Goal: Task Accomplishment & Management: Manage account settings

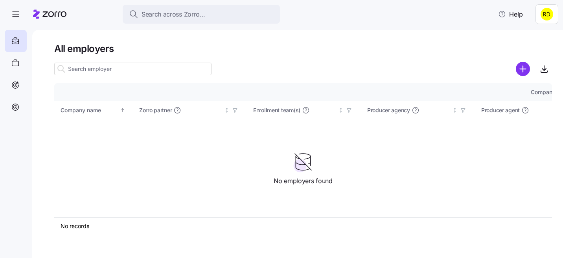
click at [553, 12] on html "Search across Zorro... Help All employers Company details Benefit status Compan…" at bounding box center [281, 126] width 563 height 253
click at [437, 66] on html "Search across Zorro... Help All employers Company details Benefit status Compan…" at bounding box center [281, 126] width 563 height 253
click at [553, 15] on html "Search across Zorro... Help All employers Company details Benefit status Compan…" at bounding box center [281, 126] width 563 height 253
click at [465, 41] on html "Search across Zorro... Help All employers Company details Benefit status Compan…" at bounding box center [281, 126] width 563 height 253
click at [544, 14] on html "Search across Zorro... Help All employers Company details Benefit status Compan…" at bounding box center [281, 126] width 563 height 253
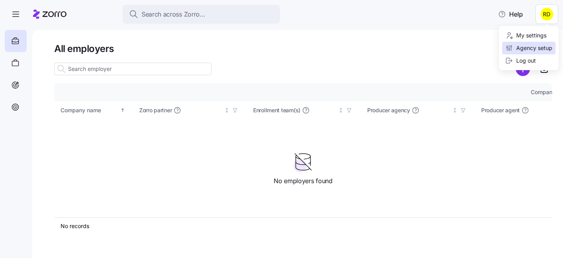
click at [520, 49] on div "Agency setup" at bounding box center [528, 48] width 47 height 9
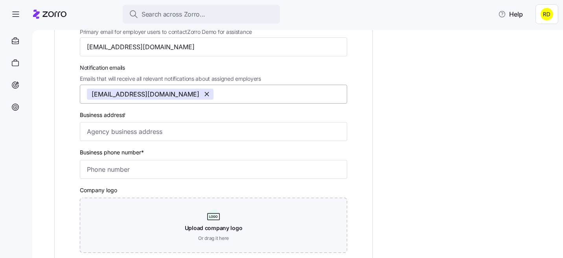
scroll to position [118, 0]
click at [81, 115] on label "Business address *" at bounding box center [104, 115] width 48 height 9
click at [81, 122] on input "Business address *" at bounding box center [213, 131] width 267 height 19
click at [81, 115] on label "Business address *" at bounding box center [104, 115] width 48 height 9
click at [81, 122] on input "Business address *" at bounding box center [213, 131] width 267 height 19
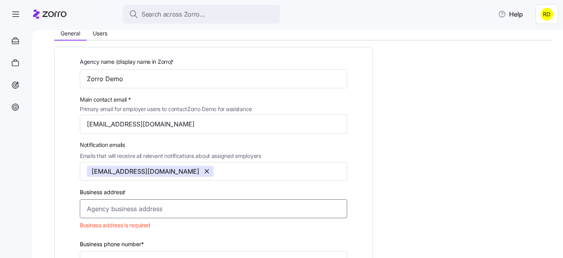
scroll to position [119, 0]
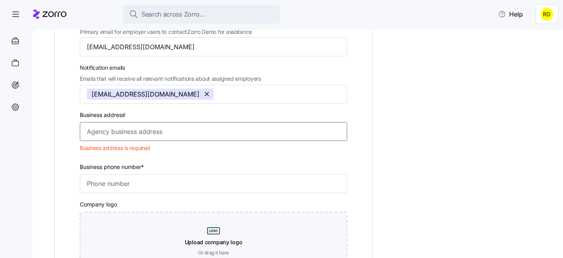
click at [177, 140] on input "Business address *" at bounding box center [213, 131] width 267 height 19
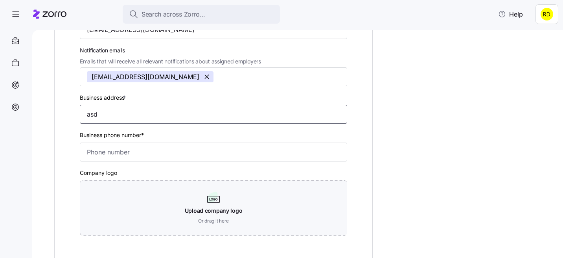
scroll to position [242, 0]
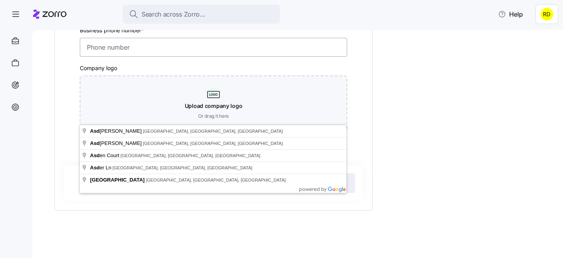
type input "asd"
click at [103, 50] on input "Business phone number*" at bounding box center [213, 47] width 267 height 19
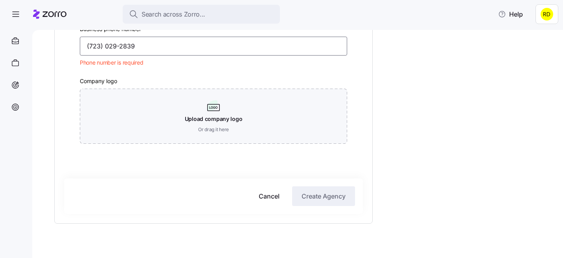
type input "(723) 029-2839"
click at [432, 110] on div "Agency name (display name in Zorro) * Zorro Demo Main contact email * Primary e…" at bounding box center [303, 50] width 498 height 421
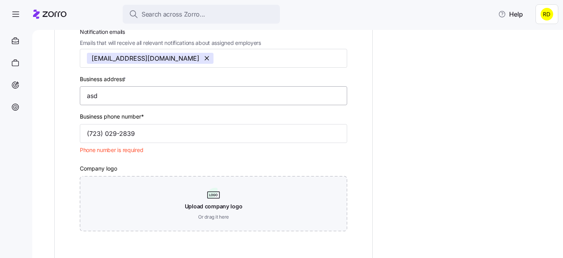
scroll to position [133, 0]
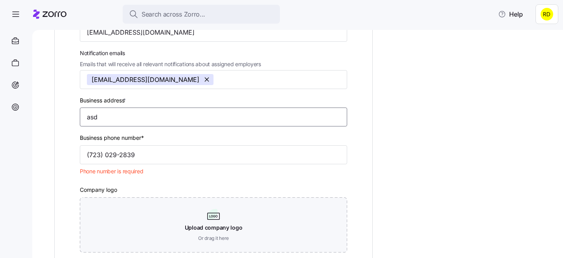
click at [131, 122] on input "asd" at bounding box center [213, 116] width 267 height 19
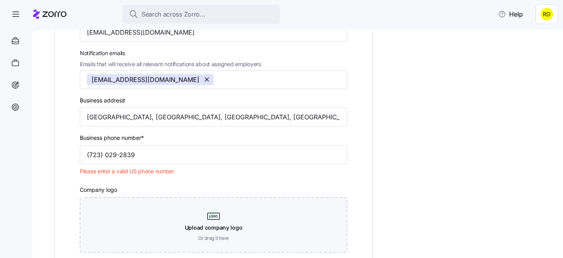
type input "Asdee Ln, Lake Ridge, VA 22192, USA"
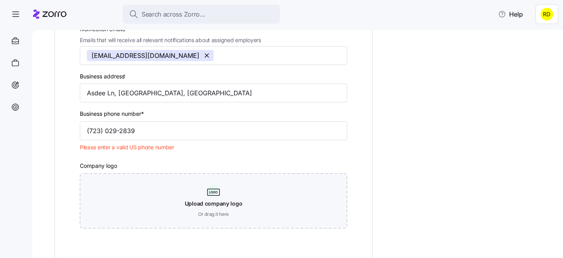
scroll to position [126, 0]
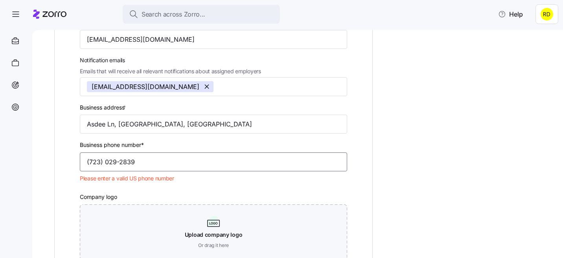
drag, startPoint x: 144, startPoint y: 167, endPoint x: 90, endPoint y: 167, distance: 54.7
click at [90, 167] on input "(723) 029-2839" at bounding box center [213, 161] width 267 height 19
type input "(720) 272-5293"
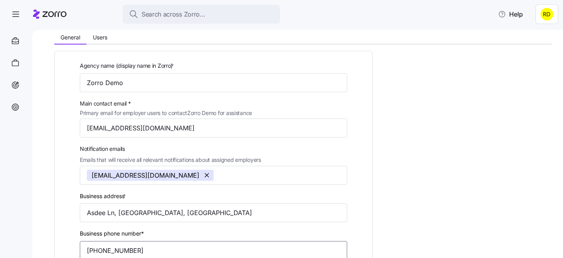
scroll to position [154, 0]
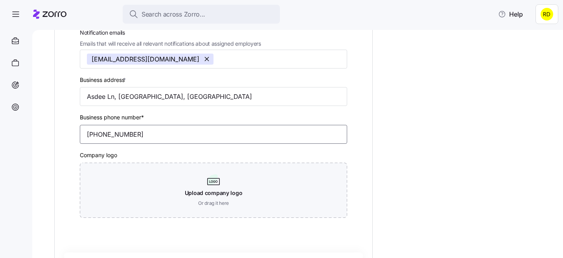
drag, startPoint x: 154, startPoint y: 138, endPoint x: 50, endPoint y: 135, distance: 104.3
click at [50, 135] on div "Zorro Demo settings General Users Agency name (display name in Zorro) * Zorro D…" at bounding box center [297, 144] width 531 height 228
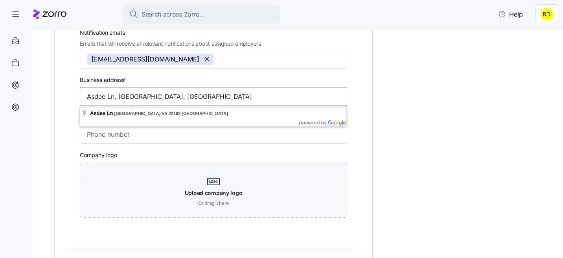
drag, startPoint x: 216, startPoint y: 94, endPoint x: 27, endPoint y: 79, distance: 189.4
click at [27, 79] on div "Search across Zorro... Help Zorro Demo settings General Users Agency name (disp…" at bounding box center [281, 126] width 563 height 253
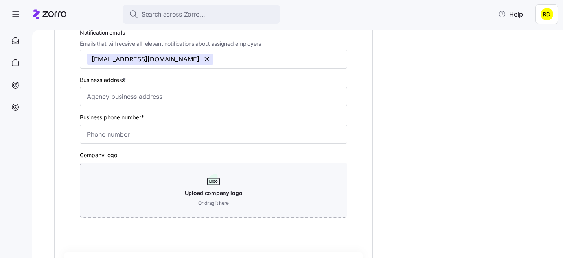
click at [387, 133] on div "Agency name (display name in Zorro) * Zorro Demo Main contact email * Primary e…" at bounding box center [303, 131] width 498 height 407
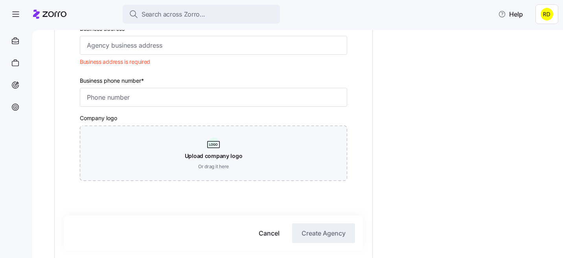
scroll to position [256, 0]
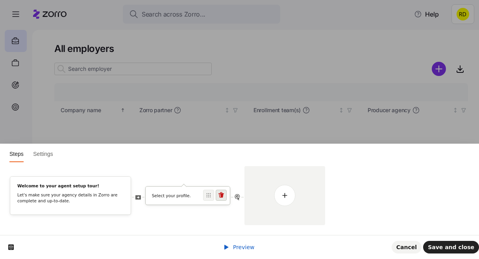
click at [221, 197] on icon at bounding box center [221, 195] width 6 height 6
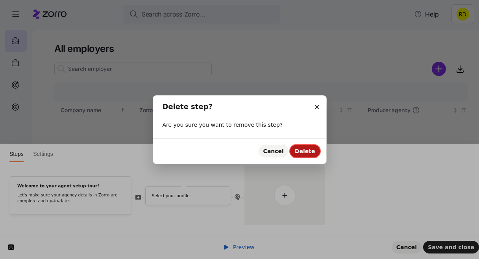
click at [317, 149] on button "Delete" at bounding box center [305, 151] width 30 height 13
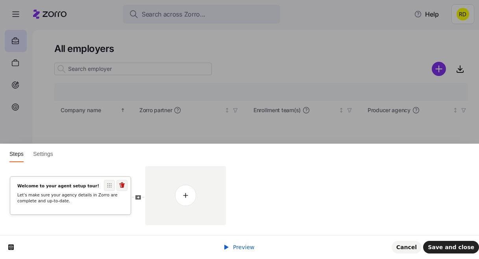
click at [82, 207] on div "Welcome to your agent setup tour! Let's make sure your agency details in Zorro …" at bounding box center [70, 196] width 120 height 38
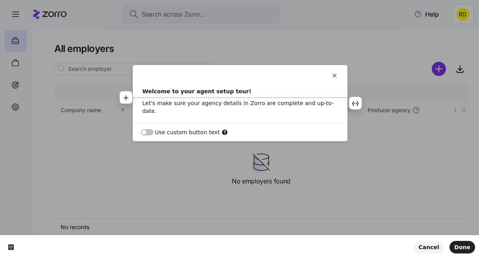
click at [231, 102] on p "Let's make sure your agency details in Zorro are complete and up-to-date." at bounding box center [239, 107] width 195 height 16
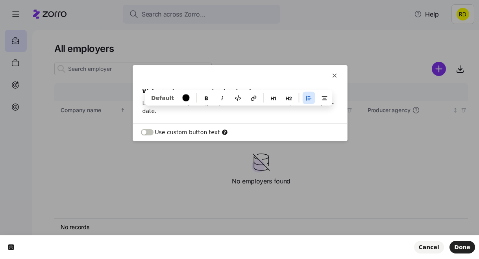
click at [231, 102] on p "Let's make sure your agency details in Zorro are complete and up-to-date." at bounding box center [239, 107] width 195 height 16
click at [275, 103] on p "Let's make sure your agency details in Zorro are complete and up-to-date." at bounding box center [239, 107] width 195 height 16
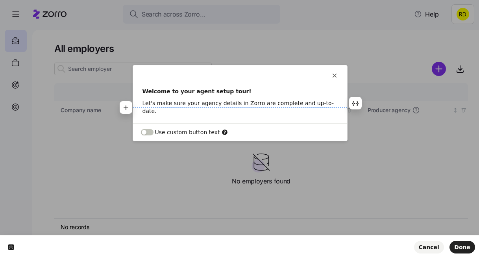
click at [335, 103] on p "Let's make sure your agency details in Zorro are complete and up-to-date." at bounding box center [239, 107] width 195 height 16
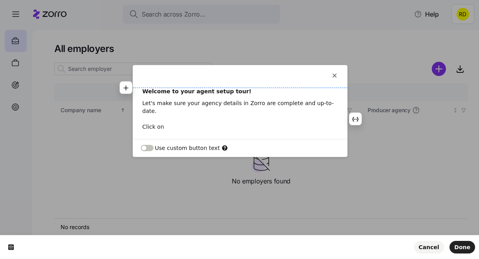
drag, startPoint x: 170, startPoint y: 119, endPoint x: 140, endPoint y: 85, distance: 45.7
click at [140, 84] on div "This button doesn't work while you're creating your tour Welcome to your agent …" at bounding box center [240, 102] width 214 height 74
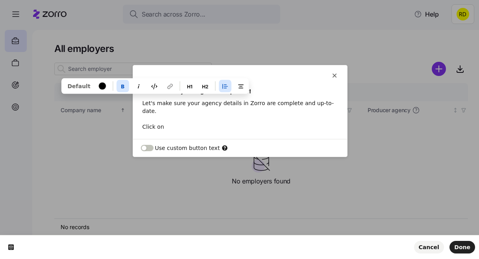
drag, startPoint x: 173, startPoint y: 118, endPoint x: 142, endPoint y: 93, distance: 40.2
click at [142, 93] on div "Welcome to your agent setup tour! Let's make sure your agency details in Zorro …" at bounding box center [240, 109] width 214 height 44
copy div "Welcome to your agent setup tour! Let's make sure your agency details in Zorro …"
click at [168, 113] on p "Let's make sure your agency details in Zorro are complete and up-to-date. Click…" at bounding box center [239, 114] width 195 height 31
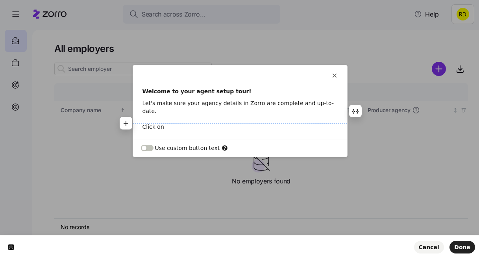
click at [183, 112] on p "Let's make sure your agency details in Zorro are complete and up-to-date. Click…" at bounding box center [239, 114] width 195 height 31
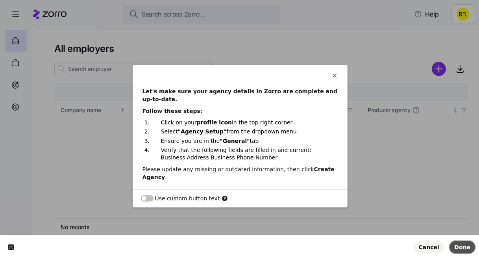
click at [457, 246] on span "Done" at bounding box center [462, 247] width 16 height 6
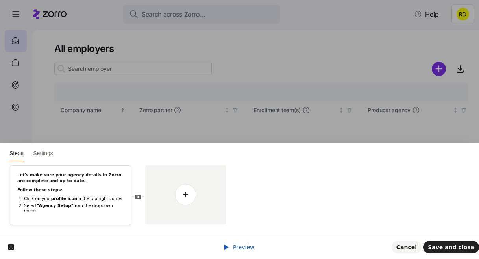
click at [243, 249] on span "Preview" at bounding box center [244, 247] width 22 height 6
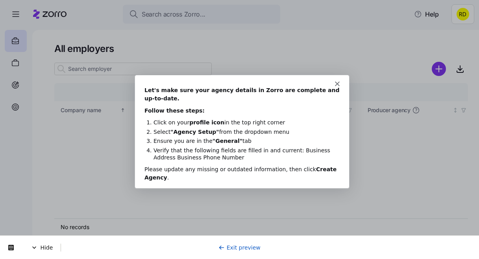
click at [236, 246] on link "Exit preview" at bounding box center [239, 247] width 42 height 6
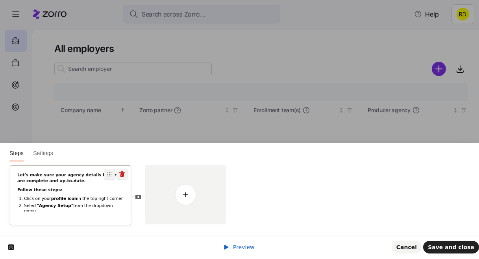
click at [103, 194] on div "Let's make sure your agency details in Zorro are complete and up-to-date. Follo…" at bounding box center [70, 212] width 120 height 81
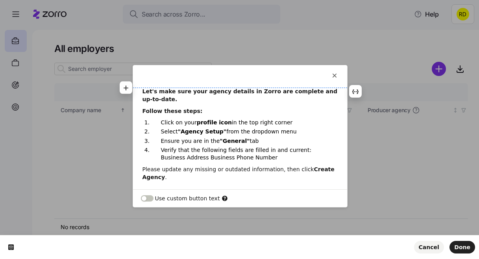
click at [170, 92] on b "Let's make sure your agency details in Zorro are complete and up-to-date." at bounding box center [240, 95] width 197 height 14
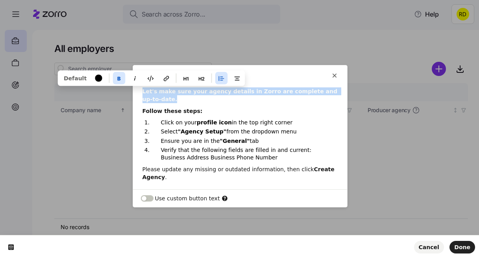
drag, startPoint x: 163, startPoint y: 101, endPoint x: 137, endPoint y: 91, distance: 28.3
click at [137, 91] on div "Let's make sure your agency details in Zorro are complete and up-to-date. Follo…" at bounding box center [240, 134] width 214 height 94
click at [183, 76] on icon "button" at bounding box center [186, 78] width 6 height 6
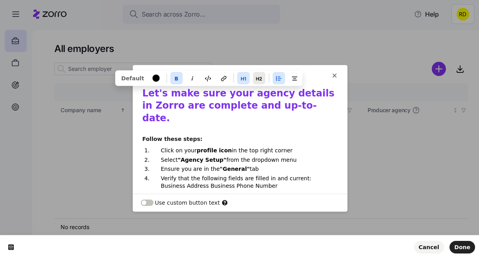
click at [256, 78] on icon "button" at bounding box center [259, 78] width 6 height 6
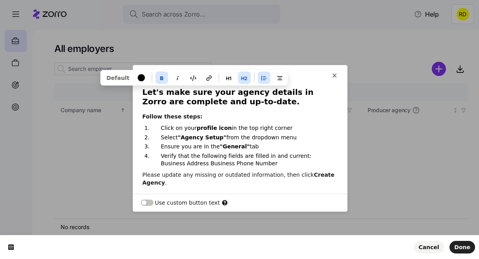
click at [242, 100] on h2 "Let's make sure your agency details in Zorro are complete and up-to-date." at bounding box center [239, 97] width 195 height 20
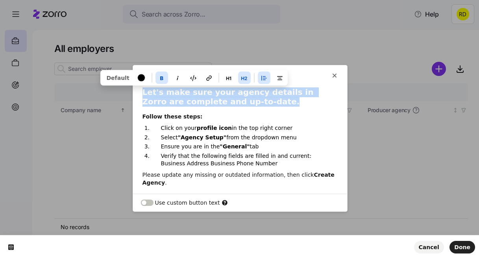
drag, startPoint x: 245, startPoint y: 98, endPoint x: 134, endPoint y: 89, distance: 110.9
click at [134, 89] on div "Let's make sure your agency details in Zorro are complete and up-to-date. Follo…" at bounding box center [240, 137] width 214 height 100
click at [155, 73] on button "button" at bounding box center [161, 77] width 13 height 13
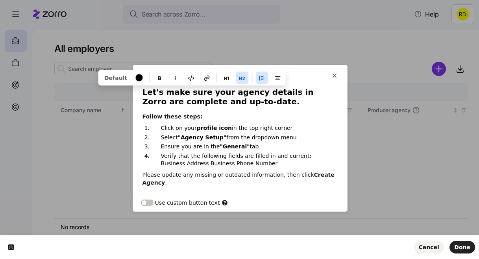
click at [252, 103] on h2 "Let's make sure your agency details in Zorro are complete and up-to-date." at bounding box center [239, 97] width 195 height 20
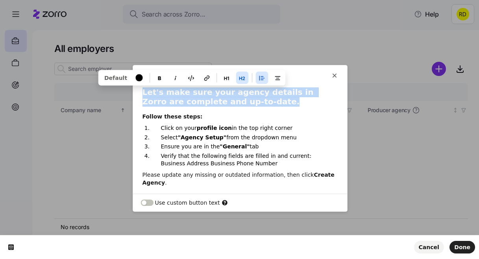
drag, startPoint x: 242, startPoint y: 104, endPoint x: 138, endPoint y: 95, distance: 104.6
click at [138, 95] on div "Let's make sure your agency details in Zorro are complete and up-to-date. Follo…" at bounding box center [240, 137] width 214 height 100
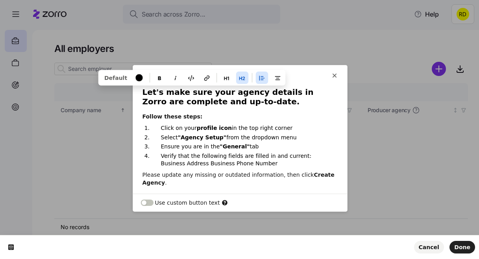
click at [210, 108] on div "Let's make sure your agency details in Zorro are complete and up-to-date. Follo…" at bounding box center [240, 137] width 214 height 100
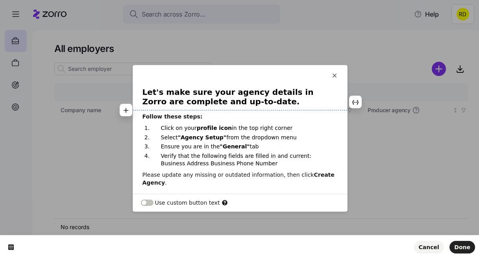
click at [345, 103] on div "Let's make sure your agency details in Zorro are complete and up-to-date. Follo…" at bounding box center [240, 137] width 214 height 100
click at [127, 122] on icon "button" at bounding box center [126, 123] width 5 height 5
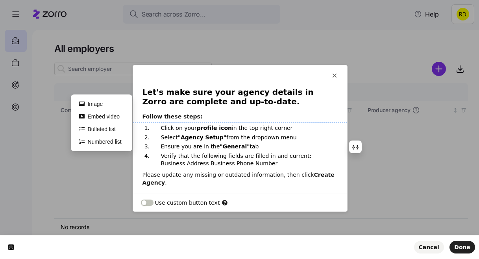
click at [240, 149] on b ""General"" at bounding box center [235, 146] width 30 height 6
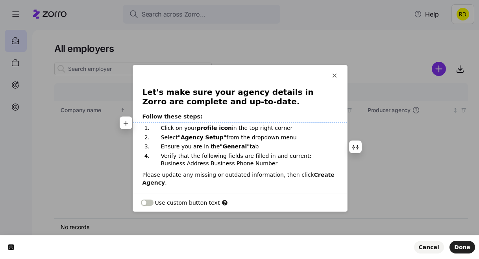
click at [295, 134] on p "Select "Agency Setup" from the dropdown menu" at bounding box center [244, 137] width 167 height 7
click at [291, 130] on p "Click on your profile icon in the top right corner" at bounding box center [244, 127] width 167 height 7
click at [299, 157] on p "Verify that the following fields are filled in and current: Business Address Bu…" at bounding box center [244, 159] width 167 height 15
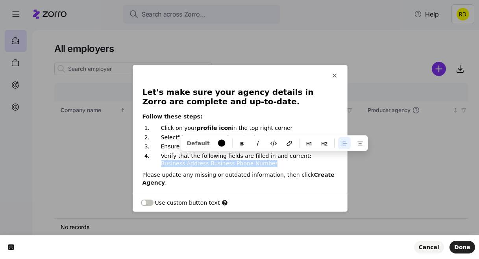
drag, startPoint x: 299, startPoint y: 158, endPoint x: 299, endPoint y: 165, distance: 7.5
click at [299, 165] on p "Verify that the following fields are filled in and current: Business Address Bu…" at bounding box center [244, 159] width 167 height 15
click at [305, 165] on p "Verify that the following fields are filled in and current: Business Address Bu…" at bounding box center [244, 159] width 167 height 15
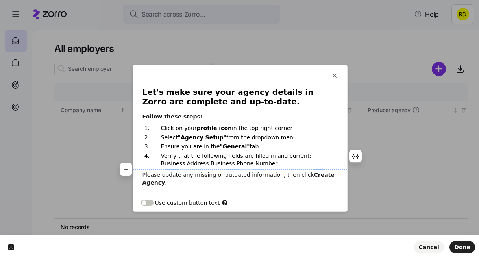
click at [300, 159] on p "Verify that the following fields are filled in and current: Business Address Bu…" at bounding box center [244, 159] width 167 height 15
click at [290, 163] on p "Verify that the following fields are filled in and current: Business Address Bu…" at bounding box center [244, 159] width 167 height 15
click at [129, 168] on icon "button" at bounding box center [126, 169] width 6 height 6
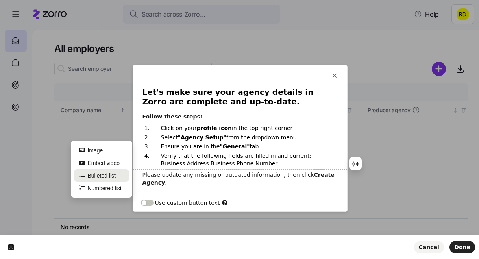
click at [108, 171] on button "Bulleted list" at bounding box center [101, 175] width 55 height 13
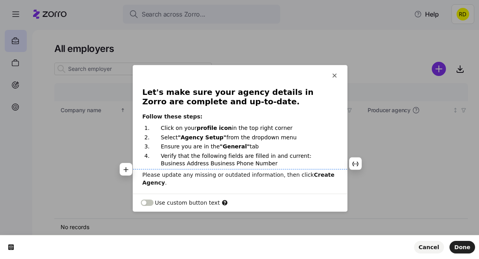
click at [300, 153] on p "Verify that the following fields are filled in and current: Business Address Bu…" at bounding box center [244, 159] width 167 height 15
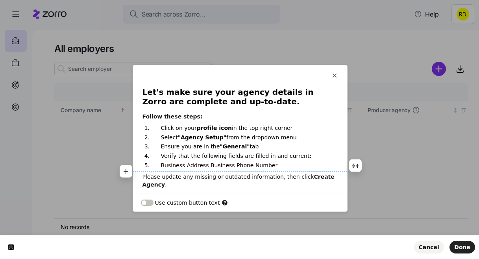
click at [168, 167] on p "Business Address Business Phone Number" at bounding box center [244, 165] width 167 height 7
click at [160, 165] on li "Business Address Business Phone Number" at bounding box center [244, 165] width 186 height 7
click at [129, 172] on button "button" at bounding box center [126, 171] width 13 height 13
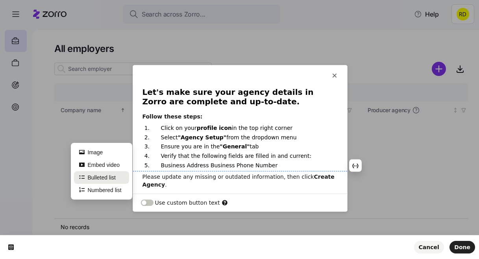
click at [117, 175] on button "Bulleted list" at bounding box center [101, 177] width 55 height 13
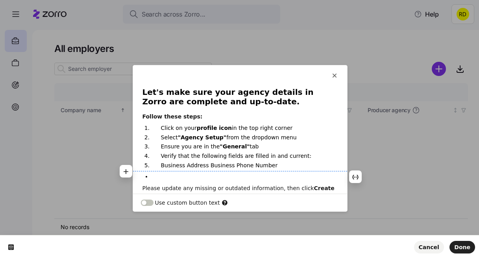
click at [162, 166] on p "Business Address Business Phone Number" at bounding box center [244, 165] width 167 height 7
click at [166, 164] on p "Business Address Business Phone Number" at bounding box center [244, 165] width 167 height 7
click at [151, 165] on li "Business Address Business Phone Number" at bounding box center [244, 165] width 186 height 7
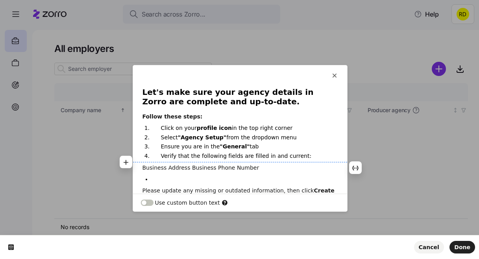
click at [188, 166] on p "Business Address Business Phone Number" at bounding box center [239, 168] width 195 height 8
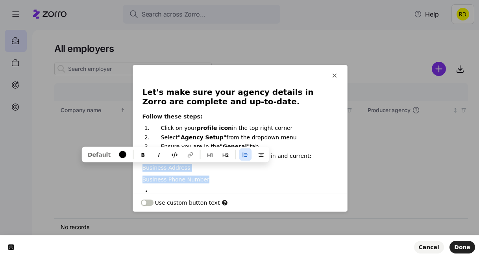
drag, startPoint x: 142, startPoint y: 168, endPoint x: 209, endPoint y: 179, distance: 67.5
click at [209, 179] on div "Let's make sure your agency details in Zorro are complete and up-to-date. Follo…" at bounding box center [240, 150] width 214 height 127
click at [242, 154] on icon "button" at bounding box center [245, 154] width 6 height 6
click at [258, 157] on icon "button" at bounding box center [261, 154] width 6 height 6
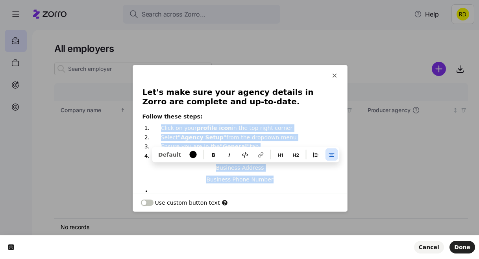
click at [267, 174] on div "Let's make sure your agency details in Zorro are complete and up-to-date. Follo…" at bounding box center [240, 150] width 214 height 127
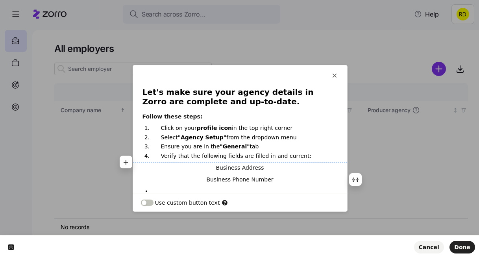
click at [304, 158] on p "Verify that the following fields are filled in and current:" at bounding box center [244, 155] width 167 height 7
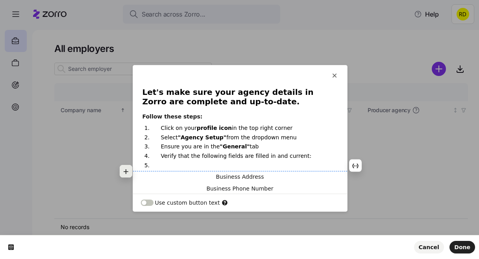
click at [130, 170] on button "button" at bounding box center [126, 171] width 13 height 13
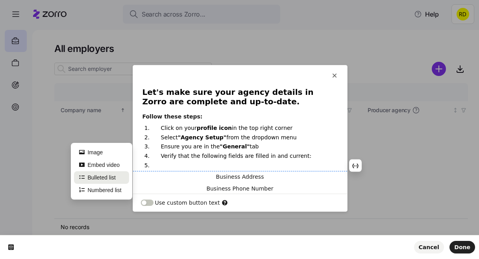
click at [118, 175] on button "Bulleted list" at bounding box center [101, 177] width 55 height 13
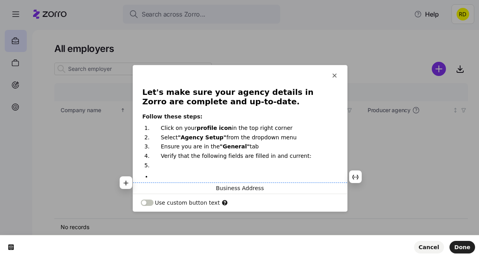
drag, startPoint x: 157, startPoint y: 177, endPoint x: 145, endPoint y: 176, distance: 11.4
click at [145, 176] on ul at bounding box center [239, 176] width 195 height 7
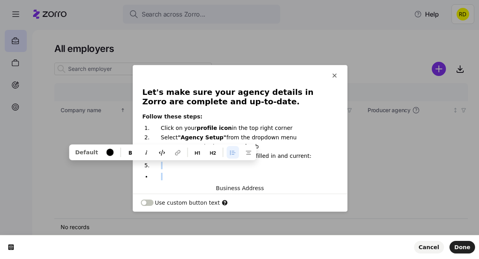
drag, startPoint x: 159, startPoint y: 176, endPoint x: 136, endPoint y: 165, distance: 25.3
click at [136, 165] on div "Let's make sure your agency details in Zorro are complete and up-to-date. Follo…" at bounding box center [240, 161] width 214 height 148
click at [242, 149] on div "Default" at bounding box center [162, 152] width 184 height 13
click at [216, 177] on p at bounding box center [244, 176] width 167 height 7
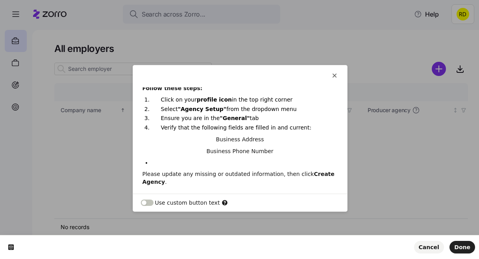
scroll to position [29, 0]
click at [213, 160] on p at bounding box center [244, 162] width 167 height 7
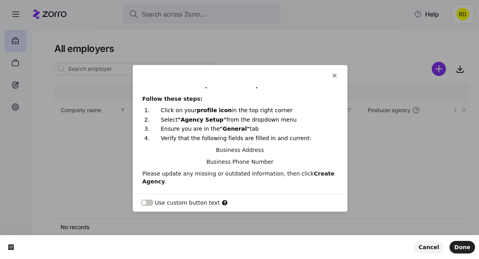
scroll to position [18, 0]
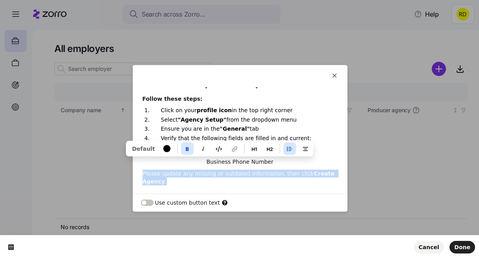
drag, startPoint x: 276, startPoint y: 162, endPoint x: 219, endPoint y: 147, distance: 59.4
click at [219, 147] on div "Let's make sure your agency details in Zorro are complete and up-to-date. Follo…" at bounding box center [240, 140] width 214 height 106
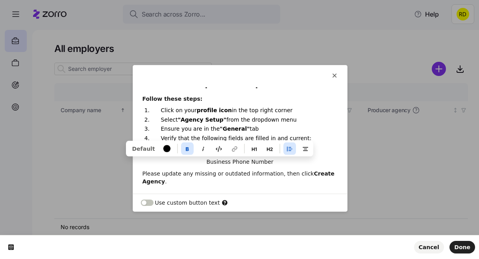
click at [225, 161] on p "Business Phone Number" at bounding box center [240, 162] width 214 height 8
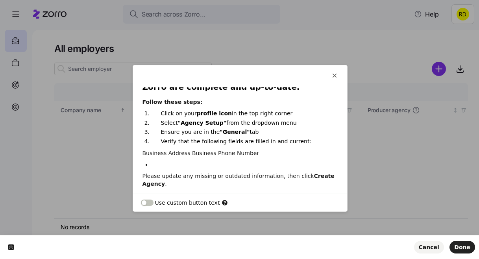
scroll to position [13, 0]
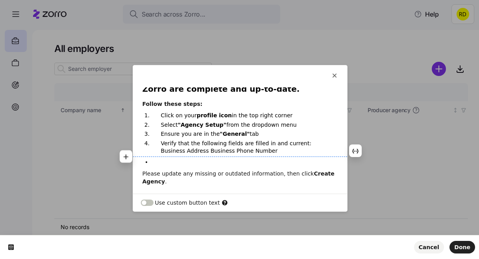
click at [182, 153] on p "Verify that the following fields are filled in and current: Business Address Bu…" at bounding box center [244, 147] width 167 height 15
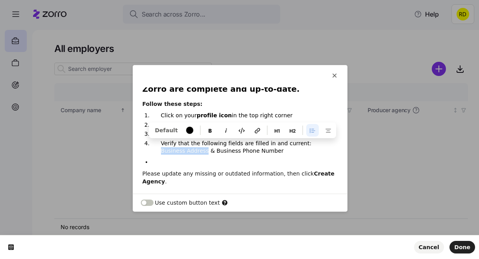
drag, startPoint x: 300, startPoint y: 143, endPoint x: 181, endPoint y: 149, distance: 119.7
click at [181, 149] on p "Verify that the following fields are filled in and current: Business Address & …" at bounding box center [244, 147] width 167 height 15
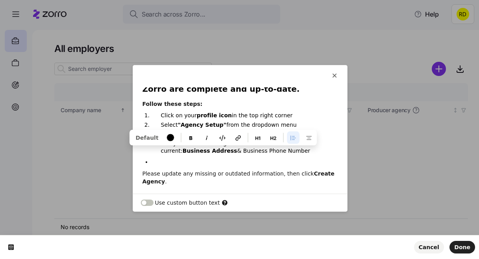
drag, startPoint x: 191, startPoint y: 150, endPoint x: 252, endPoint y: 150, distance: 61.4
click at [252, 150] on p "Verify that the following fields are filled in and current: Business Address & …" at bounding box center [244, 147] width 167 height 15
click at [223, 160] on p at bounding box center [244, 161] width 167 height 7
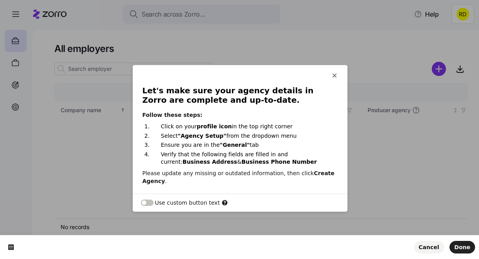
scroll to position [1, 0]
click at [465, 248] on span "Done" at bounding box center [462, 247] width 16 height 6
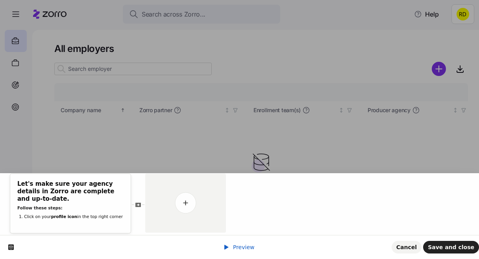
scroll to position [0, 0]
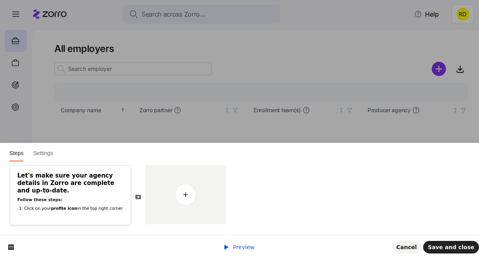
click at [254, 246] on div "Preview Cancel Save and close" at bounding box center [239, 247] width 479 height 24
click at [245, 247] on span "Preview" at bounding box center [244, 247] width 22 height 6
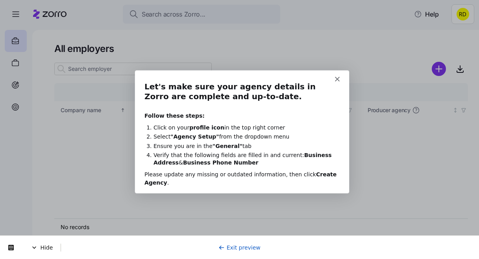
click at [236, 248] on link "Exit preview" at bounding box center [239, 247] width 42 height 6
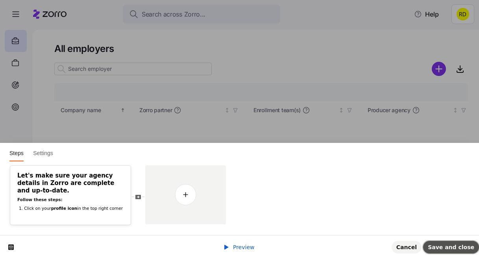
click at [452, 242] on button "Save and close" at bounding box center [451, 247] width 56 height 13
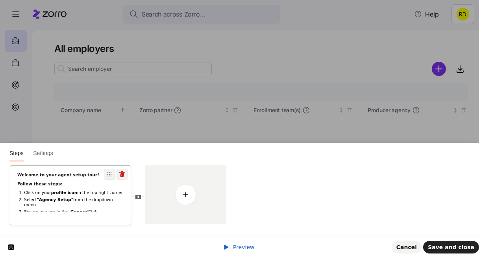
click at [108, 194] on li "Click on your profile icon in the top right corner" at bounding box center [74, 193] width 100 height 6
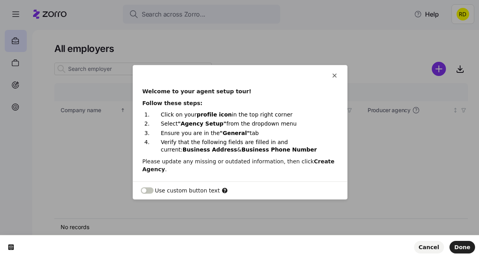
click at [236, 173] on div "Welcome to your agent setup tour! Follow these steps: Click on your profile ico…" at bounding box center [240, 134] width 214 height 94
click at [207, 143] on p "Verify that the following fields are filled in and current: Business Address & …" at bounding box center [244, 145] width 167 height 15
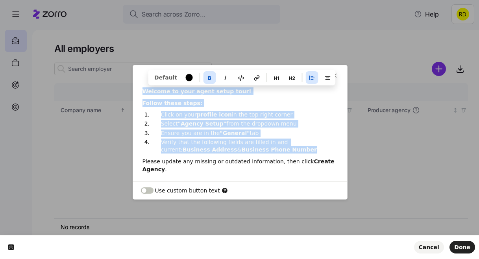
copy div "Welcome to your agent setup tour! Follow these steps: Click on your profile ico…"
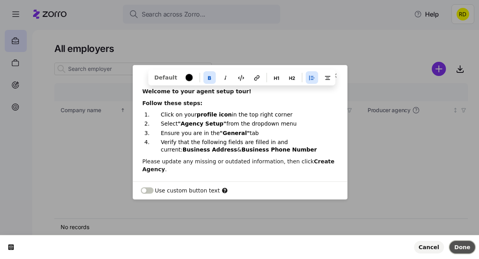
click at [467, 249] on span "Done" at bounding box center [462, 247] width 16 height 6
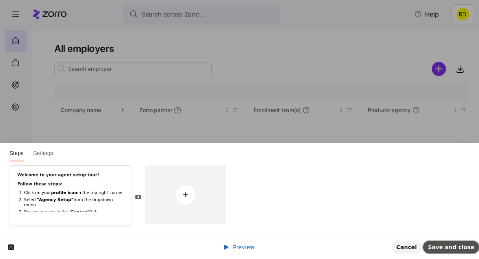
click at [444, 251] on button "Save and close" at bounding box center [451, 247] width 56 height 13
click at [115, 214] on div "Welcome to your agent setup tour! Follow these steps: Click on your profile ico…" at bounding box center [70, 195] width 120 height 59
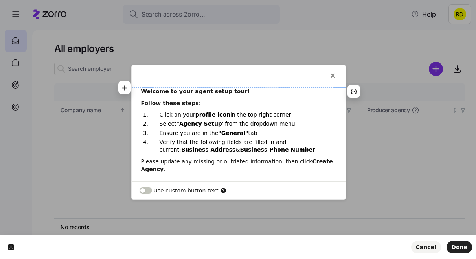
click at [190, 93] on b "Welcome to your agent setup tour!" at bounding box center [195, 91] width 109 height 6
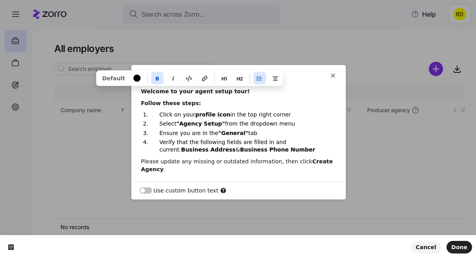
click at [190, 93] on b "Welcome to your agent setup tour!" at bounding box center [195, 91] width 109 height 6
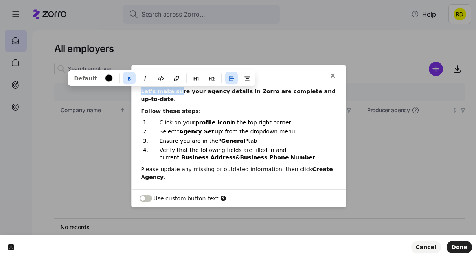
drag, startPoint x: 179, startPoint y: 95, endPoint x: 136, endPoint y: 89, distance: 42.8
click at [136, 89] on div "Let's make sure your agency details in Zorro are complete and up-to-date. Follo…" at bounding box center [239, 134] width 214 height 94
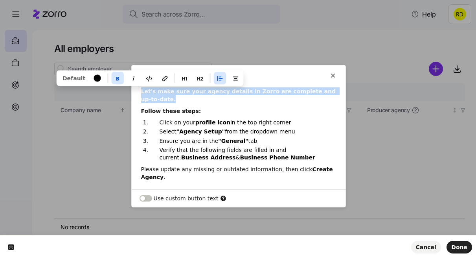
drag, startPoint x: 163, startPoint y: 97, endPoint x: 138, endPoint y: 91, distance: 25.5
click at [138, 91] on div "Let's make sure your agency details in Zorro are complete and up-to-date. Follo…" at bounding box center [239, 134] width 214 height 94
click at [117, 77] on button "button" at bounding box center [117, 78] width 13 height 13
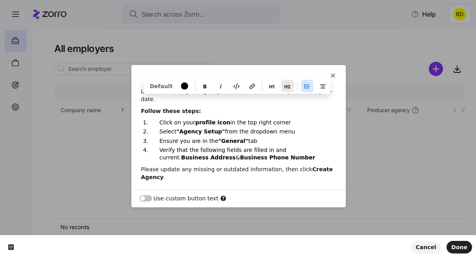
click at [281, 80] on button "button" at bounding box center [287, 85] width 13 height 13
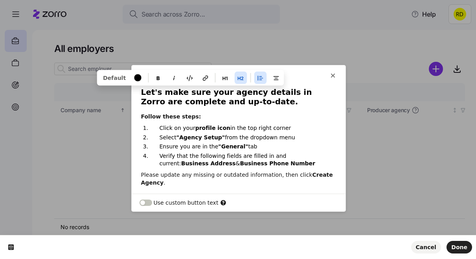
click at [250, 105] on h2 "Let's make sure your agency details in Zorro are complete and up-to-date." at bounding box center [238, 97] width 195 height 20
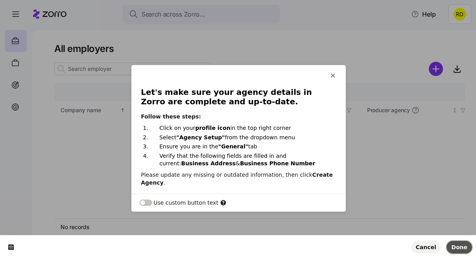
click at [460, 249] on span "Done" at bounding box center [460, 247] width 16 height 6
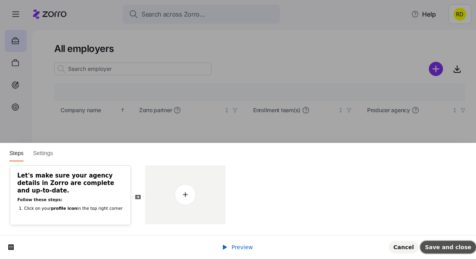
click at [459, 250] on button "Save and close" at bounding box center [449, 247] width 56 height 13
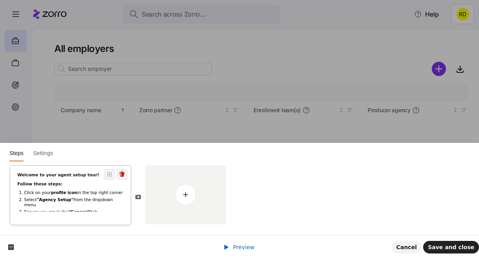
click at [102, 209] on li "Ensure you are in the "General" tab" at bounding box center [74, 212] width 100 height 6
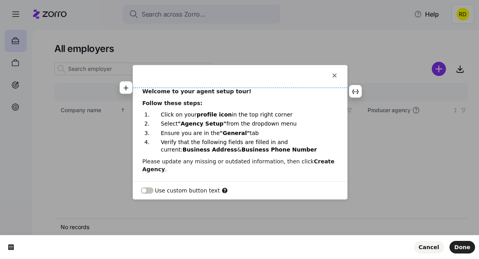
click at [177, 88] on b "Welcome to your agent setup tour!" at bounding box center [196, 91] width 109 height 6
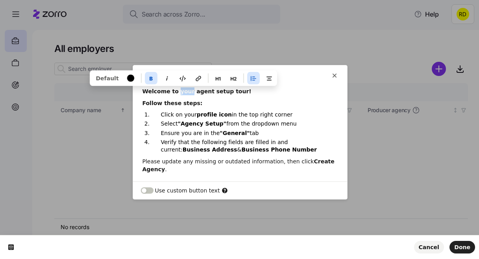
click at [177, 88] on b "Welcome to your agent setup tour!" at bounding box center [196, 91] width 109 height 6
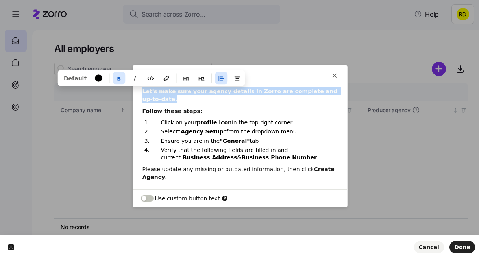
drag, startPoint x: 161, startPoint y: 99, endPoint x: 142, endPoint y: 91, distance: 20.6
click at [142, 91] on p "Let's make sure your agency details in Zorro are complete and up-to-date." at bounding box center [239, 95] width 195 height 16
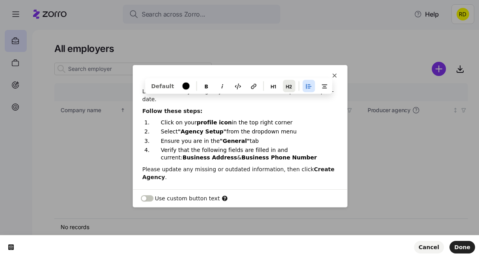
click at [282, 81] on button "button" at bounding box center [288, 85] width 13 height 13
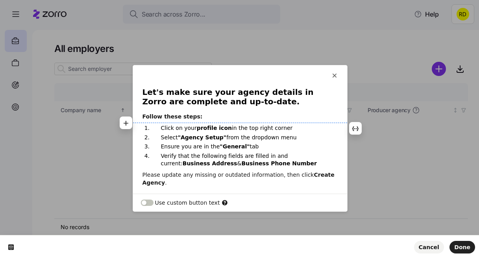
click at [239, 122] on div "Let's make sure your agency details in Zorro are complete and up-to-date. Follo…" at bounding box center [240, 137] width 214 height 100
click at [243, 107] on div "Let's make sure your agency details in Zorro are complete and up-to-date. Follo…" at bounding box center [240, 137] width 214 height 100
click at [243, 101] on h2 "Let's make sure your agency details in Zorro are complete and up-to-date." at bounding box center [239, 97] width 195 height 20
click at [323, 135] on p "Select "Agency Setup" from the dropdown menu" at bounding box center [244, 137] width 167 height 7
click at [469, 245] on span "Done" at bounding box center [462, 247] width 16 height 6
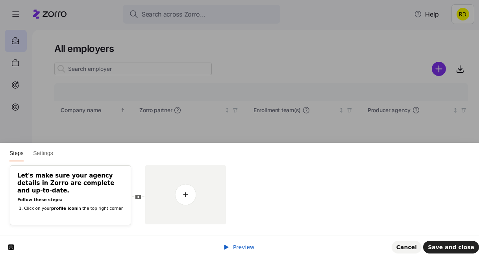
click at [234, 240] on div "Preview Cancel Save and close" at bounding box center [239, 247] width 479 height 24
click at [234, 245] on span "Preview" at bounding box center [244, 247] width 22 height 6
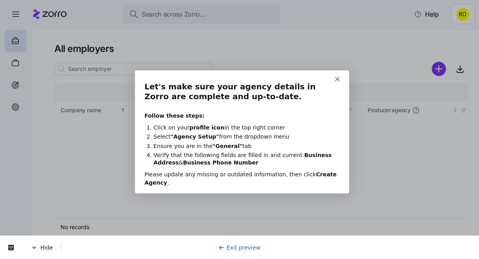
click at [242, 244] on link "Exit preview" at bounding box center [239, 247] width 42 height 6
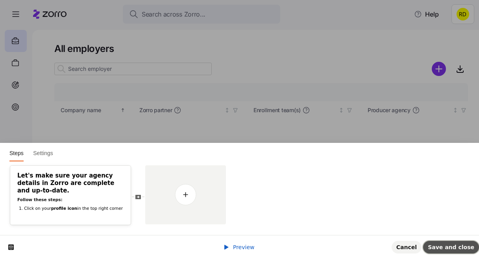
click at [443, 250] on button "Save and close" at bounding box center [451, 247] width 56 height 13
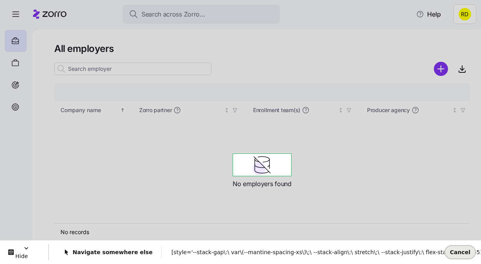
click at [457, 252] on span "Cancel" at bounding box center [460, 252] width 20 height 6
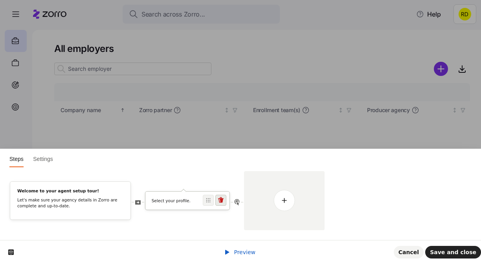
click at [224, 201] on icon at bounding box center [221, 200] width 6 height 6
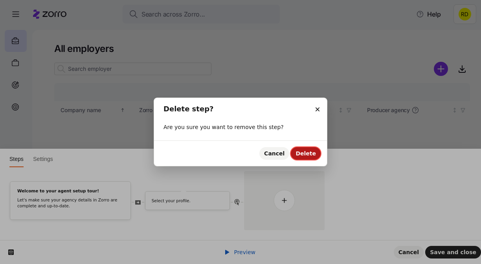
click at [312, 150] on span "Delete" at bounding box center [306, 153] width 20 height 6
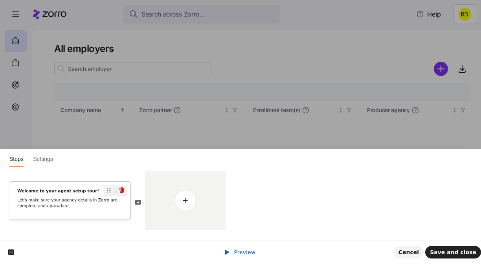
click at [97, 208] on p "Let's make sure your agency details in Zorro are complete and up-to-date." at bounding box center [70, 203] width 106 height 12
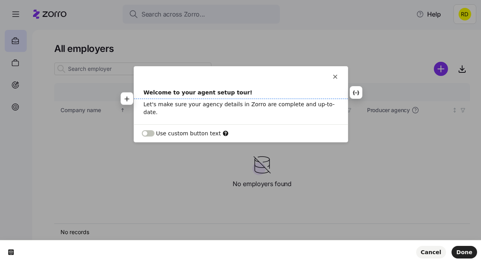
click at [246, 102] on p "Let's make sure your agency details in Zorro are complete and up-to-date." at bounding box center [241, 108] width 195 height 16
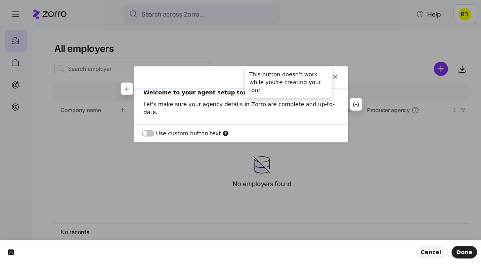
click at [336, 79] on icon at bounding box center [335, 77] width 6 height 6
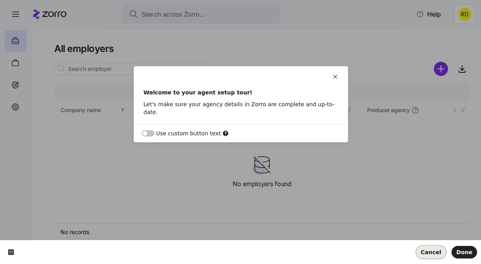
click at [432, 251] on span "Cancel" at bounding box center [431, 252] width 20 height 6
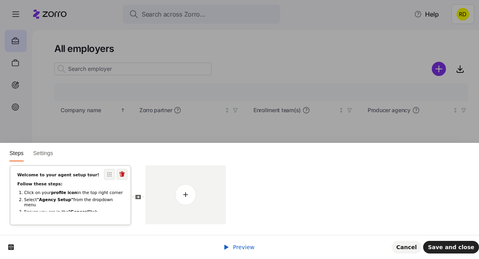
click at [90, 197] on li "Select "Agency Setup" from the dropdown menu" at bounding box center [74, 202] width 100 height 11
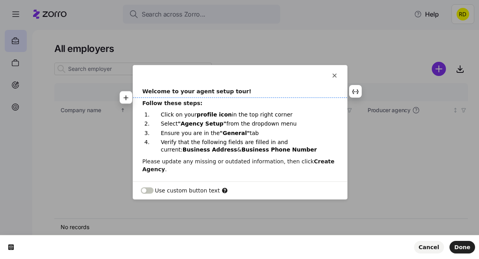
click at [183, 93] on b "Welcome to your agent setup tour!" at bounding box center [196, 91] width 109 height 6
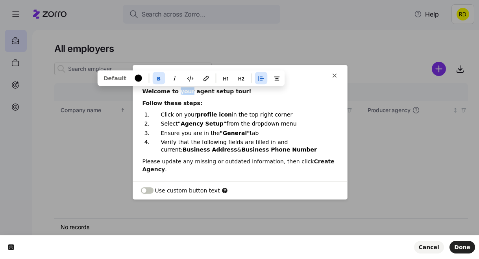
click at [183, 93] on b "Welcome to your agent setup tour!" at bounding box center [196, 91] width 109 height 6
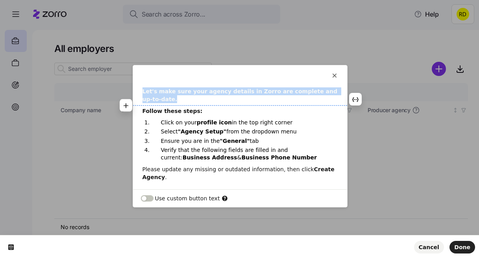
drag, startPoint x: 167, startPoint y: 97, endPoint x: 131, endPoint y: 90, distance: 36.4
click at [131, 0] on html "This button doesn't work while you're creating your tour Let's make sure your a…" at bounding box center [239, 0] width 479 height 0
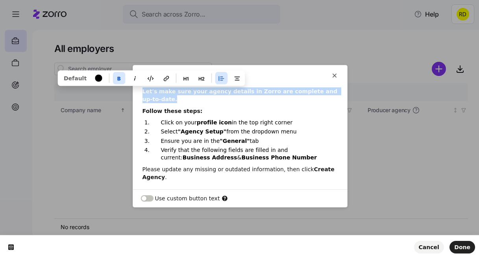
click at [113, 80] on button "button" at bounding box center [119, 78] width 13 height 13
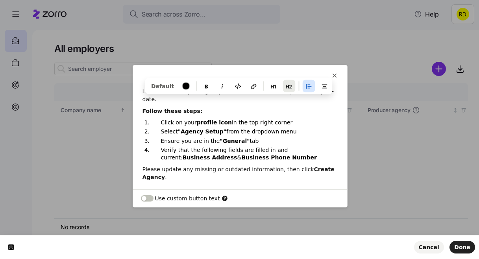
click at [286, 83] on icon "button" at bounding box center [289, 86] width 6 height 6
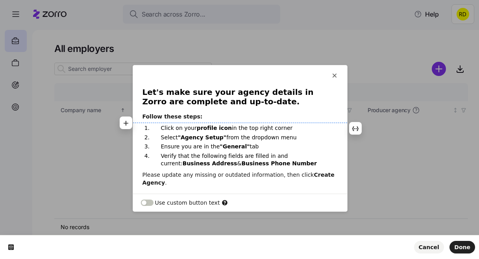
click at [269, 127] on p "Click on your profile icon in the top right corner" at bounding box center [244, 127] width 167 height 7
click at [288, 158] on p "Verify that the following fields are filled in and current: Business Address & …" at bounding box center [244, 159] width 167 height 15
click at [458, 249] on span "Done" at bounding box center [462, 247] width 16 height 6
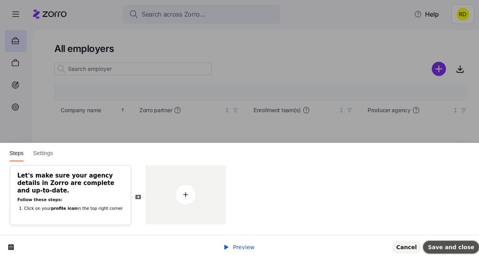
click at [450, 248] on span "Save and close" at bounding box center [451, 247] width 46 height 6
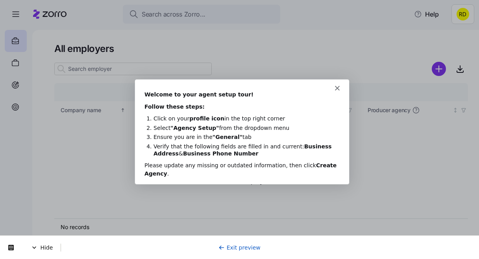
click at [336, 89] on icon "Close" at bounding box center [336, 87] width 5 height 5
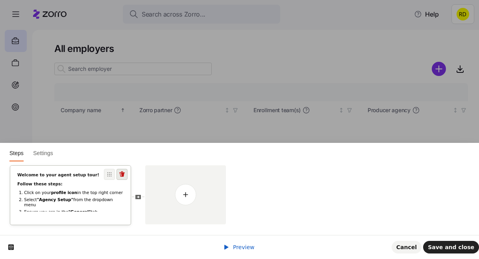
click at [123, 174] on icon at bounding box center [122, 174] width 6 height 6
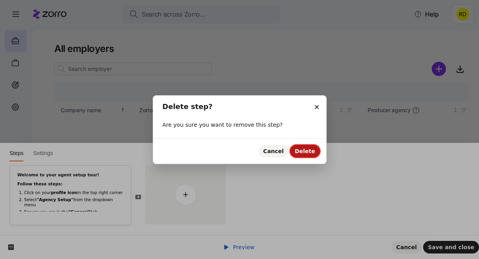
click at [293, 149] on button "Delete" at bounding box center [305, 151] width 30 height 13
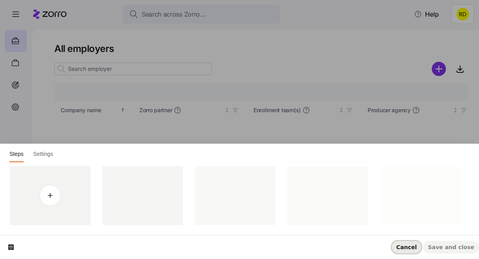
click at [417, 245] on span "Cancel" at bounding box center [406, 247] width 20 height 6
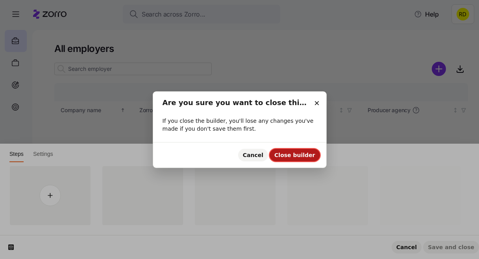
click at [297, 157] on span "Close builder" at bounding box center [294, 155] width 41 height 6
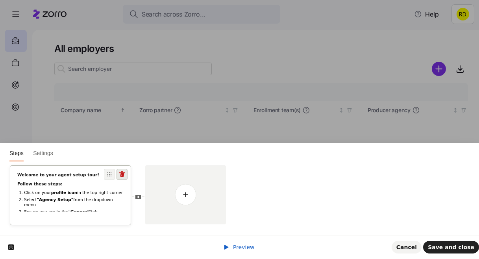
click at [121, 176] on icon at bounding box center [122, 174] width 6 height 6
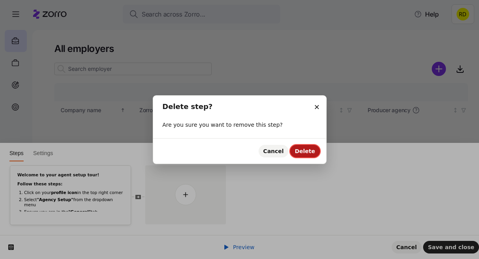
click at [304, 155] on button "Delete" at bounding box center [305, 151] width 30 height 13
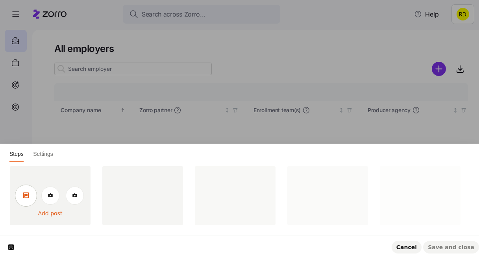
click at [28, 195] on icon at bounding box center [26, 195] width 6 height 6
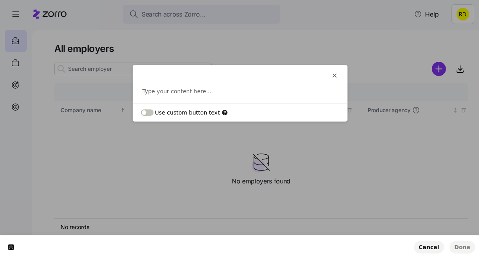
click at [153, 90] on p at bounding box center [239, 91] width 195 height 8
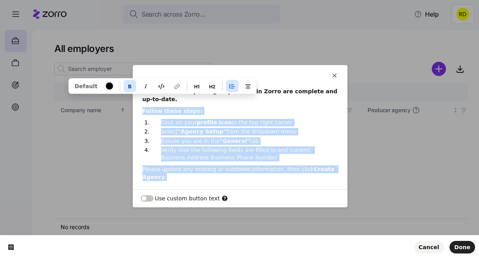
drag, startPoint x: 177, startPoint y: 101, endPoint x: 149, endPoint y: 95, distance: 29.0
click at [133, 89] on div "Let's make sure your agency details in Zorro are complete and up-to-date. Follo…" at bounding box center [240, 138] width 214 height 102
click at [185, 117] on div "Let's make sure your agency details in Zorro are complete and up-to-date. Follo…" at bounding box center [240, 134] width 214 height 94
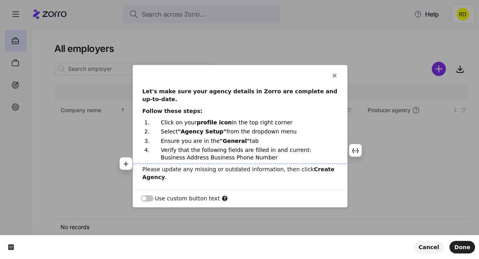
click at [303, 146] on p "Verify that the following fields are filled in and current: Business Address Bu…" at bounding box center [244, 153] width 167 height 15
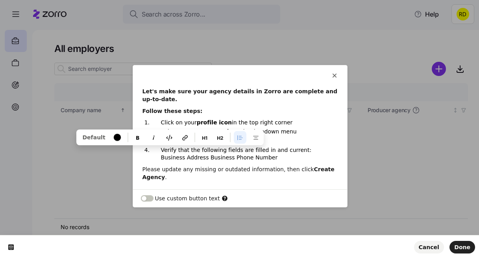
click at [313, 150] on p "Verify that the following fields are filled in and current: Business Address Bu…" at bounding box center [244, 153] width 167 height 15
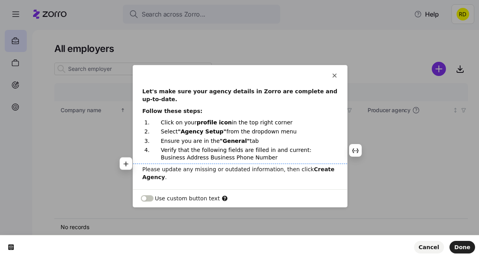
click at [302, 150] on p "Verify that the following fields are filled in and current: Business Address Bu…" at bounding box center [244, 153] width 167 height 15
click at [299, 150] on p "Verify that the following fields are filled in and current: Business Address Bu…" at bounding box center [244, 153] width 167 height 15
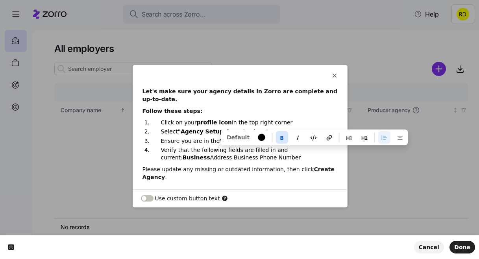
click at [170, 155] on p "Verify that the following fields are filled in and current: Business Address Bu…" at bounding box center [244, 153] width 167 height 15
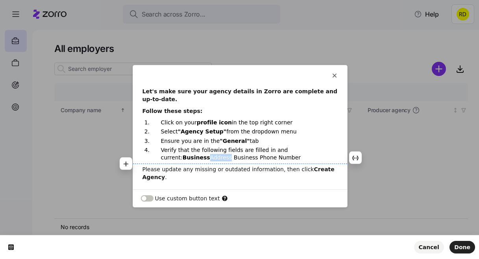
click at [170, 155] on p "Verify that the following fields are filled in and current: Business Address Bu…" at bounding box center [244, 153] width 167 height 15
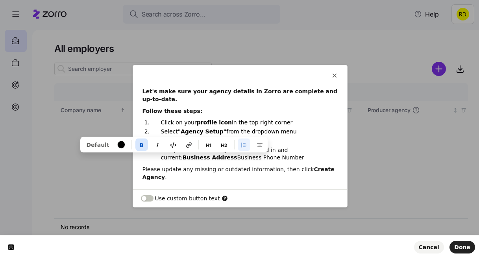
click at [184, 158] on p "Verify that the following fields are filled in and current: Business Address Bu…" at bounding box center [244, 153] width 167 height 15
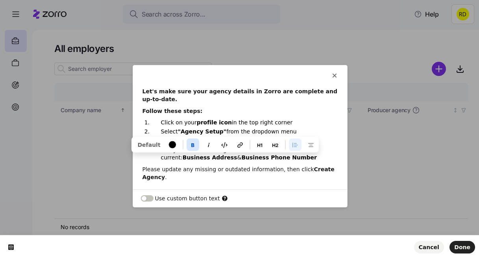
click at [222, 165] on p "Please update any missing or outdated information, then click Create Agency ." at bounding box center [239, 173] width 195 height 16
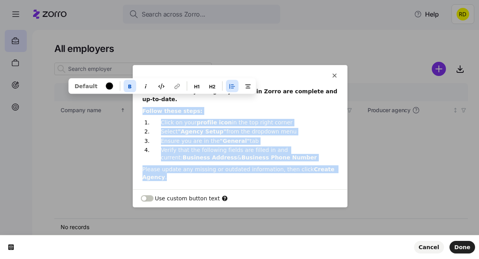
drag, startPoint x: 156, startPoint y: 100, endPoint x: 150, endPoint y: 96, distance: 6.5
click at [140, 88] on div "Let's make sure your agency details in Zorro are complete and up-to-date. Follo…" at bounding box center [240, 138] width 214 height 102
click at [176, 109] on b "Follow these steps:" at bounding box center [172, 111] width 60 height 6
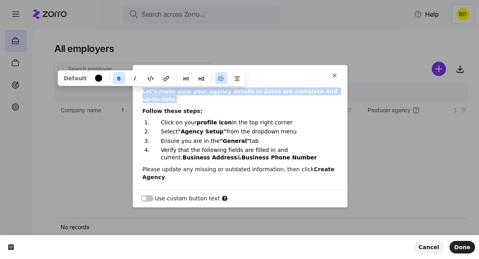
drag, startPoint x: 162, startPoint y: 101, endPoint x: 143, endPoint y: 91, distance: 21.3
click at [143, 91] on p "Let's make sure your agency details in Zorro are complete and up-to-date." at bounding box center [239, 95] width 195 height 16
click at [198, 78] on icon "button" at bounding box center [201, 79] width 6 height 4
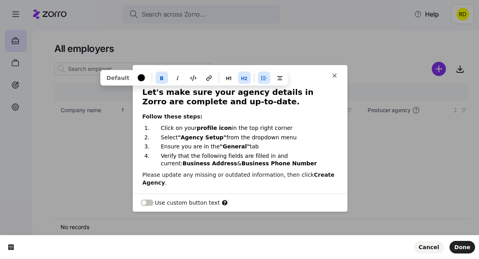
click at [159, 77] on icon "button" at bounding box center [162, 78] width 6 height 6
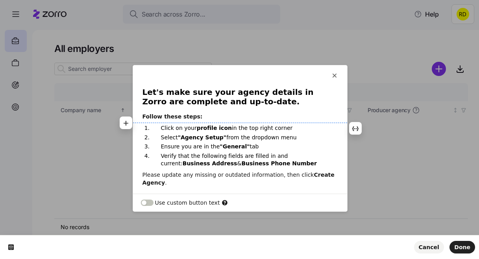
click at [208, 125] on b "profile icon" at bounding box center [214, 128] width 35 height 6
click at [431, 0] on html "This button doesn't work while you're creating your tour Let's make sure your a…" at bounding box center [239, 0] width 479 height 0
click at [468, 249] on span "Done" at bounding box center [462, 247] width 16 height 6
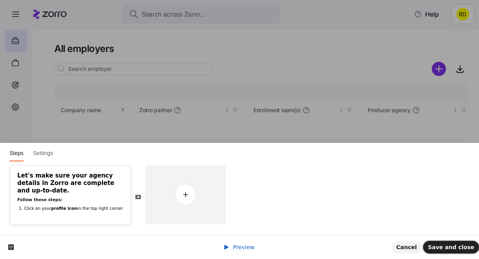
click at [468, 249] on span "Save and close" at bounding box center [451, 247] width 46 height 6
click at [89, 197] on p "Follow these steps:" at bounding box center [70, 200] width 106 height 6
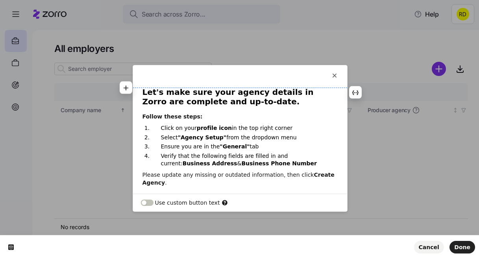
click at [229, 92] on h2 "Let's make sure your agency details in Zorro are complete and up-to-date." at bounding box center [239, 97] width 195 height 20
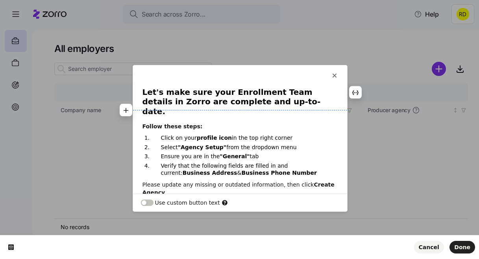
click at [247, 100] on h2 "Let's make sure your Enrollment Team details in Zorro are complete and up-to-da…" at bounding box center [239, 101] width 195 height 29
click at [225, 144] on p "Select "Agency Setup" from the dropdown menu" at bounding box center [244, 147] width 167 height 7
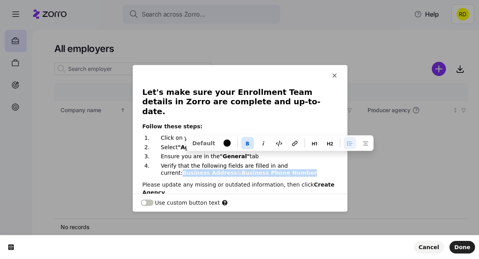
drag, startPoint x: 301, startPoint y: 157, endPoint x: 258, endPoint y: 164, distance: 42.7
click at [258, 164] on p "Verify that the following fields are filled in and current: Business Address & …" at bounding box center [244, 169] width 167 height 15
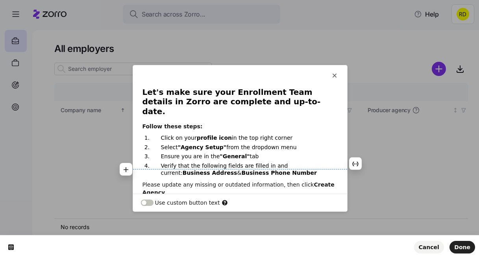
click at [293, 163] on p "Verify that the following fields are filled in and current: Business Address & …" at bounding box center [244, 169] width 167 height 15
click at [297, 162] on p "Verify that the following fields are filled in and current: Business Address & …" at bounding box center [244, 169] width 167 height 15
click at [237, 170] on b "Business Address" at bounding box center [210, 173] width 55 height 6
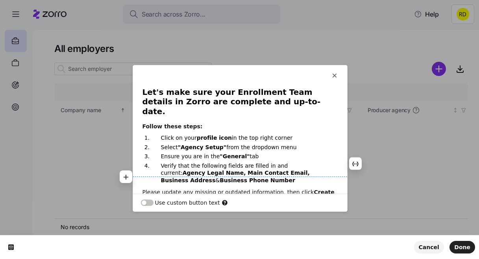
click at [302, 164] on p "Verify that the following fields are filled in and current: Agency Legal Name, …" at bounding box center [244, 173] width 167 height 22
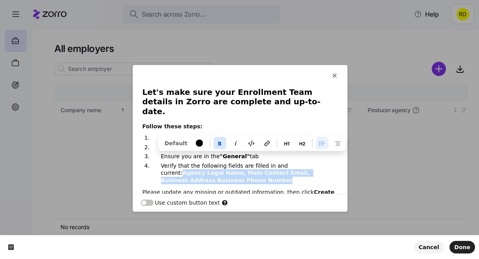
drag, startPoint x: 260, startPoint y: 170, endPoint x: 299, endPoint y: 156, distance: 41.2
click at [299, 162] on p "Verify that the following fields are filled in and current: Agency Legal Name, …" at bounding box center [244, 173] width 167 height 22
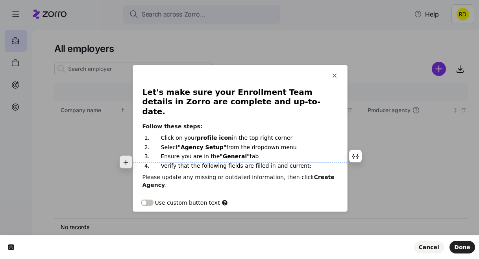
click at [127, 162] on icon "button" at bounding box center [126, 162] width 5 height 5
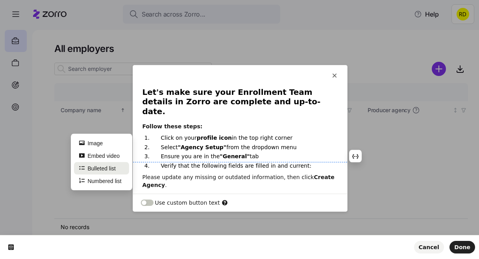
click at [114, 164] on button "Bulleted list" at bounding box center [101, 168] width 55 height 13
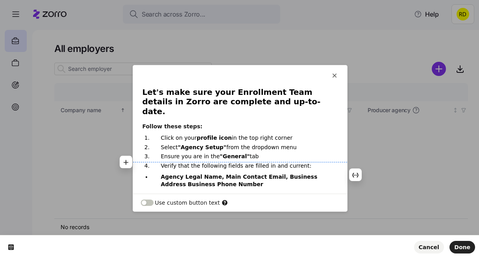
click at [215, 173] on b "Agency Legal Name, Main Contact Email, Business Address" at bounding box center [240, 180] width 159 height 14
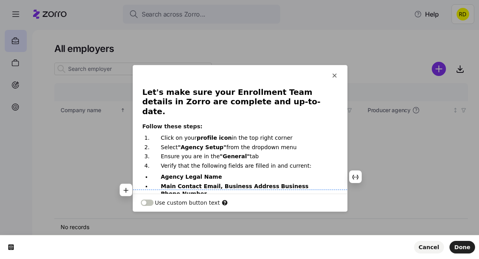
click at [219, 183] on b "Main Contact Email, Business Address" at bounding box center [220, 186] width 118 height 6
click at [218, 183] on b "Main Contact Email, Business Address" at bounding box center [220, 186] width 118 height 6
click at [217, 192] on b "Business Phone Number" at bounding box center [255, 195] width 76 height 6
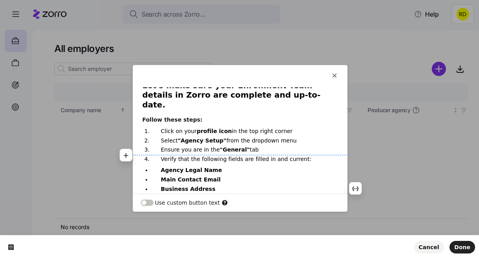
click at [223, 174] on ul "Agency Legal Name Main Contact Email Business Address Business Phone Number" at bounding box center [239, 183] width 195 height 35
click at [237, 194] on p "Business Phone Number" at bounding box center [244, 197] width 167 height 7
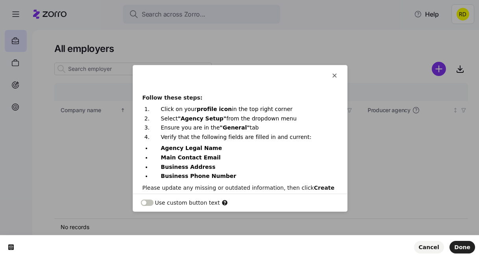
scroll to position [33, 0]
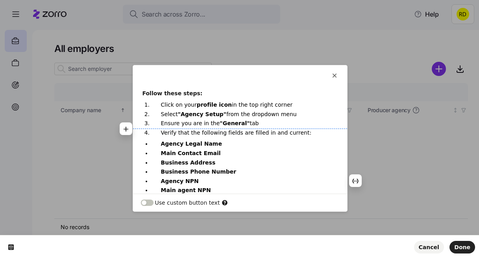
click at [189, 159] on b "Business Address" at bounding box center [188, 162] width 55 height 6
click at [189, 168] on b "Business Phone Number" at bounding box center [199, 171] width 76 height 6
click at [209, 168] on b "Business phone Number" at bounding box center [198, 171] width 75 height 6
click at [186, 140] on b "Agency Legal Name" at bounding box center [191, 143] width 61 height 6
click at [201, 140] on b "Agency legal Name" at bounding box center [190, 143] width 59 height 6
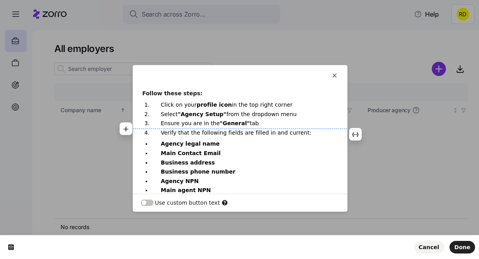
click at [179, 150] on b "Main Contact Email" at bounding box center [191, 153] width 60 height 6
click at [200, 150] on b "Main contact Email" at bounding box center [190, 153] width 59 height 6
click at [220, 157] on ul "Agency legal name Main contact email Business address Business phone number Age…" at bounding box center [239, 167] width 195 height 54
click at [232, 177] on p "Agency NPN" at bounding box center [244, 180] width 167 height 7
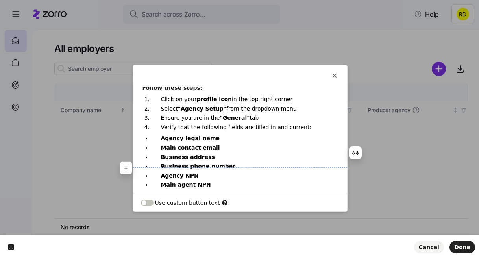
scroll to position [52, 0]
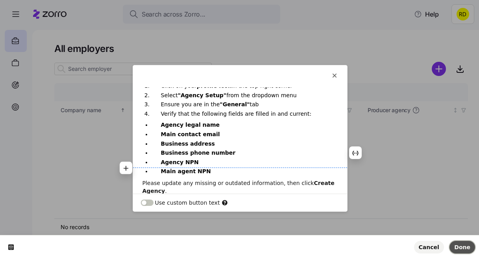
click at [469, 247] on span "Done" at bounding box center [462, 247] width 16 height 6
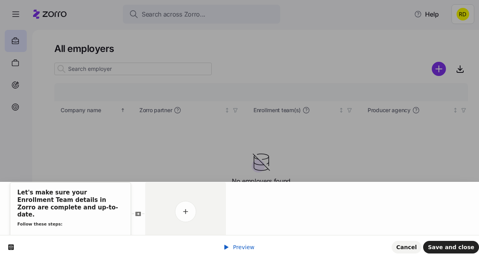
scroll to position [0, 0]
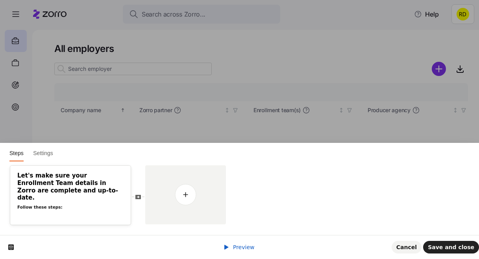
click at [235, 245] on span "Preview" at bounding box center [244, 247] width 22 height 6
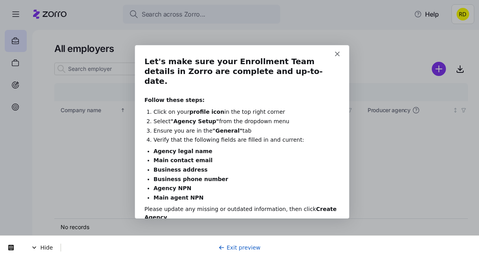
click at [248, 245] on link "Exit preview" at bounding box center [239, 247] width 42 height 6
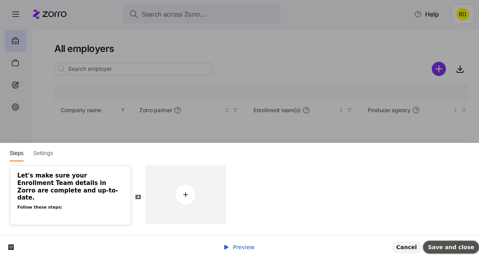
click at [442, 246] on span "Save and close" at bounding box center [451, 247] width 46 height 6
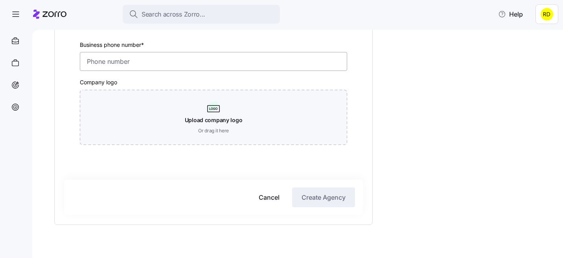
scroll to position [227, 0]
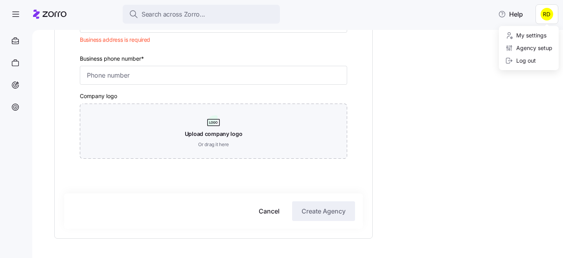
click at [548, 13] on html "Search across Zorro... Help Zorro Demo settings General Users Agency name (disp…" at bounding box center [281, 126] width 563 height 253
click at [463, 75] on html "Search across Zorro... Help Zorro Demo settings General Users Agency name (disp…" at bounding box center [281, 126] width 563 height 253
click at [551, 16] on html "Search across Zorro... Help Zorro Demo settings General Users Agency name (disp…" at bounding box center [281, 126] width 563 height 253
click at [442, 110] on html "Search across Zorro... Help Zorro Demo settings General Users Agency name (disp…" at bounding box center [281, 126] width 563 height 253
click at [544, 11] on html "Search across Zorro... Help Zorro Demo settings General Users Agency name (disp…" at bounding box center [281, 126] width 563 height 253
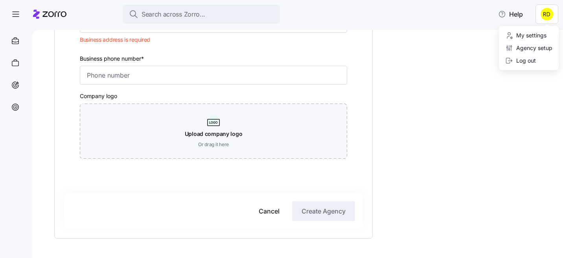
click at [404, 76] on html "Search across Zorro... Help Zorro Demo settings General Users Agency name (disp…" at bounding box center [281, 126] width 563 height 253
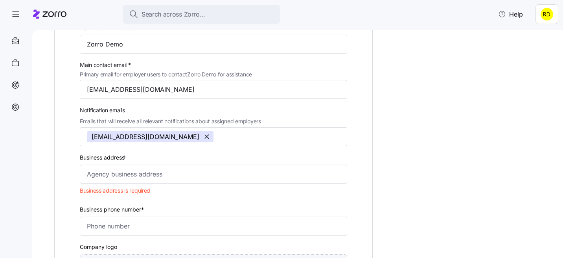
scroll to position [60, 0]
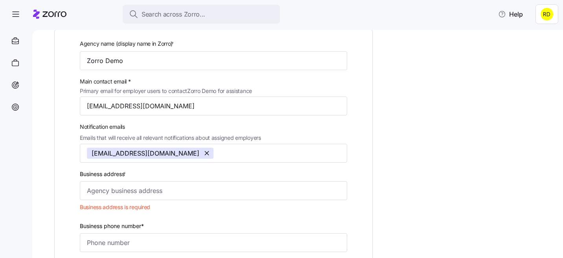
click at [546, 15] on html "Search across Zorro... Help Zorro Demo settings General Users Agency name (disp…" at bounding box center [281, 126] width 563 height 253
click at [529, 35] on div "My settings" at bounding box center [525, 35] width 41 height 9
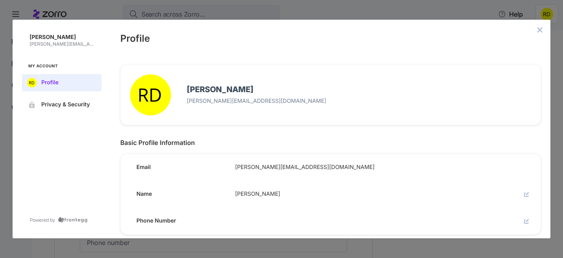
scroll to position [5, 0]
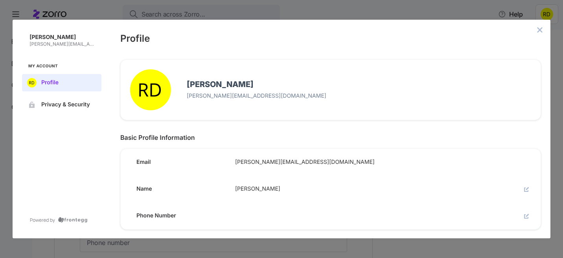
click at [310, 164] on span "[PERSON_NAME][EMAIL_ADDRESS][DOMAIN_NAME]" at bounding box center [380, 162] width 290 height 7
click at [290, 162] on span "[PERSON_NAME][EMAIL_ADDRESS][DOMAIN_NAME]" at bounding box center [380, 162] width 290 height 7
click at [269, 160] on span "reece.d+agent@myzorro.co" at bounding box center [380, 162] width 290 height 7
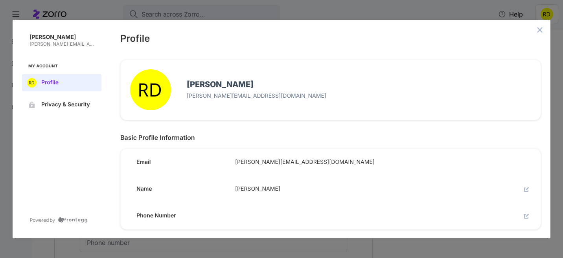
click at [269, 160] on span "reece.d+agent@myzorro.co" at bounding box center [380, 162] width 290 height 7
click at [274, 160] on span "reece.d+agent@myzorro.co" at bounding box center [380, 162] width 290 height 7
click at [536, 32] on button "close admin-box" at bounding box center [540, 29] width 11 height 11
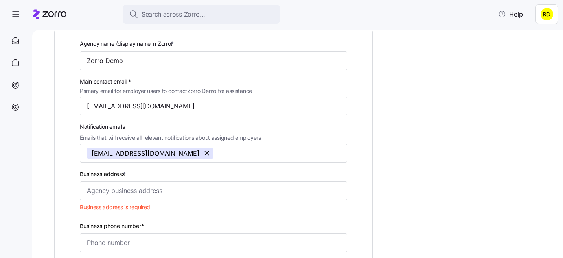
click at [492, 52] on div "Agency name (display name in Zorro) * Zorro Demo Main contact email * Primary e…" at bounding box center [303, 232] width 498 height 421
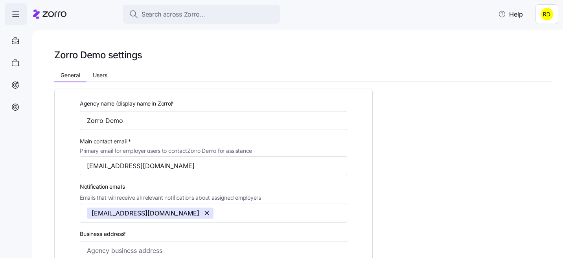
click at [7, 7] on span "button" at bounding box center [15, 14] width 21 height 21
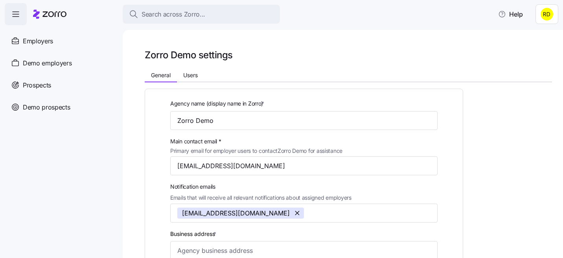
click at [17, 13] on icon "button" at bounding box center [15, 13] width 9 height 9
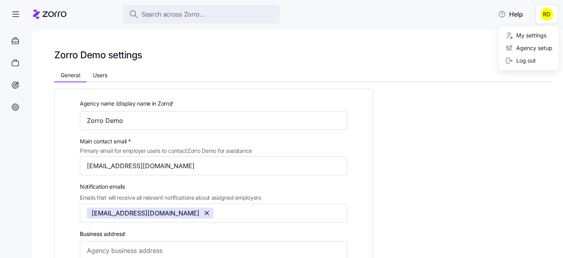
click at [549, 20] on html "Search across Zorro... Help Zorro Demo settings General Users Agency name (disp…" at bounding box center [281, 126] width 563 height 253
click at [518, 59] on div "Log out" at bounding box center [520, 60] width 31 height 9
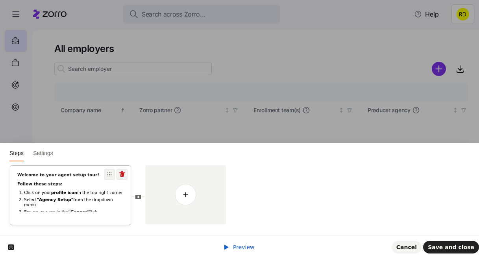
click at [71, 194] on b "profile icon" at bounding box center [64, 192] width 26 height 5
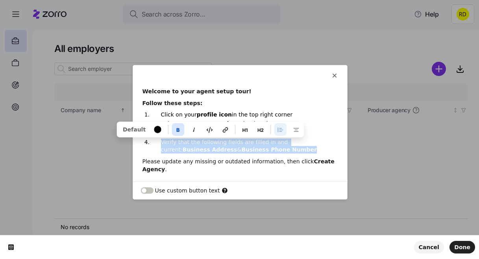
drag, startPoint x: 268, startPoint y: 149, endPoint x: 151, endPoint y: 142, distance: 117.5
click at [151, 142] on li "Verify that the following fields are filled in and current: Business Address & …" at bounding box center [244, 145] width 186 height 15
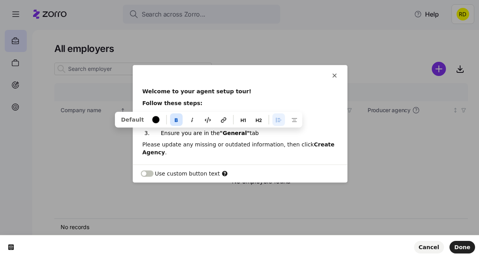
drag, startPoint x: 257, startPoint y: 133, endPoint x: 149, endPoint y: 131, distance: 108.2
click at [151, 131] on li "Ensure you are in the "General" tab" at bounding box center [244, 132] width 186 height 7
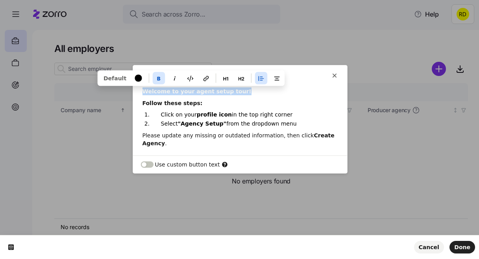
drag, startPoint x: 242, startPoint y: 91, endPoint x: 144, endPoint y: 90, distance: 98.0
click at [144, 90] on p "Welcome to your agent setup tour!" at bounding box center [239, 91] width 195 height 8
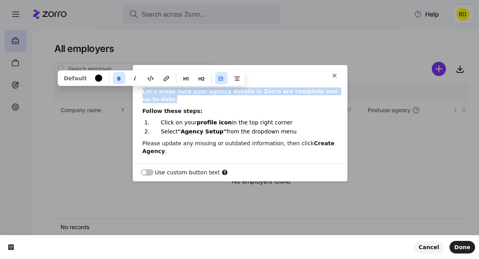
drag, startPoint x: 181, startPoint y: 96, endPoint x: 140, endPoint y: 90, distance: 41.8
click at [140, 90] on div "Let's make sure your agency details in Zorro are complete and up-to-date. Follo…" at bounding box center [240, 121] width 214 height 68
click at [198, 77] on icon "button" at bounding box center [201, 79] width 6 height 4
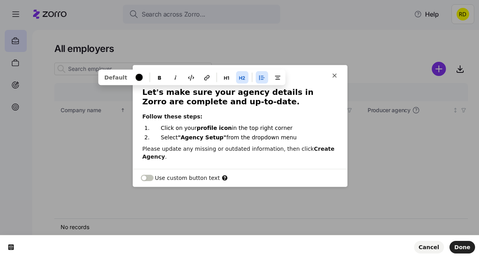
click at [220, 96] on h2 "Let's make sure your agency details in Zorro are complete and up-to-date." at bounding box center [239, 97] width 195 height 20
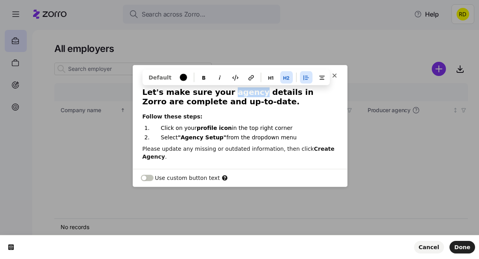
drag, startPoint x: 222, startPoint y: 94, endPoint x: 247, endPoint y: 92, distance: 24.5
click at [247, 92] on h2 "Let's make sure your agency details in Zorro are complete and up-to-date." at bounding box center [239, 97] width 195 height 20
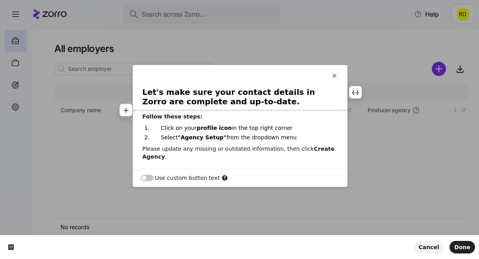
click at [273, 103] on h2 "Let's make sure your contact details in Zorro are complete and up-to-date." at bounding box center [239, 97] width 195 height 20
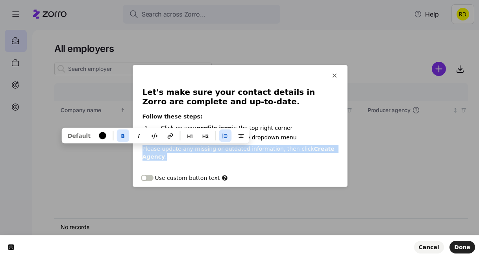
drag, startPoint x: 262, startPoint y: 158, endPoint x: 143, endPoint y: 146, distance: 119.8
click at [143, 146] on p "Please update any missing or outdated information, then click Create Agency ." at bounding box center [239, 153] width 195 height 16
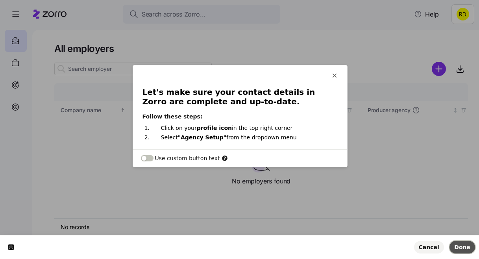
click at [465, 248] on span "Done" at bounding box center [462, 247] width 16 height 6
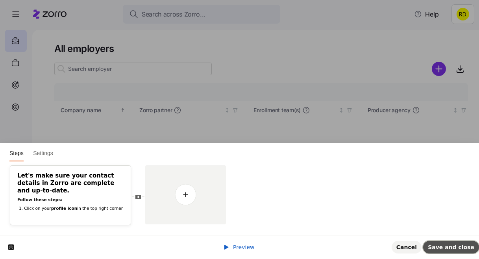
click at [463, 243] on button "Save and close" at bounding box center [451, 247] width 56 height 13
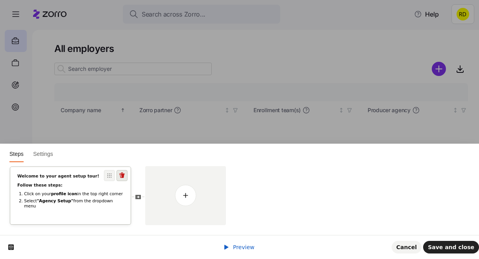
click at [121, 177] on icon at bounding box center [122, 175] width 6 height 6
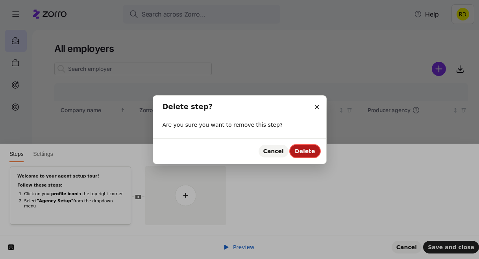
click at [300, 150] on span "Delete" at bounding box center [305, 151] width 20 height 6
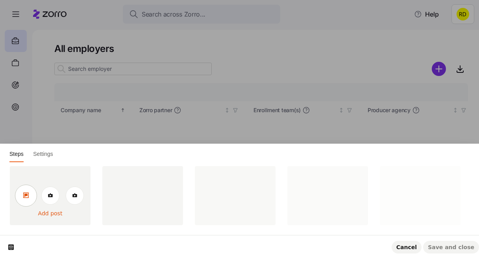
click at [27, 192] on icon at bounding box center [26, 195] width 6 height 6
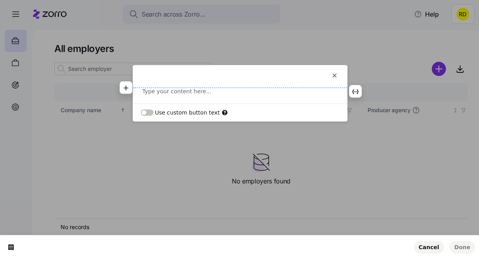
click at [157, 92] on p at bounding box center [239, 91] width 195 height 8
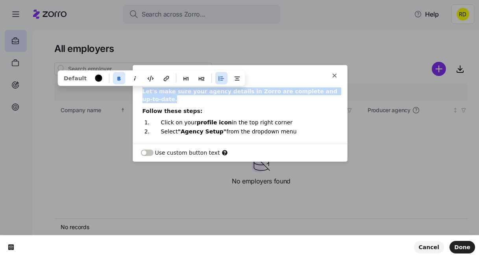
drag, startPoint x: 175, startPoint y: 100, endPoint x: 133, endPoint y: 92, distance: 43.1
click at [133, 92] on div "Let's make sure your agency details in Zorro are complete and up-to-date. Follo…" at bounding box center [240, 111] width 214 height 48
click at [198, 78] on icon "button" at bounding box center [201, 78] width 6 height 6
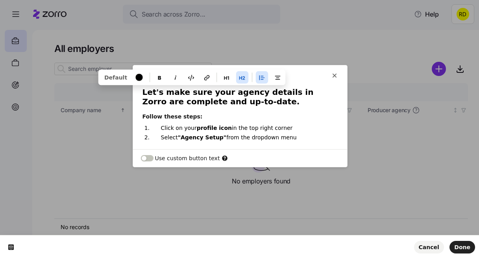
click at [221, 99] on h2 "Let's make sure your agency details in Zorro are complete and up-to-date." at bounding box center [239, 97] width 195 height 20
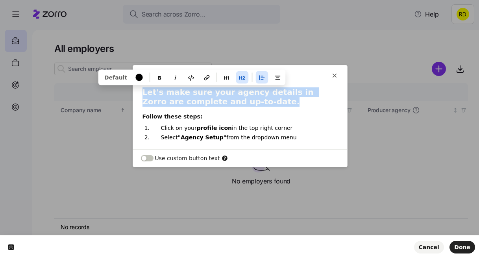
drag, startPoint x: 238, startPoint y: 101, endPoint x: 135, endPoint y: 90, distance: 103.7
click at [135, 90] on div "Let's make sure your agency details in Zorro are complete and up-to-date. Follo…" at bounding box center [240, 114] width 214 height 54
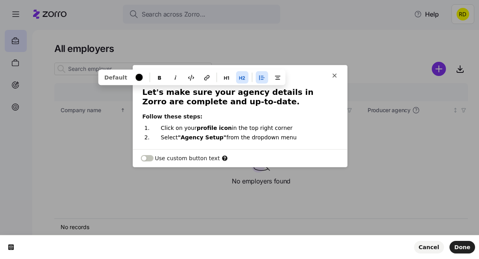
click at [233, 94] on h2 "Let's make sure your agency details in Zorro are complete and up-to-date." at bounding box center [239, 97] width 195 height 20
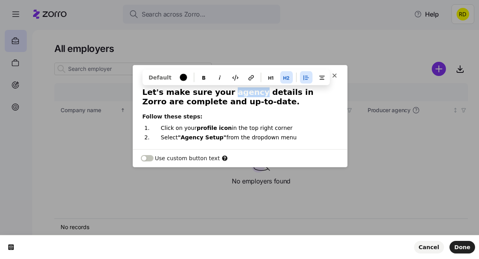
click at [233, 94] on h2 "Let's make sure your agency details in Zorro are complete and up-to-date." at bounding box center [239, 97] width 195 height 20
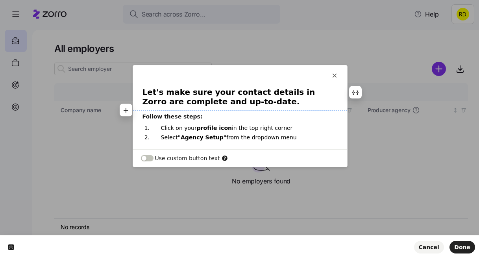
click at [272, 106] on h2 "Let's make sure your contact details in Zorro are complete and up-to-date." at bounding box center [239, 97] width 195 height 20
click at [455, 245] on button "Done" at bounding box center [462, 247] width 26 height 13
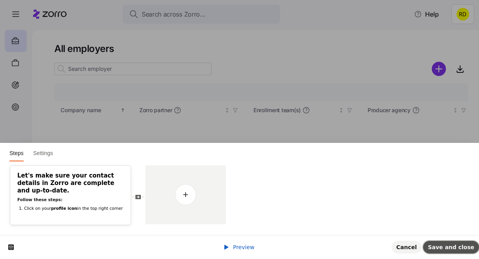
click at [441, 244] on span "Save and close" at bounding box center [451, 247] width 46 height 6
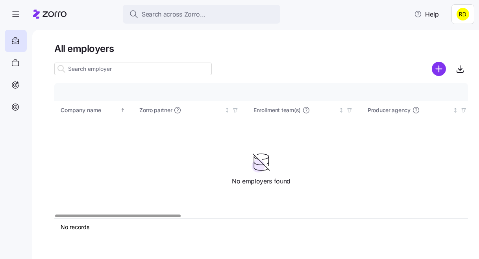
click at [462, 18] on html "Search across Zorro... Help All employers Company details Benefit status Compan…" at bounding box center [239, 158] width 479 height 316
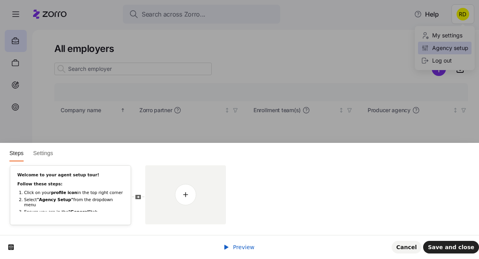
click at [448, 48] on div "Agency setup" at bounding box center [444, 48] width 47 height 9
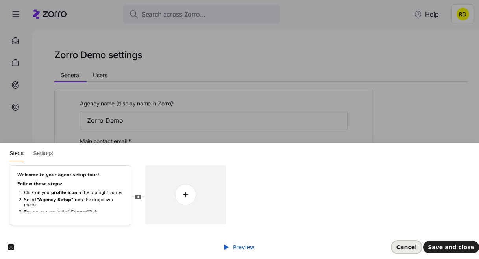
click at [417, 245] on span "Cancel" at bounding box center [406, 247] width 20 height 6
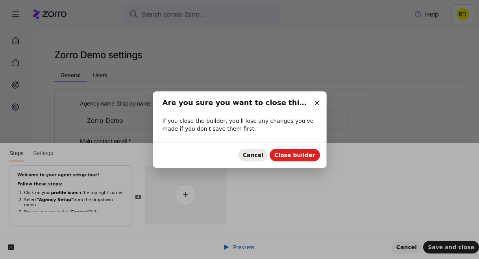
click at [250, 155] on button "Cancel" at bounding box center [253, 155] width 30 height 13
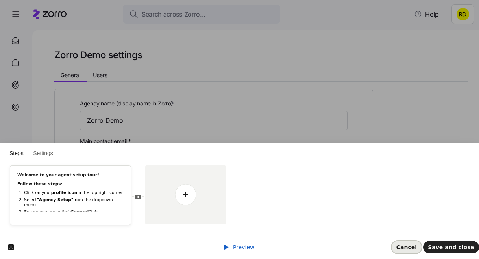
click at [410, 246] on span "Cancel" at bounding box center [406, 247] width 20 height 6
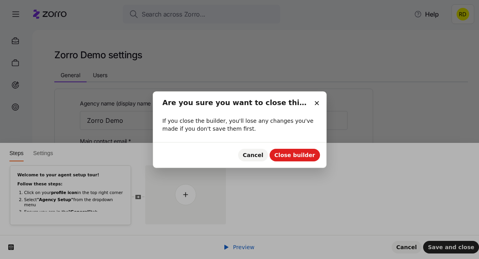
click at [402, 245] on div at bounding box center [239, 129] width 479 height 259
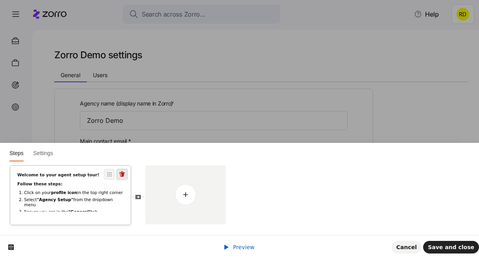
click at [122, 170] on span at bounding box center [121, 174] width 11 height 11
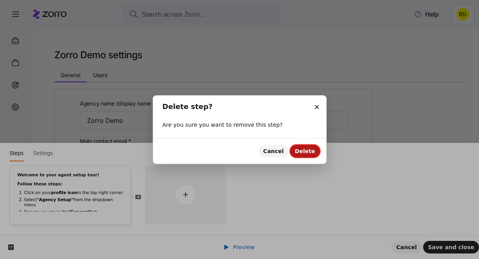
click at [318, 150] on button "Delete" at bounding box center [305, 151] width 30 height 13
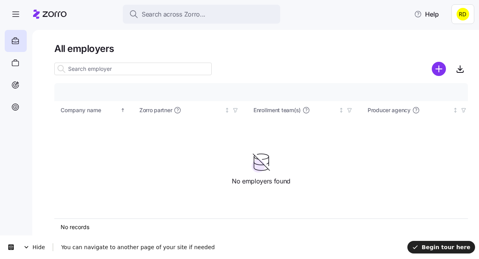
click at [465, 15] on html "Search across Zorro... Help All employers Company details Benefit status Compan…" at bounding box center [239, 127] width 479 height 254
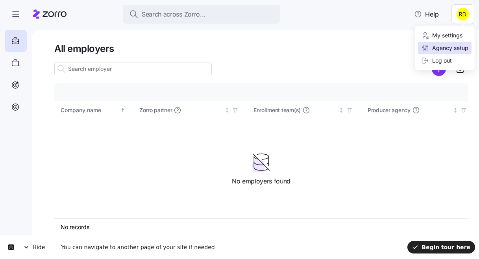
click at [448, 50] on div "Agency setup" at bounding box center [444, 48] width 47 height 9
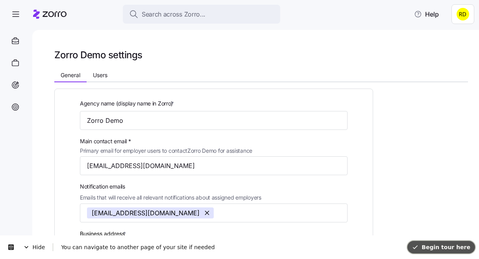
click at [418, 245] on icon "button" at bounding box center [415, 247] width 6 height 6
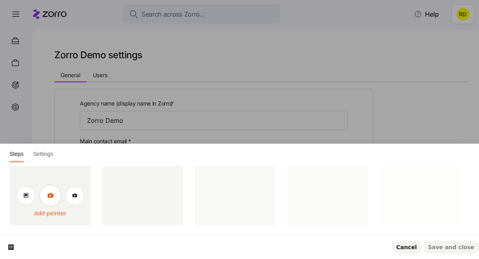
click at [51, 197] on icon at bounding box center [50, 194] width 6 height 5
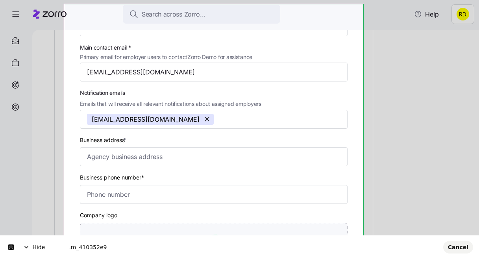
scroll to position [94, 0]
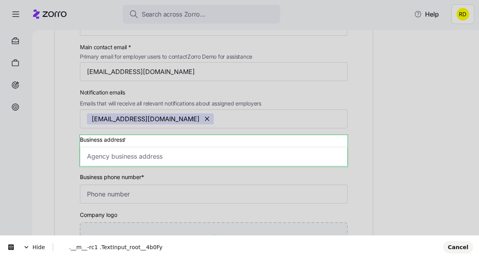
click at [334, 144] on body "Search across Zorro... Help Zorro Demo settings General Users Agency name (disp…" at bounding box center [239, 127] width 479 height 254
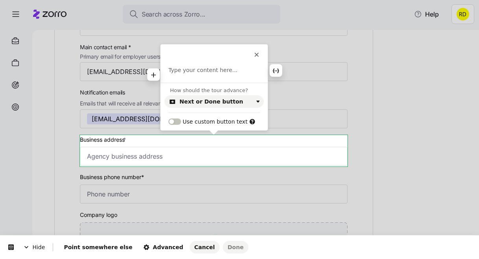
click at [210, 74] on div at bounding box center [213, 70] width 107 height 8
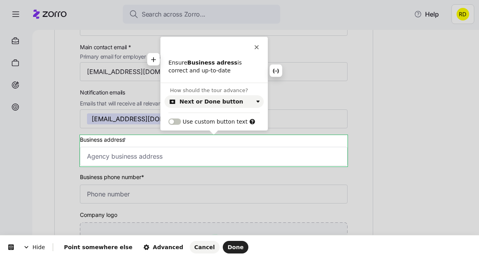
click at [224, 62] on b "Business adress" at bounding box center [212, 62] width 50 height 6
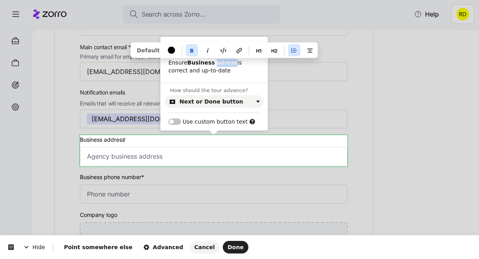
click at [218, 65] on b "Business adress" at bounding box center [212, 62] width 50 height 6
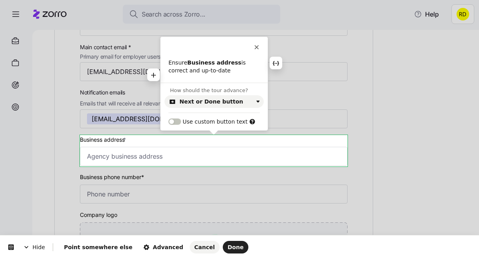
click at [221, 71] on p "Ensure Business address is correct and up-to-date" at bounding box center [213, 66] width 91 height 15
click at [186, 63] on p "Ensure Business address is correct and up-to-date" at bounding box center [213, 66] width 91 height 15
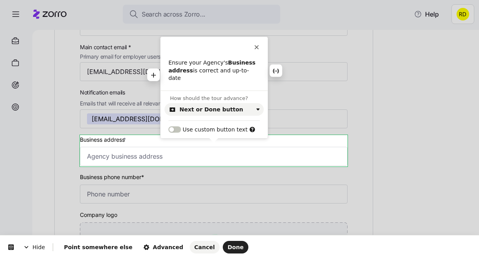
click at [211, 72] on p "Ensure your Agency's Business address is correct and up-to-date" at bounding box center [213, 70] width 91 height 23
click at [259, 74] on p "Ensure your Agency's Business address is correct and up-to-date" at bounding box center [213, 70] width 91 height 23
click at [227, 246] on span "Done" at bounding box center [235, 247] width 16 height 6
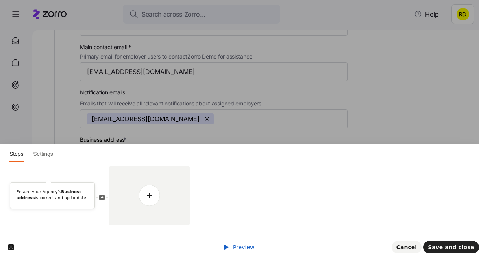
scroll to position [0, 0]
click at [146, 196] on icon at bounding box center [149, 195] width 6 height 6
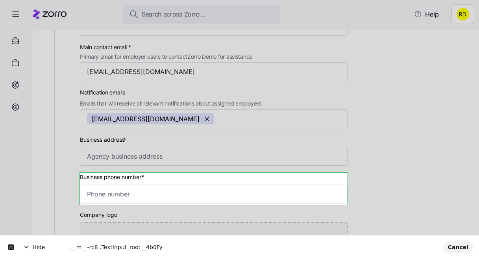
click at [166, 179] on body "Search across Zorro... Help Zorro Demo settings General Users Agency name (disp…" at bounding box center [239, 127] width 479 height 254
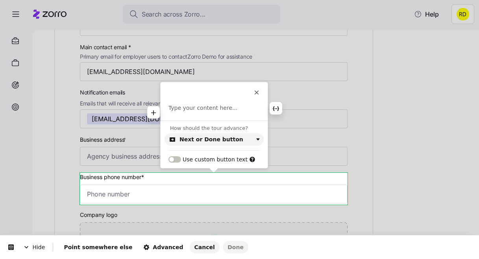
click at [194, 111] on p at bounding box center [213, 108] width 91 height 8
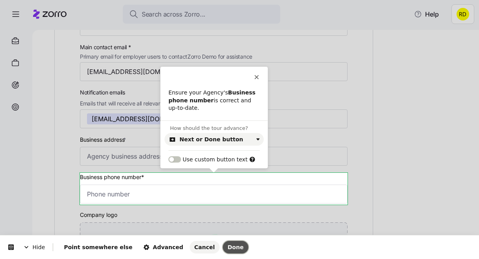
click at [227, 248] on span "Done" at bounding box center [235, 247] width 16 height 6
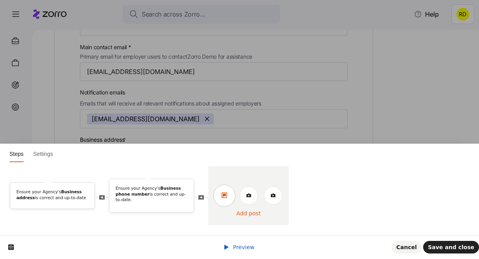
click at [225, 193] on icon at bounding box center [224, 195] width 6 height 6
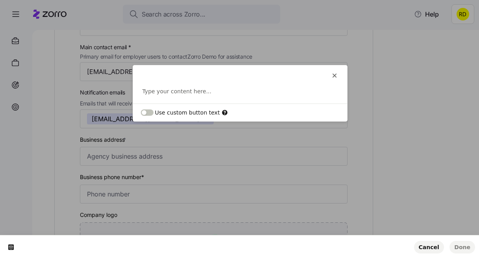
click at [193, 95] on div "Type your content here..." at bounding box center [240, 95] width 214 height 16
click at [190, 92] on p at bounding box center [239, 91] width 195 height 8
click at [129, 96] on button "button" at bounding box center [126, 95] width 13 height 13
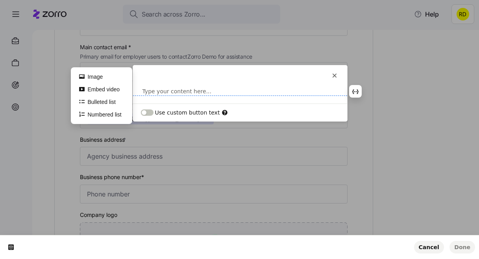
click at [186, 91] on p at bounding box center [239, 91] width 195 height 8
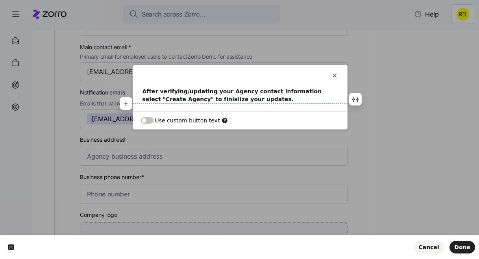
click at [212, 98] on b "After verifying/updating your Agency contact information select "Create Agency"…" at bounding box center [232, 95] width 181 height 14
click at [247, 100] on b "After verifying/updating your Agency contact information select "Create Agency"…" at bounding box center [232, 95] width 181 height 14
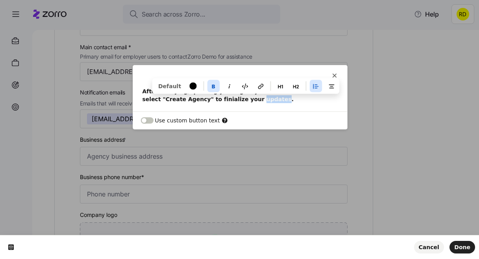
click at [247, 100] on b "After verifying/updating your Agency contact information select "Create Agency"…" at bounding box center [232, 95] width 181 height 14
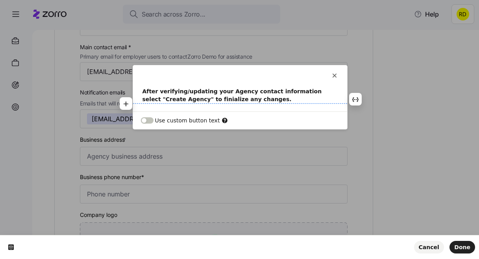
click at [201, 98] on b "After verifying/updating your Agency contact information select "Create Agency"…" at bounding box center [232, 95] width 181 height 14
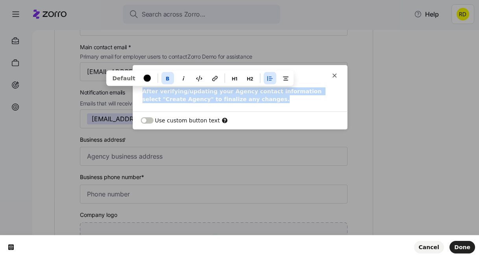
drag, startPoint x: 256, startPoint y: 98, endPoint x: 135, endPoint y: 87, distance: 122.1
click at [135, 87] on div "This button doesn't work while you're creating your tour After verifying/updati…" at bounding box center [240, 88] width 214 height 46
click at [166, 77] on icon "button" at bounding box center [167, 78] width 6 height 6
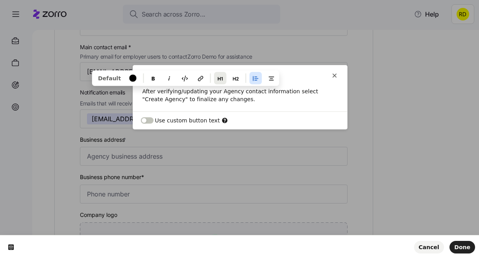
click at [218, 81] on icon "button" at bounding box center [220, 78] width 6 height 6
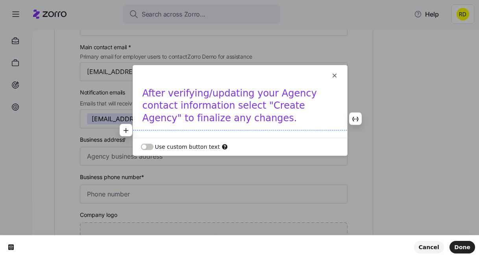
click at [231, 122] on h1 "After verifying/updating your Agency contact information select "Create Agency"…" at bounding box center [239, 108] width 195 height 42
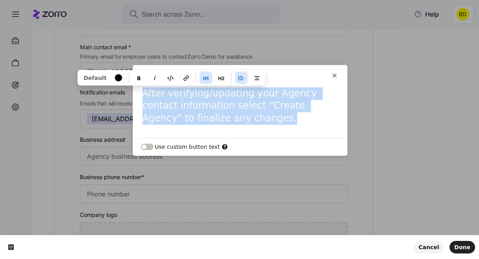
drag, startPoint x: 210, startPoint y: 118, endPoint x: 140, endPoint y: 86, distance: 76.9
click at [140, 86] on div "This button doesn't work while you're creating your tour After verifying/updati…" at bounding box center [240, 101] width 214 height 73
click at [220, 77] on icon "button" at bounding box center [221, 78] width 6 height 6
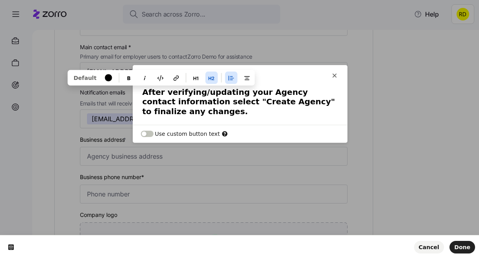
click at [192, 111] on h2 "After verifying/updating your Agency contact information select "Create Agency"…" at bounding box center [239, 101] width 195 height 29
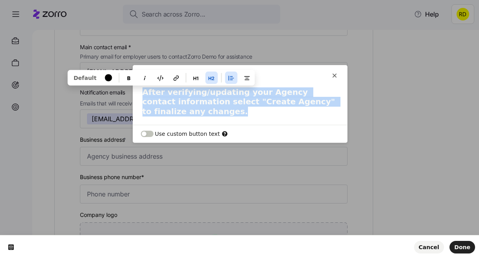
drag, startPoint x: 186, startPoint y: 110, endPoint x: 133, endPoint y: 94, distance: 55.9
click at [133, 94] on div "After verifying/updating your Agency contact information select "Create Agency"…" at bounding box center [240, 102] width 214 height 30
click at [125, 79] on icon "button" at bounding box center [128, 78] width 6 height 6
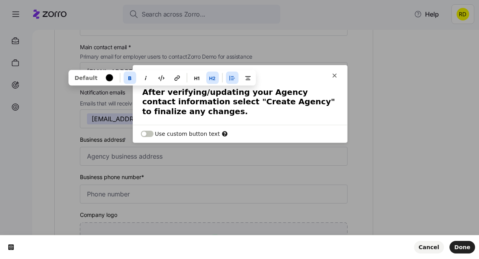
click at [124, 79] on button "button" at bounding box center [130, 77] width 13 height 13
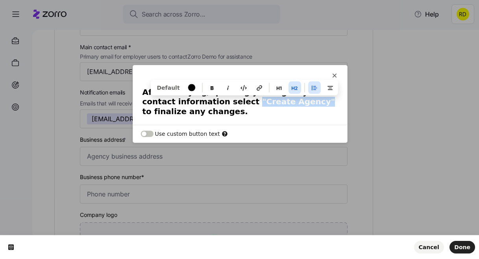
drag, startPoint x: 212, startPoint y: 103, endPoint x: 273, endPoint y: 103, distance: 61.0
click at [273, 103] on h2 "After verifying/updating your Agency contact information select "Create Agency"…" at bounding box center [239, 101] width 195 height 29
click at [210, 89] on icon "button" at bounding box center [211, 88] width 3 height 4
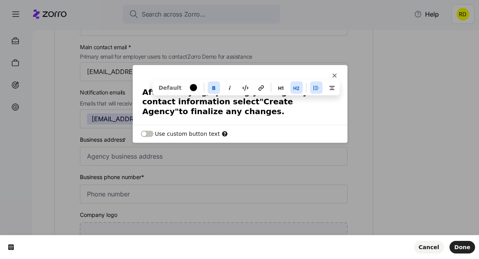
click at [227, 118] on div "After verifying/updating your Agency contact information select "Create Agency"…" at bounding box center [240, 105] width 214 height 37
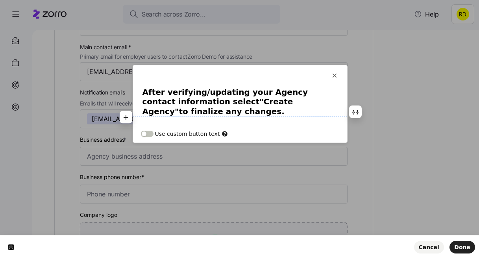
click at [235, 112] on h2 "After verifying/updating your Agency contact information select "Create Agency"…" at bounding box center [239, 101] width 195 height 29
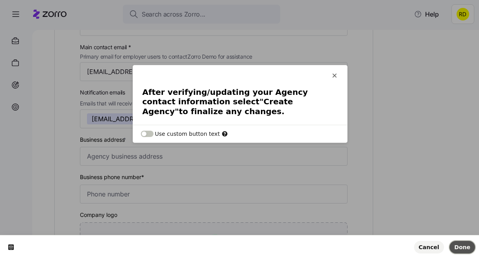
click at [461, 245] on span "Done" at bounding box center [462, 247] width 16 height 6
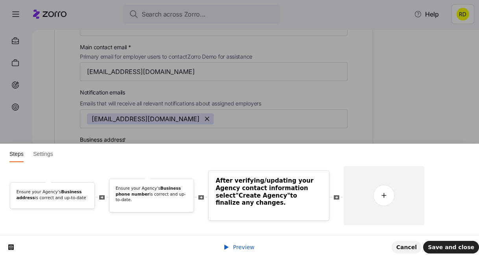
click at [252, 244] on span "Preview" at bounding box center [244, 247] width 22 height 6
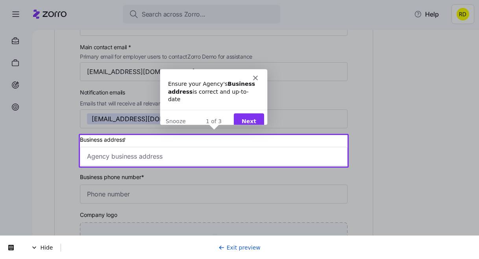
click at [242, 114] on button "Next" at bounding box center [248, 121] width 30 height 16
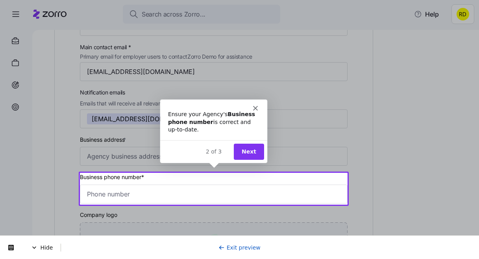
click at [249, 148] on button "Next" at bounding box center [248, 151] width 30 height 16
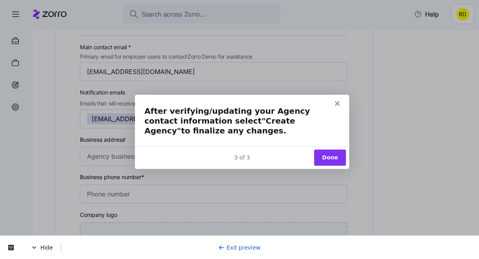
click at [331, 157] on button "Done" at bounding box center [329, 157] width 32 height 16
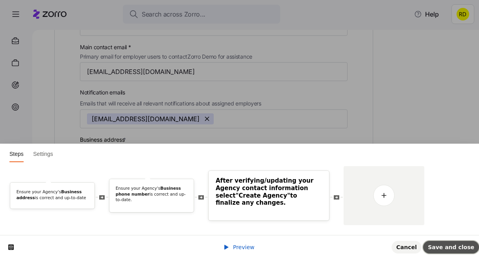
click at [440, 244] on span "Save and close" at bounding box center [451, 247] width 46 height 6
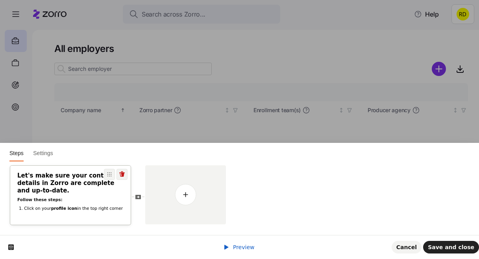
click at [85, 197] on p "Follow these steps:" at bounding box center [70, 200] width 106 height 6
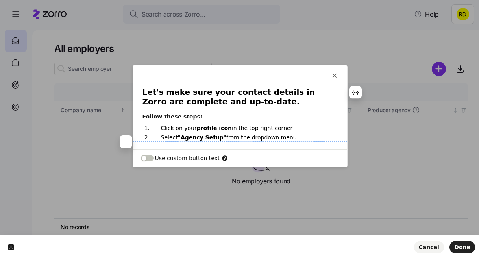
click at [298, 138] on p "Select "Agency Setup" from the dropdown menu" at bounding box center [244, 137] width 167 height 7
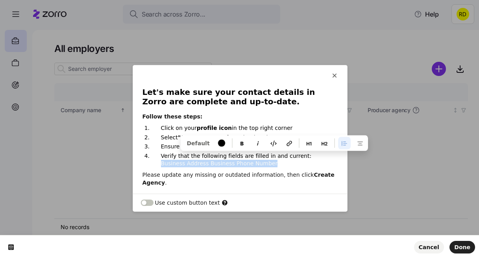
drag, startPoint x: 250, startPoint y: 163, endPoint x: 299, endPoint y: 158, distance: 49.8
click at [299, 158] on p "Verify that the following fields are filled in and current: Business Address Bu…" at bounding box center [244, 159] width 167 height 15
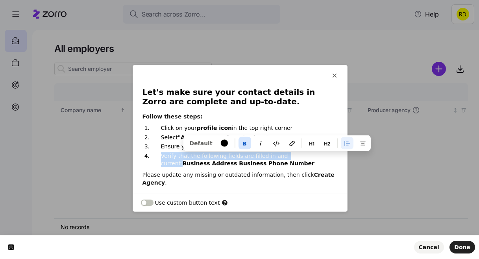
click at [190, 164] on b "Business Address Business Phone Number" at bounding box center [249, 163] width 132 height 6
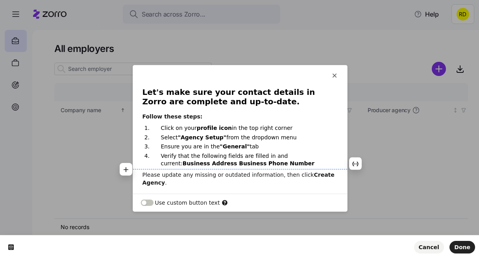
click at [184, 164] on b "Business Address Business Phone Number" at bounding box center [249, 163] width 132 height 6
click at [221, 184] on p "Please update any missing or outdated information, then click Create Agency ." at bounding box center [239, 179] width 195 height 16
click at [458, 249] on span "Done" at bounding box center [462, 247] width 16 height 6
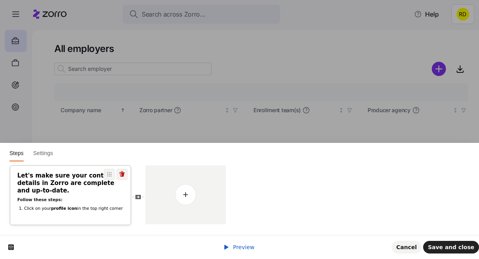
click at [111, 206] on li "Click on your profile icon in the top right corner" at bounding box center [74, 209] width 100 height 6
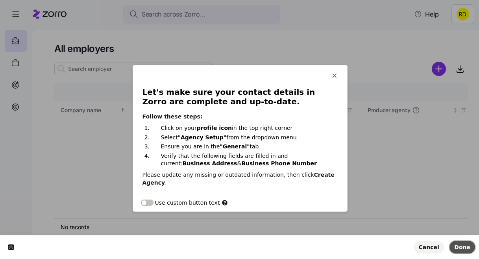
click at [458, 246] on span "Done" at bounding box center [462, 247] width 16 height 6
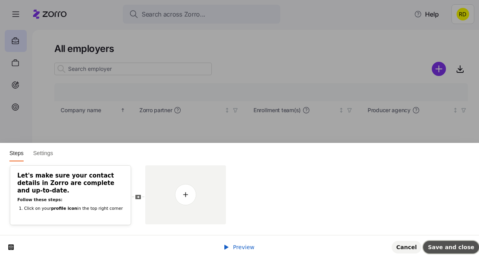
click at [463, 244] on span "Save and close" at bounding box center [451, 247] width 46 height 6
click at [80, 213] on li "Select "Agency Setup" from the dropdown menu" at bounding box center [74, 218] width 100 height 11
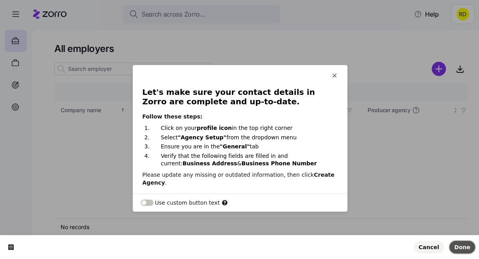
click at [463, 246] on span "Done" at bounding box center [462, 247] width 16 height 6
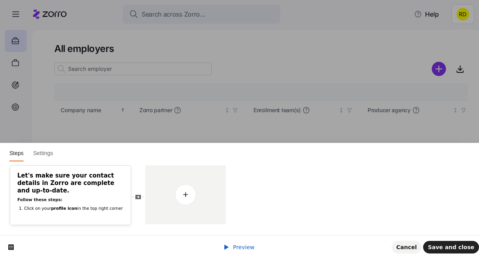
click at [244, 246] on span "Preview" at bounding box center [244, 247] width 22 height 6
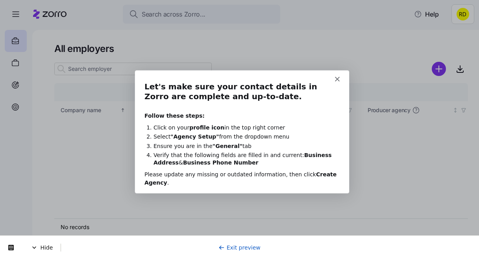
click at [244, 246] on link "Exit preview" at bounding box center [239, 247] width 42 height 6
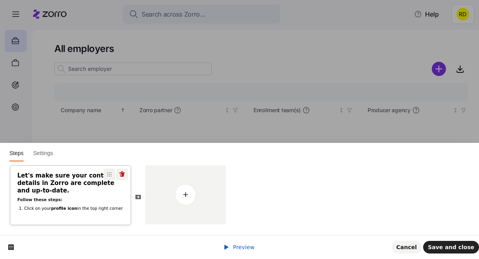
click at [63, 183] on h2 "Let's make sure your contact details in Zorro are complete and up-to-date." at bounding box center [70, 183] width 106 height 22
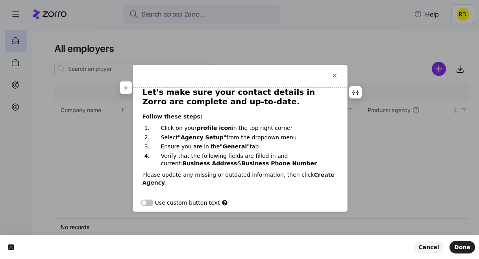
click at [221, 94] on h2 "Let's make sure your contact details in Zorro are complete and up-to-date." at bounding box center [239, 97] width 195 height 20
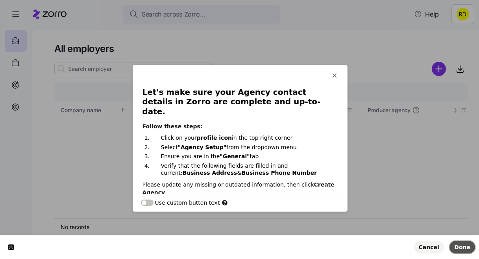
click at [458, 250] on span "Done" at bounding box center [462, 247] width 16 height 6
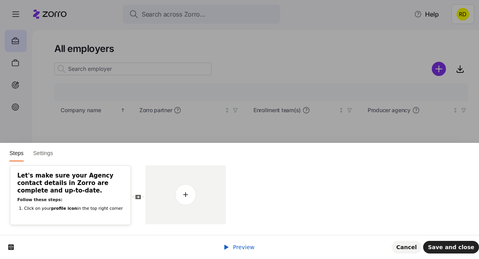
click at [248, 249] on span "Preview" at bounding box center [244, 247] width 22 height 6
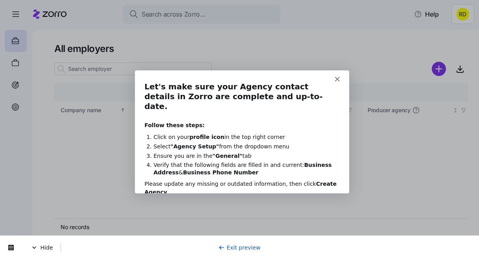
click at [242, 248] on link "Exit preview" at bounding box center [239, 247] width 42 height 6
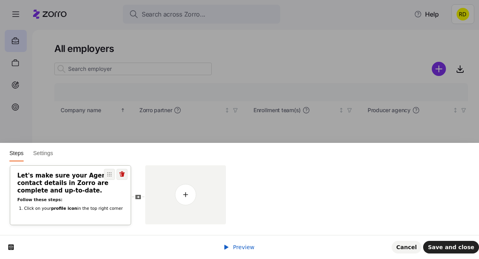
click at [66, 210] on b "profile icon" at bounding box center [64, 208] width 26 height 5
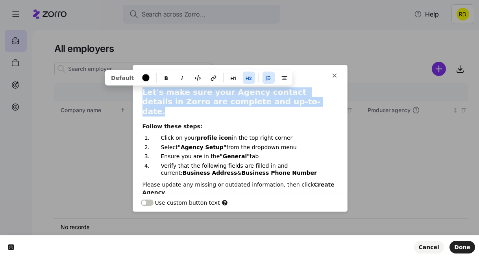
drag, startPoint x: 257, startPoint y: 102, endPoint x: 143, endPoint y: 93, distance: 114.4
click at [143, 93] on h2 "Let's make sure your Agency contact details in Zorro are complete and up-to-dat…" at bounding box center [239, 101] width 195 height 29
click at [247, 77] on icon "button" at bounding box center [248, 78] width 6 height 4
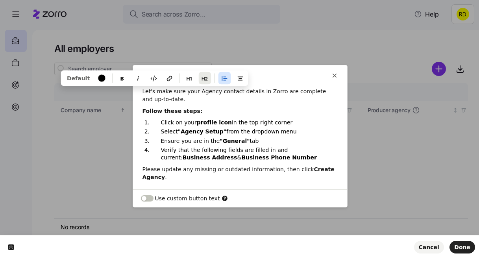
click at [198, 78] on button "button" at bounding box center [204, 78] width 13 height 13
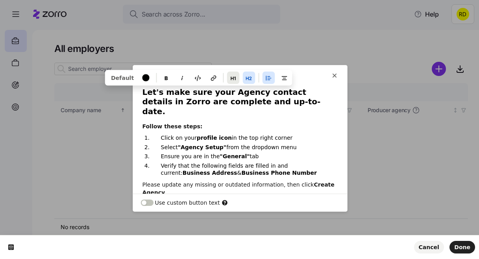
click at [231, 78] on icon "button" at bounding box center [233, 78] width 5 height 4
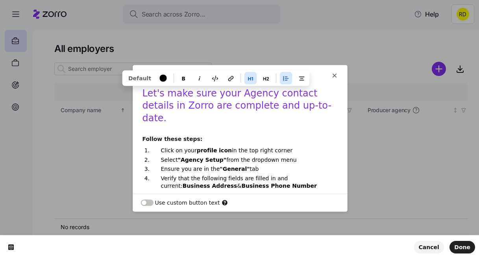
click at [253, 114] on h1 "Let's make sure your Agency contact details in Zorro are complete and up-to-dat…" at bounding box center [239, 108] width 195 height 42
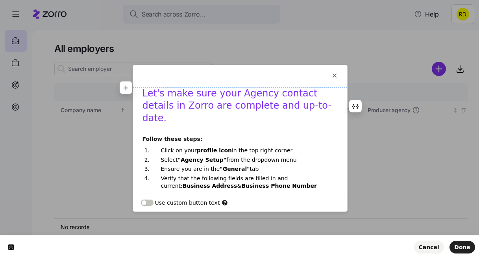
click at [242, 94] on h1 "Let's make sure your Agency contact details in Zorro are complete and up-to-dat…" at bounding box center [239, 108] width 195 height 42
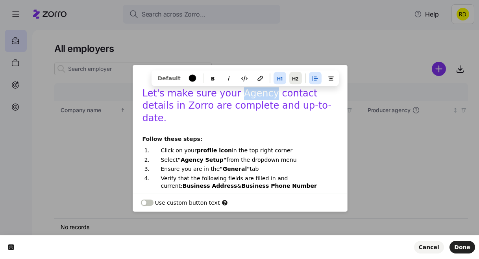
click at [289, 77] on button "button" at bounding box center [295, 78] width 13 height 13
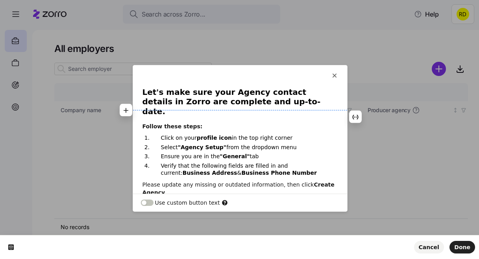
click at [264, 109] on div "Let's make sure your Agency contact details in Zorro are complete and up-to-dat…" at bounding box center [240, 141] width 214 height 109
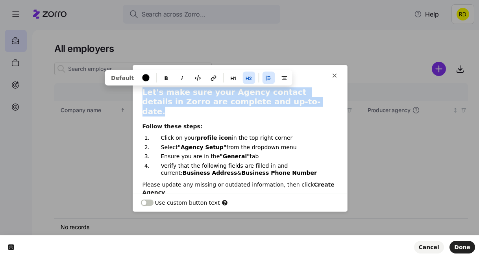
drag, startPoint x: 255, startPoint y: 99, endPoint x: 128, endPoint y: 92, distance: 126.8
click at [128, 0] on html "This button doesn't work while you're creating your tour Let's make sure your A…" at bounding box center [239, 0] width 479 height 0
click at [234, 78] on button "button" at bounding box center [233, 77] width 13 height 13
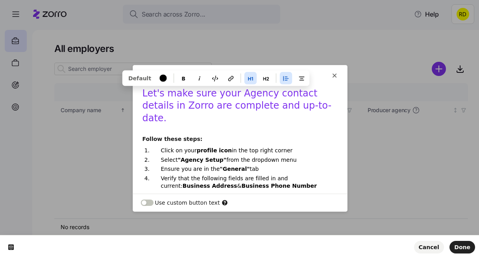
click at [258, 110] on h1 "Let's make sure your Agency contact details in Zorro are complete and up-to-dat…" at bounding box center [239, 108] width 195 height 42
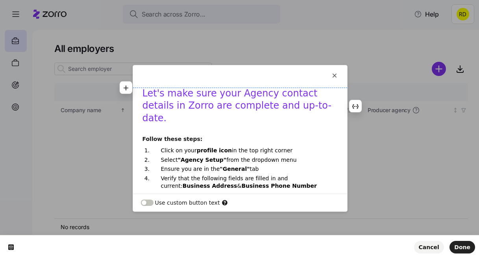
click at [238, 88] on h1 "Let's make sure your Agency contact details in Zorro are complete and up-to-dat…" at bounding box center [239, 108] width 195 height 42
click at [239, 97] on h1 "Let's make sure your Agency contact details in Zorro are complete and up-to-dat…" at bounding box center [239, 108] width 195 height 42
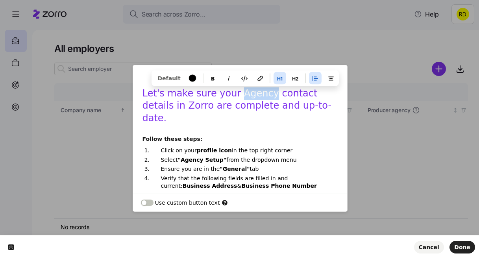
click at [239, 97] on h1 "Let's make sure your Agency contact details in Zorro are complete and up-to-dat…" at bounding box center [239, 108] width 195 height 42
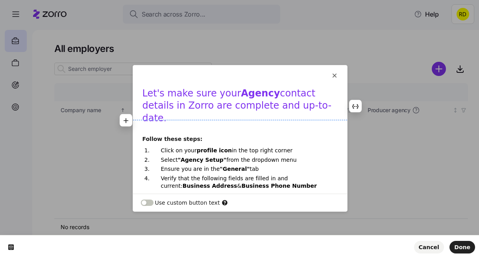
click at [290, 110] on h1 "Let's make sure your Agency contact details in Zorro are complete and up-to-dat…" at bounding box center [239, 108] width 195 height 42
click at [245, 100] on h1 "Let's make sure your Agency contact details in Zorro are complete and up-to-dat…" at bounding box center [239, 108] width 195 height 42
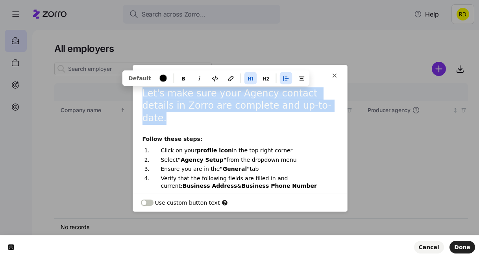
drag, startPoint x: 295, startPoint y: 103, endPoint x: 139, endPoint y: 94, distance: 155.6
click at [139, 94] on div "Let's make sure your Agency contact details in Zorro are complete and up-to-dat…" at bounding box center [240, 148] width 214 height 122
click at [260, 77] on button "button" at bounding box center [266, 78] width 13 height 13
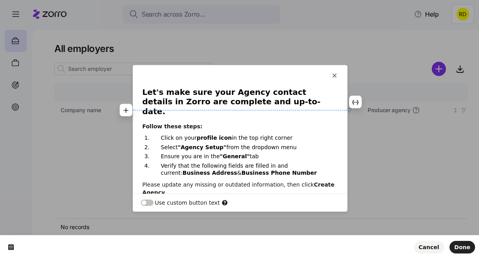
click at [248, 99] on h2 "Let's make sure your Agency contact details in Zorro are complete and up-to-dat…" at bounding box center [239, 101] width 195 height 29
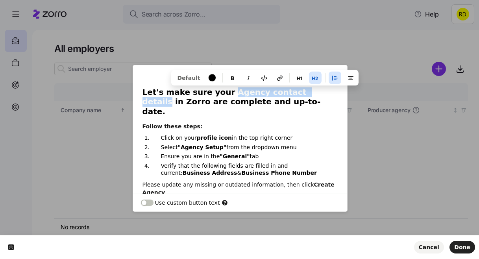
drag, startPoint x: 222, startPoint y: 94, endPoint x: 305, endPoint y: 90, distance: 83.1
click at [305, 90] on h2 "Let's make sure your Agency contact details in Zorro are complete and up-to-dat…" at bounding box center [239, 101] width 195 height 29
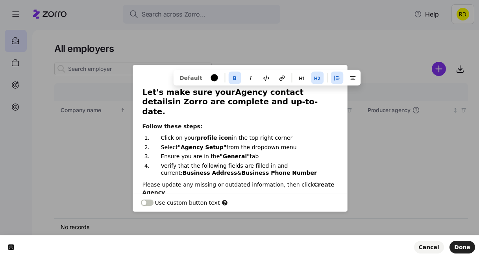
click at [301, 106] on h2 "Let's make sure your Agency contact details in Zorro are complete and up-to-dat…" at bounding box center [239, 101] width 195 height 29
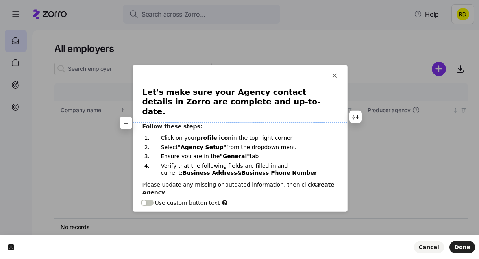
click at [277, 122] on p "Follow these steps:" at bounding box center [239, 126] width 195 height 8
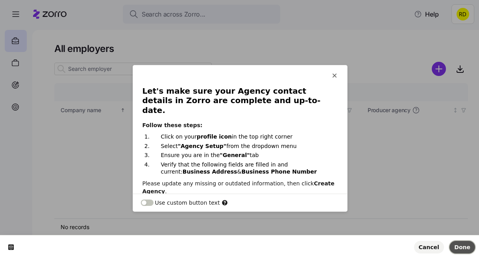
click at [465, 244] on span "Done" at bounding box center [462, 247] width 16 height 6
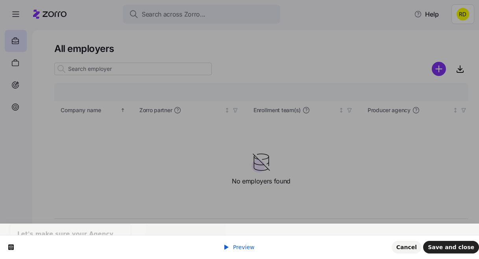
scroll to position [0, 0]
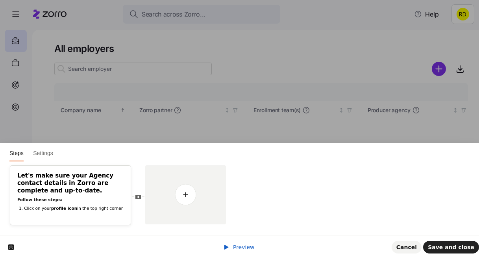
click at [227, 242] on div "Preview Cancel Save and close" at bounding box center [239, 247] width 479 height 24
click at [232, 244] on link "Preview" at bounding box center [238, 247] width 31 height 6
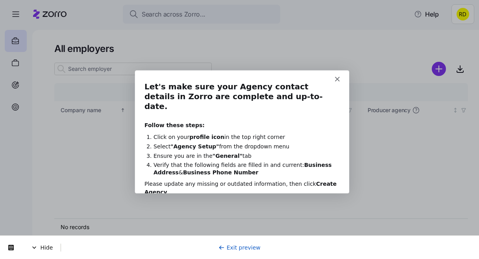
click at [236, 247] on link "Exit preview" at bounding box center [239, 247] width 42 height 6
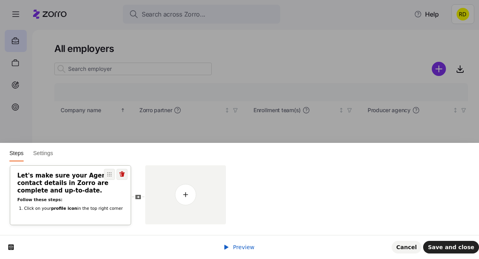
click at [72, 207] on li "Click on your profile icon in the top right corner" at bounding box center [74, 209] width 100 height 6
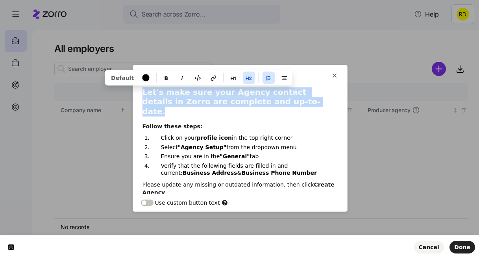
drag, startPoint x: 262, startPoint y: 102, endPoint x: 130, endPoint y: 96, distance: 131.5
click at [130, 0] on html "This button doesn't work while you're creating your tour Let's make sure your A…" at bounding box center [239, 0] width 479 height 0
click at [249, 78] on button "button" at bounding box center [248, 77] width 13 height 13
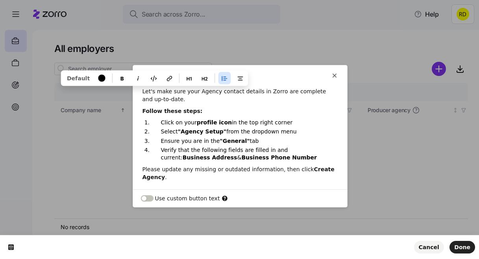
click at [201, 106] on div "Let's make sure your Agency contact details in Zorro are complete and up-to-dat…" at bounding box center [240, 134] width 214 height 94
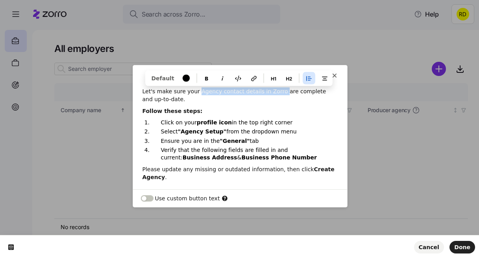
drag, startPoint x: 197, startPoint y: 90, endPoint x: 278, endPoint y: 92, distance: 81.1
click at [278, 92] on p "Let's make sure your Agency contact details in Zorro are complete and up-to-dat…" at bounding box center [239, 95] width 195 height 16
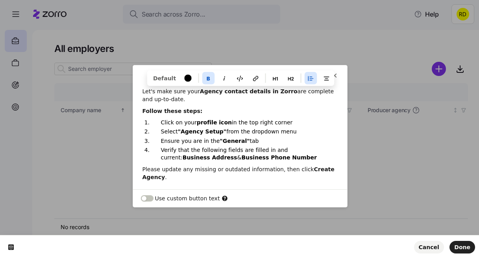
click at [277, 120] on p "Click on your profile icon in the top right corner" at bounding box center [244, 122] width 167 height 7
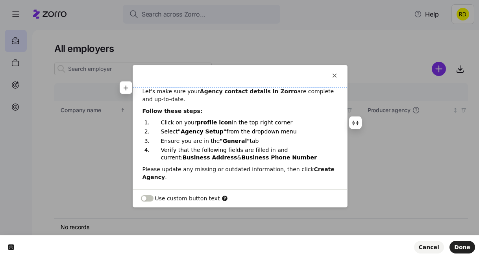
click at [142, 89] on div "Let's make sure your Agency contact details in Zorro are complete and up-to-dat…" at bounding box center [240, 134] width 214 height 94
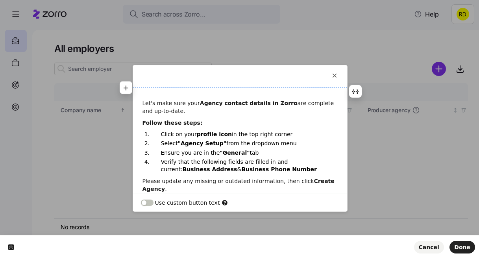
click at [154, 90] on p at bounding box center [239, 91] width 195 height 8
click at [127, 88] on icon "button" at bounding box center [126, 88] width 6 height 6
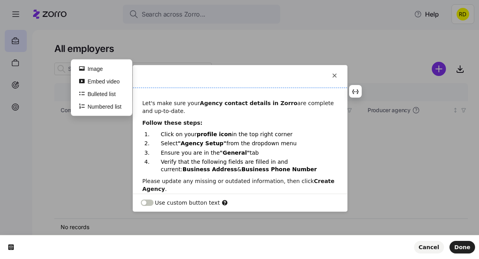
click at [156, 88] on p at bounding box center [239, 91] width 195 height 8
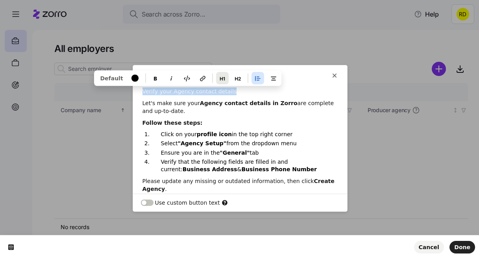
click at [220, 79] on icon "button" at bounding box center [222, 79] width 5 height 4
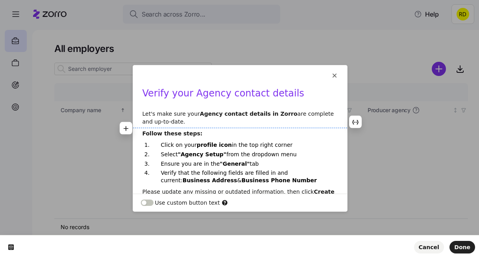
click at [225, 121] on p "Let's make sure your Agency contact details in Zorro are complete and up-to-dat…" at bounding box center [239, 118] width 195 height 16
click at [164, 113] on p "Let's make sure your Agency contact details in Zorro are complete and up-to-dat…" at bounding box center [239, 118] width 195 height 16
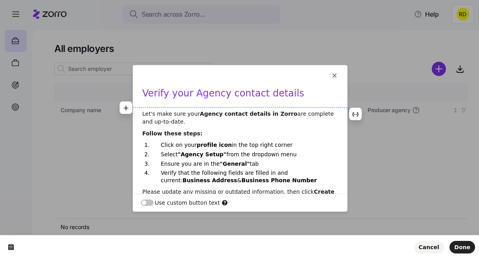
click at [149, 109] on div "Verify your Agency contact details Let's make sure your Agency contact details …" at bounding box center [240, 145] width 214 height 117
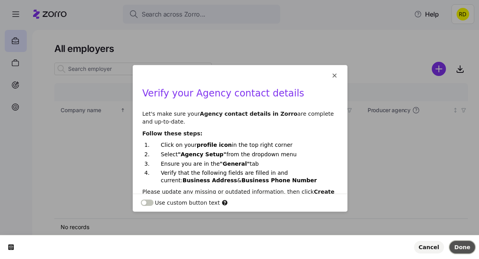
click at [462, 247] on span "Done" at bounding box center [462, 247] width 16 height 6
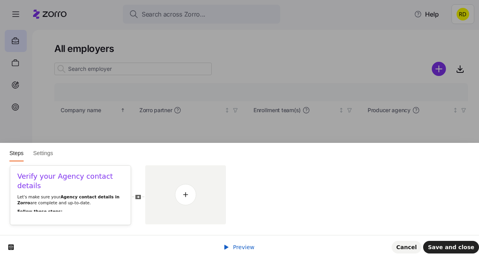
click at [246, 244] on span "Preview" at bounding box center [244, 247] width 22 height 6
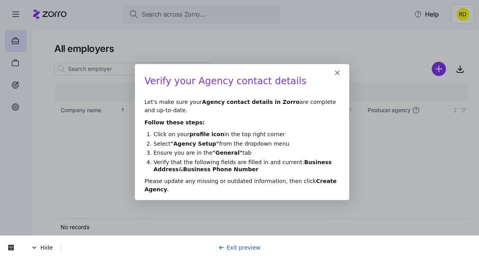
click at [245, 246] on link "Exit preview" at bounding box center [239, 247] width 42 height 6
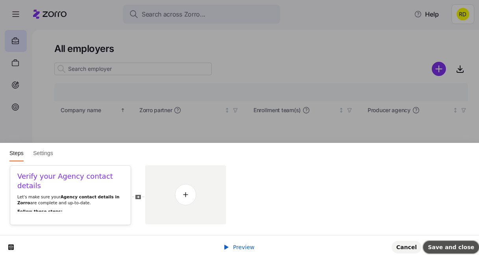
click at [459, 249] on span "Save and close" at bounding box center [451, 247] width 46 height 6
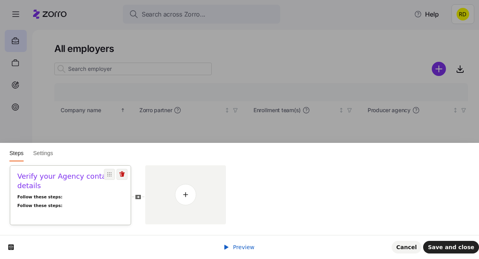
click at [57, 200] on div "Verify your Agency contact details Follow these steps: Follow these steps: Clic…" at bounding box center [70, 220] width 120 height 97
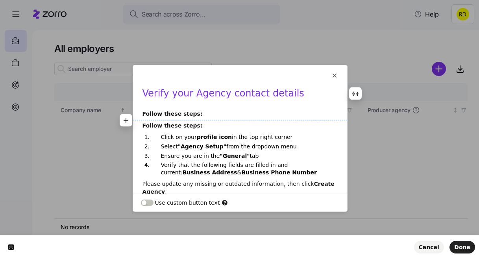
click at [189, 114] on b "Follow these steps:" at bounding box center [172, 114] width 60 height 6
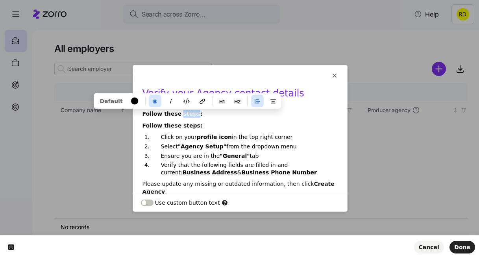
click at [189, 114] on b "Follow these steps:" at bounding box center [172, 114] width 60 height 6
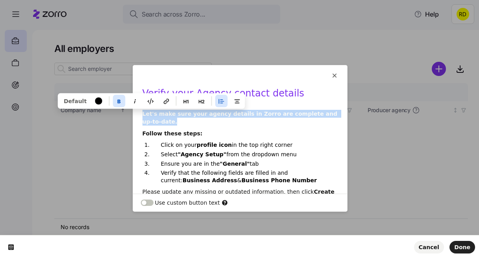
drag, startPoint x: 161, startPoint y: 122, endPoint x: 135, endPoint y: 111, distance: 28.4
click at [135, 111] on div "Verify your Agency contact details Let's make sure your agency details in Zorro…" at bounding box center [240, 145] width 214 height 117
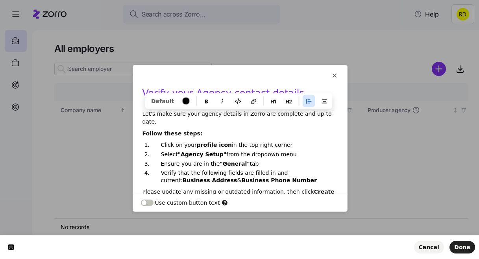
click at [209, 142] on b "profile icon" at bounding box center [214, 145] width 35 height 6
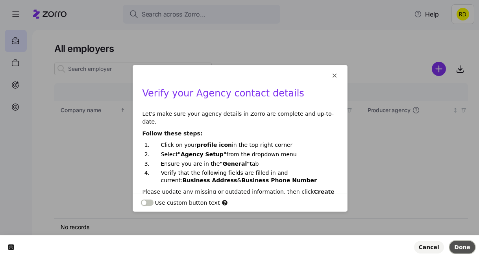
click at [458, 246] on span "Done" at bounding box center [462, 247] width 16 height 6
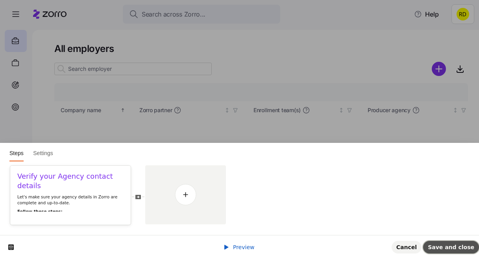
click at [467, 247] on span "Save and close" at bounding box center [451, 247] width 46 height 6
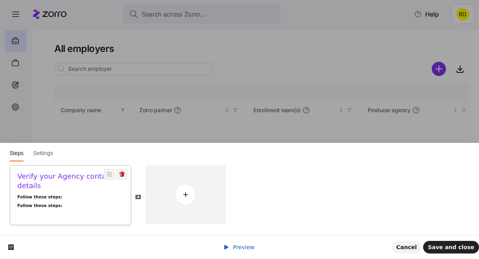
click at [65, 214] on div "Verify your Agency contact details Follow these steps: Follow these steps: Clic…" at bounding box center [70, 195] width 120 height 59
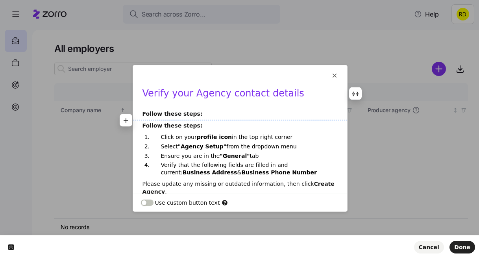
click at [193, 115] on b "Follow these steps:" at bounding box center [172, 114] width 60 height 6
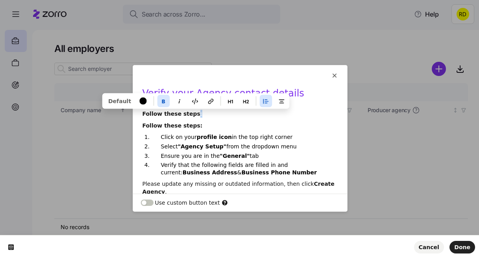
click at [193, 115] on b "Follow these steps:" at bounding box center [172, 114] width 60 height 6
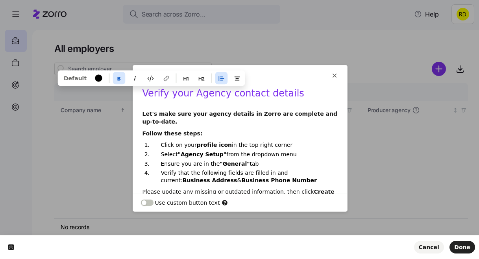
click at [158, 128] on div "Verify your Agency contact details Let's make sure your agency details in Zorro…" at bounding box center [240, 145] width 214 height 117
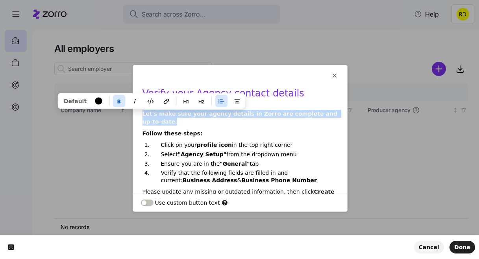
drag, startPoint x: 158, startPoint y: 124, endPoint x: 132, endPoint y: 111, distance: 29.0
click at [132, 0] on html "This button doesn't work while you're creating your tour Verify your Agency con…" at bounding box center [239, 0] width 479 height 0
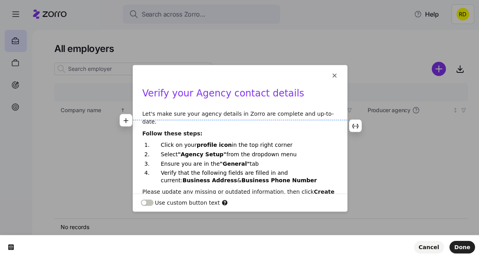
click at [235, 129] on p "Follow these steps:" at bounding box center [239, 133] width 195 height 8
click at [460, 243] on button "Done" at bounding box center [462, 247] width 26 height 13
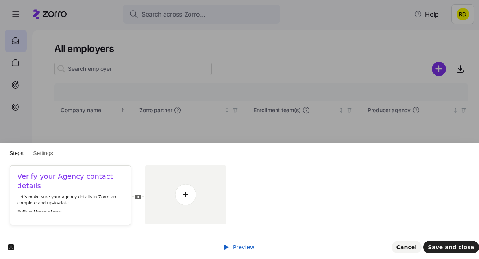
click at [448, 240] on div "Preview Cancel Save and close" at bounding box center [239, 247] width 479 height 24
click at [447, 244] on span "Save and close" at bounding box center [451, 247] width 46 height 6
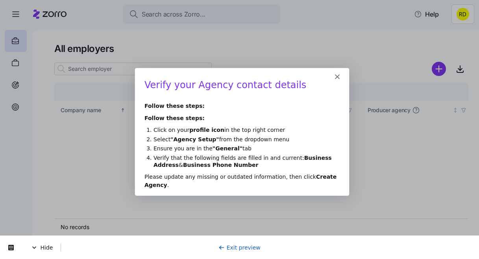
click at [336, 77] on icon "Close" at bounding box center [336, 76] width 5 height 5
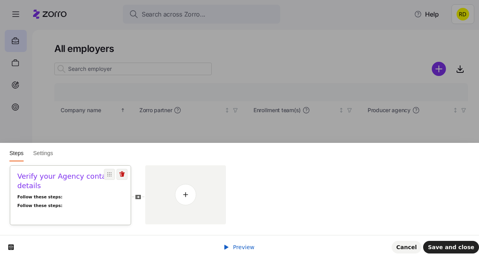
click at [52, 194] on b "Follow these steps:" at bounding box center [39, 196] width 45 height 5
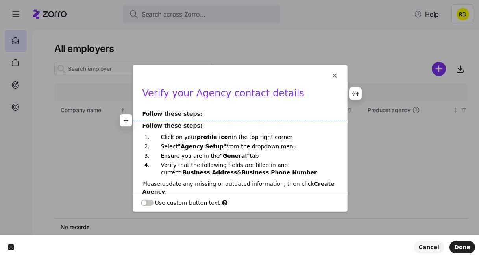
click at [182, 116] on b "Follow these steps:" at bounding box center [172, 114] width 60 height 6
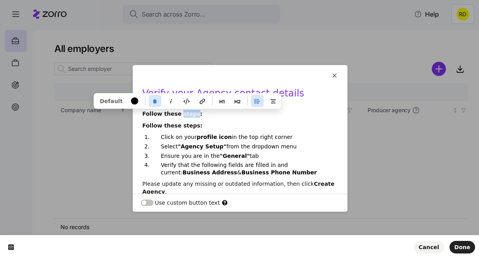
click at [182, 116] on b "Follow these steps:" at bounding box center [172, 114] width 60 height 6
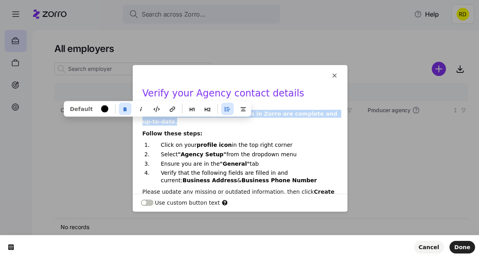
drag, startPoint x: 166, startPoint y: 120, endPoint x: 125, endPoint y: 113, distance: 41.6
click at [125, 0] on html "This button doesn't work while you're creating your tour Verify your Agency con…" at bounding box center [239, 0] width 479 height 0
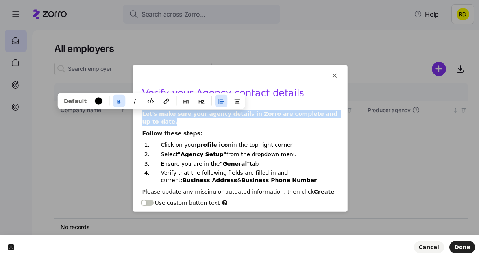
click at [117, 103] on icon "button" at bounding box center [118, 102] width 3 height 4
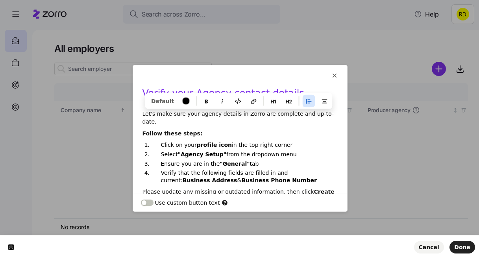
click at [215, 132] on div "Verify your Agency contact details Let's make sure your agency details in Zorro…" at bounding box center [240, 145] width 214 height 117
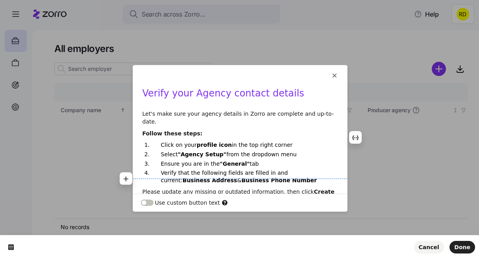
click at [237, 177] on b "Business Address" at bounding box center [210, 180] width 55 height 6
click at [463, 242] on button "Done" at bounding box center [462, 247] width 26 height 13
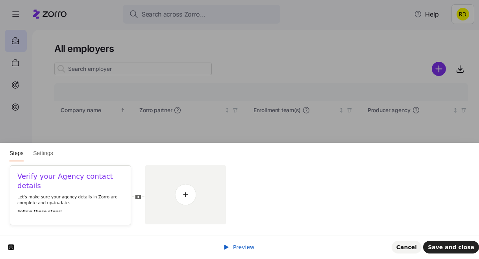
click at [245, 244] on span "Preview" at bounding box center [244, 247] width 22 height 6
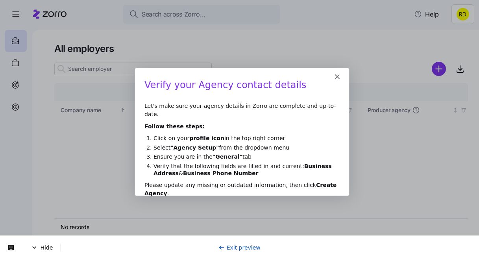
click at [243, 243] on div "Exit preview" at bounding box center [239, 247] width 42 height 8
click at [241, 251] on div "Exit preview" at bounding box center [239, 247] width 42 height 8
click at [241, 247] on link "Exit preview" at bounding box center [239, 247] width 42 height 6
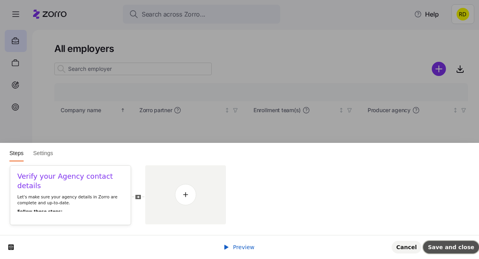
click at [454, 248] on span "Save and close" at bounding box center [451, 247] width 46 height 6
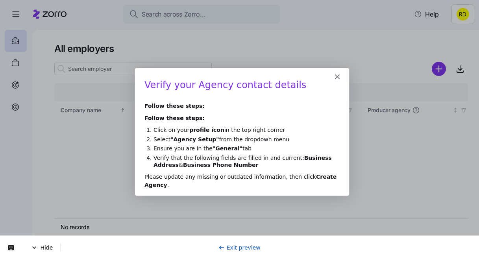
click at [225, 245] on icon at bounding box center [221, 247] width 6 height 6
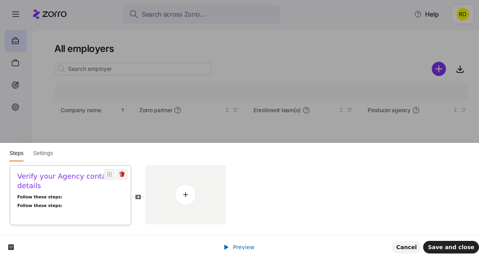
click at [89, 203] on p "Follow these steps:" at bounding box center [70, 206] width 106 height 6
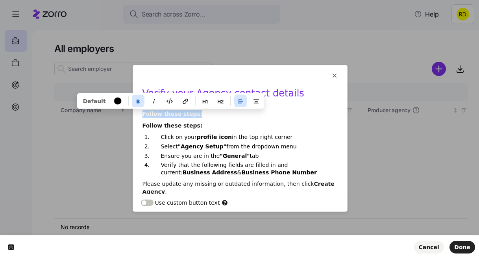
drag, startPoint x: 199, startPoint y: 117, endPoint x: 123, endPoint y: 109, distance: 76.0
click at [123, 0] on html "This button doesn't work while you're creating your tour Verify your Agency con…" at bounding box center [239, 0] width 479 height 0
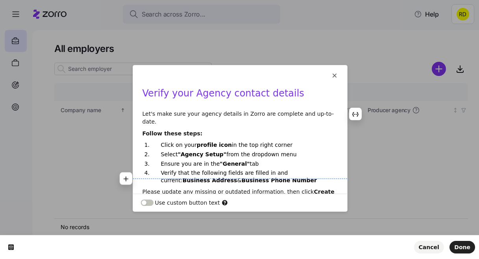
click at [260, 160] on ol "Click on your profile icon in the top right corner Select "Agency Setup" from t…" at bounding box center [239, 162] width 195 height 42
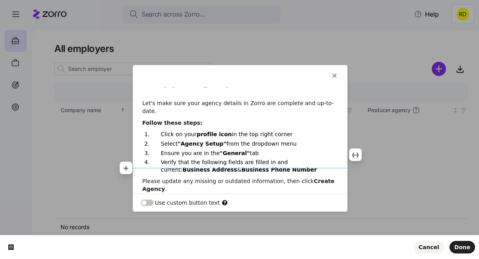
click at [285, 159] on p "Verify that the following fields are filled in and current: Business Address & …" at bounding box center [244, 166] width 167 height 15
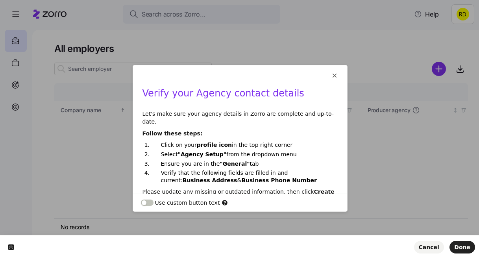
click at [460, 240] on div "Cancel Done" at bounding box center [239, 247] width 479 height 24
click at [460, 245] on span "Done" at bounding box center [462, 247] width 16 height 6
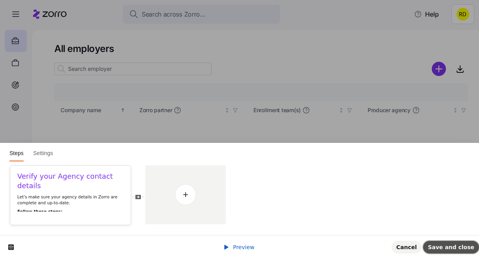
click at [459, 245] on span "Save and close" at bounding box center [451, 247] width 46 height 6
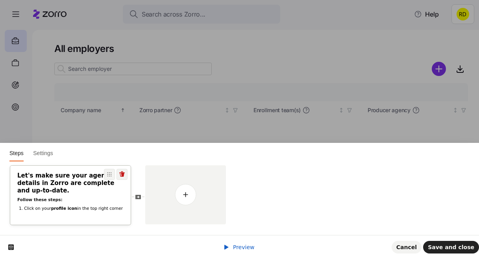
click at [64, 206] on b "profile icon" at bounding box center [64, 208] width 26 height 5
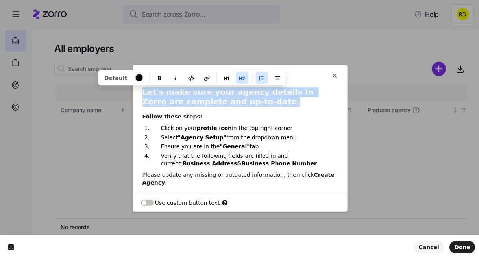
drag, startPoint x: 249, startPoint y: 100, endPoint x: 124, endPoint y: 95, distance: 125.2
click at [124, 0] on html "This button doesn't work while you're creating your tour Let's make sure your a…" at bounding box center [239, 0] width 479 height 0
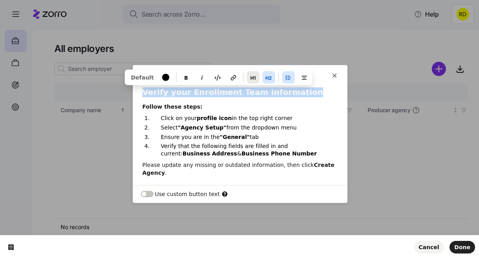
click at [250, 78] on icon "button" at bounding box center [252, 78] width 5 height 4
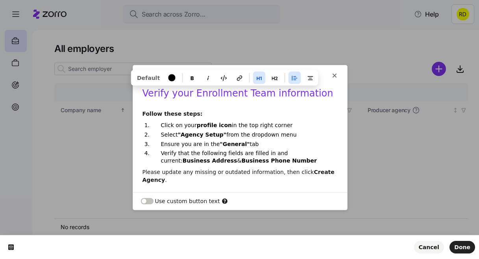
click at [229, 111] on p "Follow these steps:" at bounding box center [239, 114] width 195 height 8
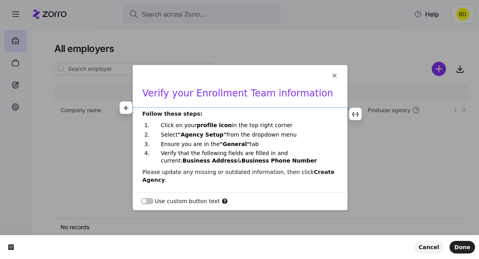
click at [158, 108] on div "Verify your Enrollment Team information Follow these steps: Click on your profi…" at bounding box center [240, 135] width 214 height 97
click at [310, 101] on h1 "Verify your Enrollment Team information" at bounding box center [239, 95] width 195 height 17
click at [140, 113] on div "Verify your Enrollment Team information Follow these steps: Click on your profi…" at bounding box center [240, 135] width 214 height 97
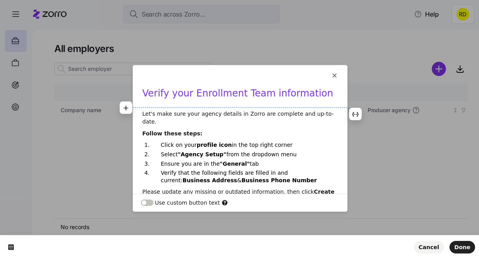
click at [212, 111] on p "Let's make sure your agency details in Zorro are complete and up-to-date." at bounding box center [239, 118] width 195 height 16
click at [208, 113] on p "Let's make sure your agency details in Zorro are complete and up-to-date." at bounding box center [239, 118] width 195 height 16
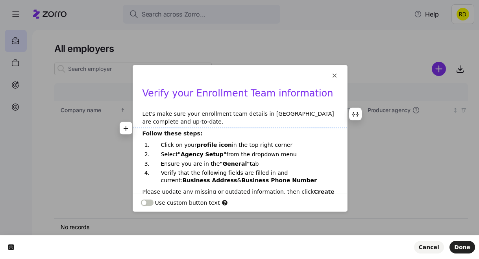
click at [211, 122] on p "Let's make sure your enrollment team details in [GEOGRAPHIC_DATA] are complete …" at bounding box center [239, 118] width 195 height 16
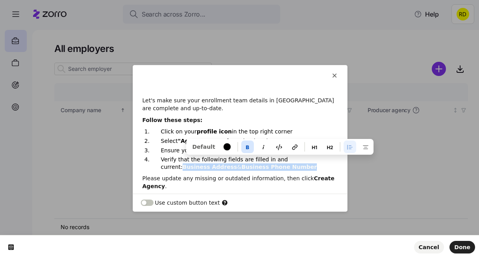
drag, startPoint x: 264, startPoint y: 166, endPoint x: 299, endPoint y: 161, distance: 35.7
click at [299, 161] on p "Verify that the following fields are filled in and current: Business Address & …" at bounding box center [244, 163] width 167 height 15
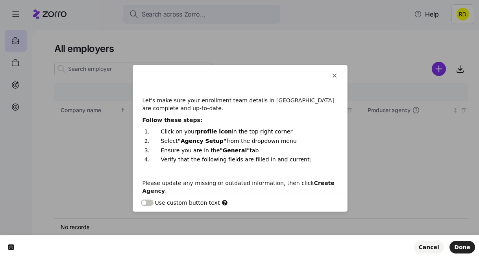
click at [120, 0] on html "This button doesn't work while you're creating your tour Verify your Enrollment…" at bounding box center [239, 0] width 479 height 0
click at [126, 164] on icon "button" at bounding box center [126, 166] width 6 height 6
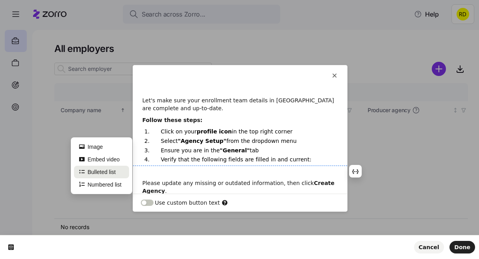
click at [108, 177] on button "Bulleted list" at bounding box center [101, 172] width 55 height 13
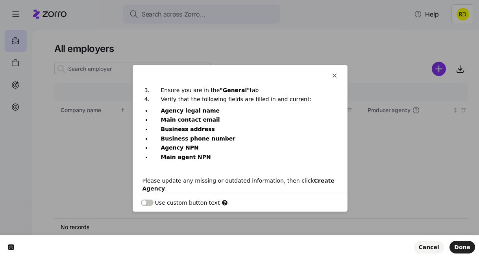
scroll to position [72, 0]
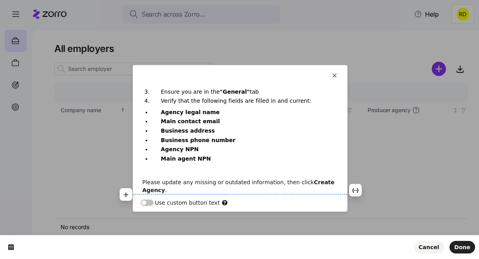
click at [165, 190] on p "Please update any missing or outdated information, then click Create Agency ." at bounding box center [239, 186] width 195 height 16
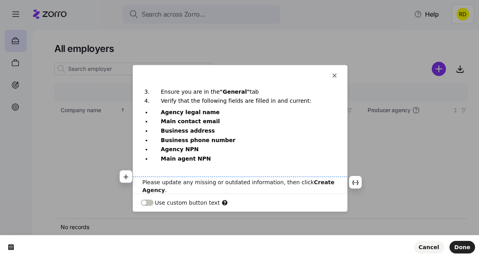
click at [165, 175] on div "Verify your Enrollment Team information Let's make sure your enrollment team de…" at bounding box center [240, 104] width 214 height 179
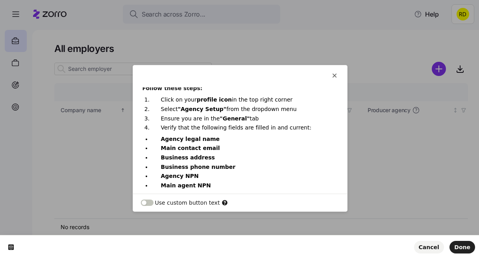
scroll to position [69, 0]
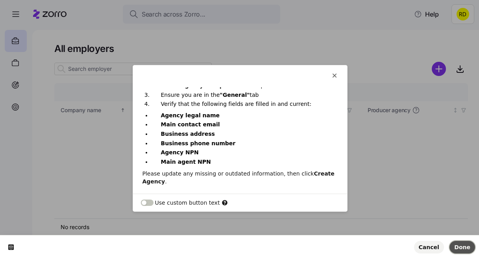
click at [466, 244] on span "Done" at bounding box center [462, 247] width 16 height 6
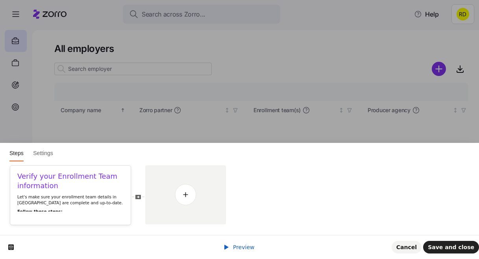
scroll to position [0, 0]
click at [242, 248] on span "Preview" at bounding box center [244, 247] width 22 height 6
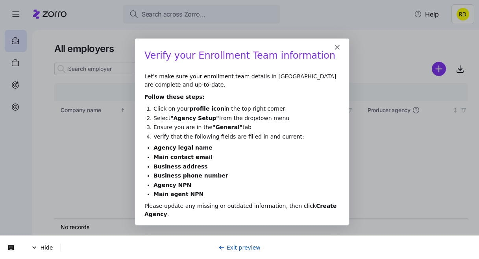
click at [339, 47] on div "Intercom messenger" at bounding box center [241, 43] width 214 height 11
click at [334, 46] on icon "Close" at bounding box center [336, 46] width 5 height 5
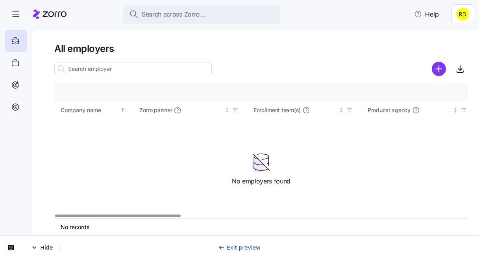
click at [225, 241] on div "Hide Exit preview" at bounding box center [239, 247] width 479 height 24
click at [225, 246] on icon at bounding box center [221, 247] width 6 height 6
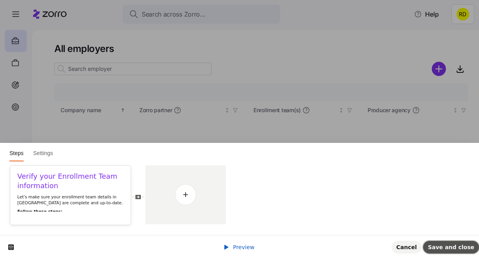
click at [452, 244] on span "Save and close" at bounding box center [451, 247] width 46 height 6
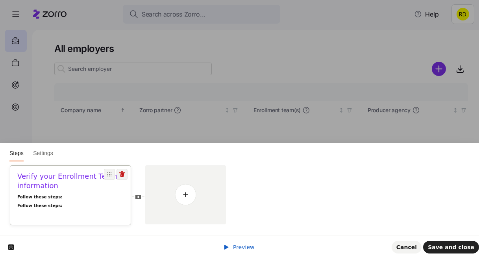
click at [81, 196] on p "Follow these steps:" at bounding box center [70, 197] width 106 height 6
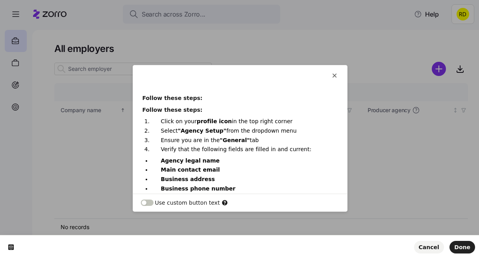
scroll to position [0, 0]
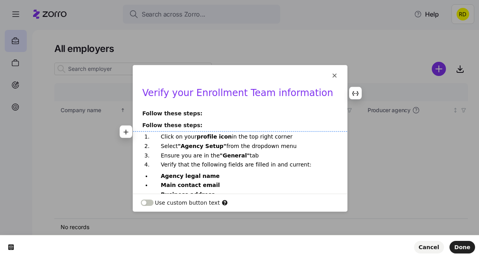
click at [201, 125] on p "Follow these steps:" at bounding box center [239, 125] width 195 height 8
click at [147, 128] on p "Follow these steps:" at bounding box center [239, 125] width 195 height 8
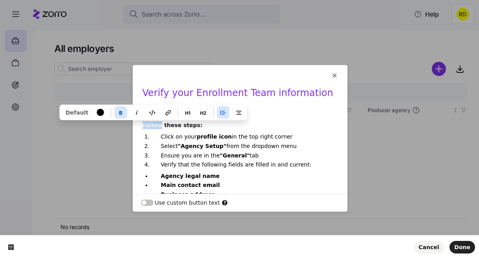
click at [147, 128] on p "Follow these steps:" at bounding box center [239, 125] width 195 height 8
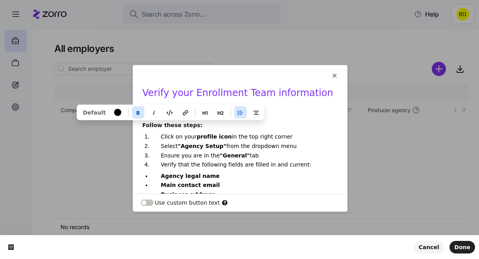
click at [183, 136] on p "Click on your profile icon in the top right corner" at bounding box center [244, 136] width 167 height 7
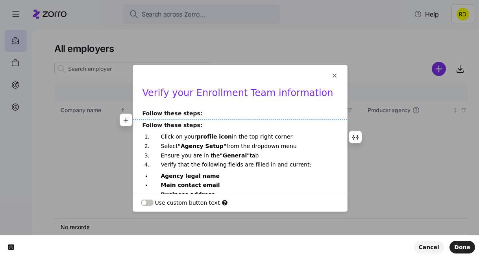
click at [202, 116] on p "Follow these steps:" at bounding box center [239, 113] width 195 height 8
click at [191, 114] on b "Follow these steps:" at bounding box center [172, 113] width 60 height 6
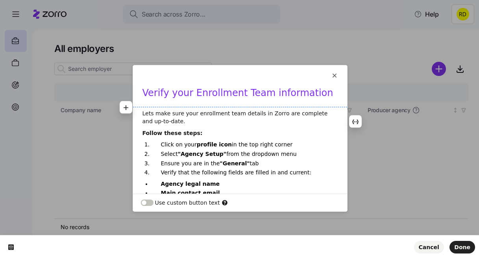
click at [188, 111] on p "Lets make sure your enrollment team details in Zorro are complete and up-to-dat…" at bounding box center [239, 117] width 195 height 16
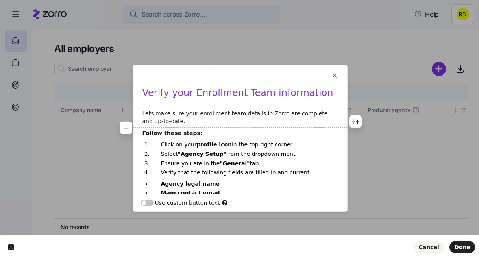
click at [213, 119] on p "Lets make sure your enrollment team details in Zorro are complete and up-to-dat…" at bounding box center [239, 117] width 195 height 16
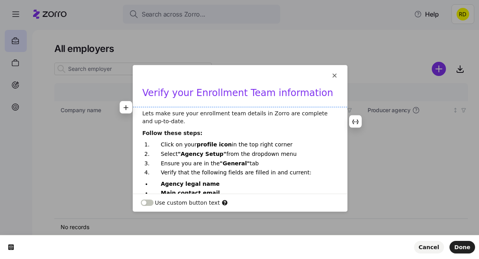
click at [150, 111] on p "Lets make sure your enrollment team details in Zorro are complete and up-to-dat…" at bounding box center [239, 117] width 195 height 16
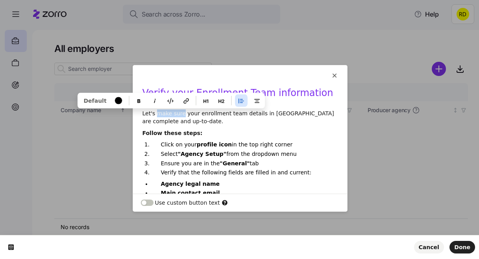
drag, startPoint x: 182, startPoint y: 115, endPoint x: 155, endPoint y: 114, distance: 26.8
click at [155, 114] on p "Let's make sure your enrollment team details in Zorro are complete and up-to-da…" at bounding box center [239, 117] width 195 height 16
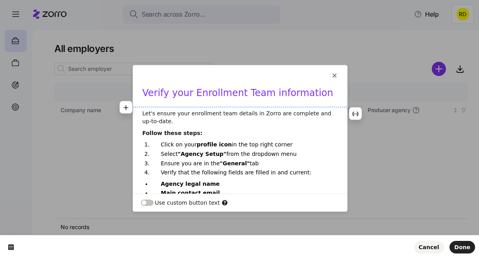
click at [167, 115] on p "Let's ensure your enrollment team details in Zorro are complete and up-to-date." at bounding box center [239, 117] width 195 height 16
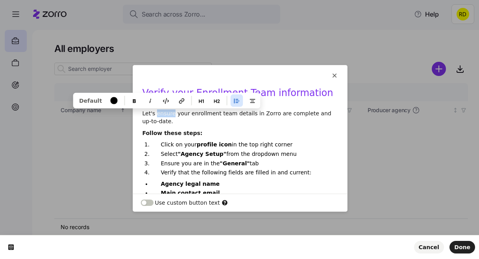
click at [167, 115] on p "Let's ensure your enrollment team details in Zorro are complete and up-to-date." at bounding box center [239, 117] width 195 height 16
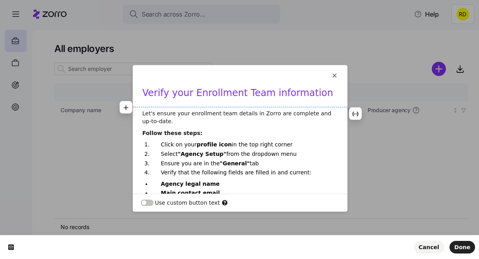
click at [277, 113] on p "Let's ensure your enrollment team details in Zorro are complete and up-to-date." at bounding box center [239, 117] width 195 height 16
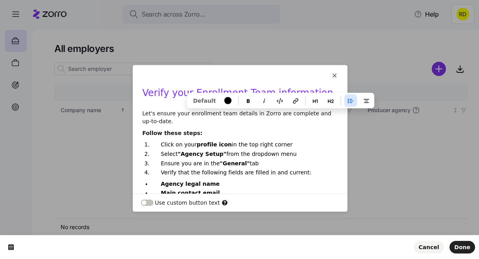
click at [307, 117] on p "Let's ensure your enrollment team details in Zorro are complete and up-to-date." at bounding box center [239, 117] width 195 height 16
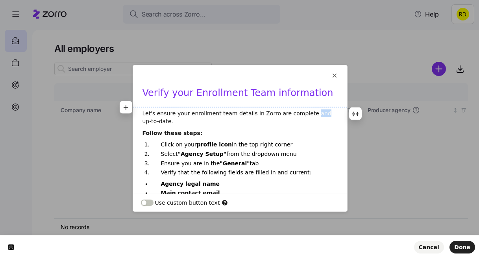
click at [307, 117] on p "Let's ensure your enrollment team details in Zorro are complete and up-to-date." at bounding box center [239, 117] width 195 height 16
click at [235, 111] on p "Let's ensure your enrollment team details in Zorro are complete and up-to-date." at bounding box center [239, 117] width 195 height 16
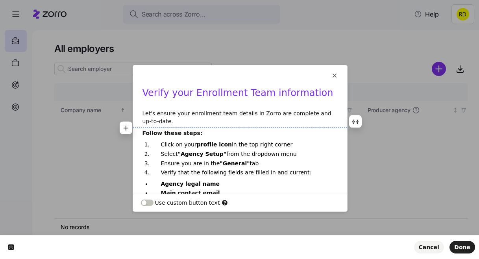
click at [236, 122] on p "Let's ensure your enrollment team details in Zorro are complete and up-to-date." at bounding box center [239, 117] width 195 height 16
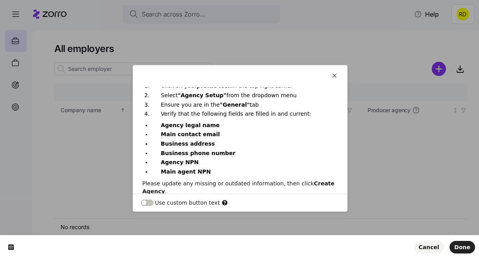
scroll to position [69, 0]
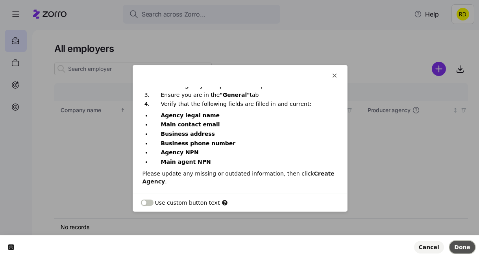
click at [454, 244] on button "Done" at bounding box center [462, 247] width 26 height 13
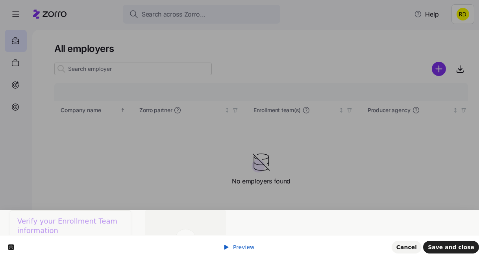
scroll to position [0, 0]
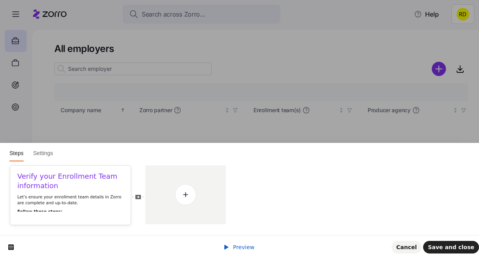
click at [217, 246] on div "Preview Cancel Save and close" at bounding box center [239, 247] width 479 height 24
click at [227, 246] on icon at bounding box center [226, 247] width 4 height 5
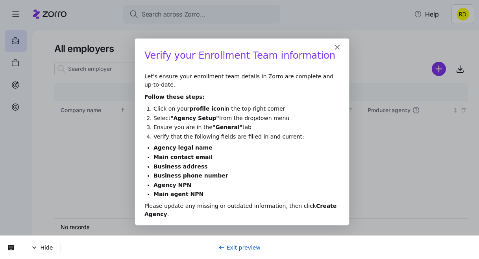
click at [224, 245] on icon at bounding box center [221, 247] width 6 height 6
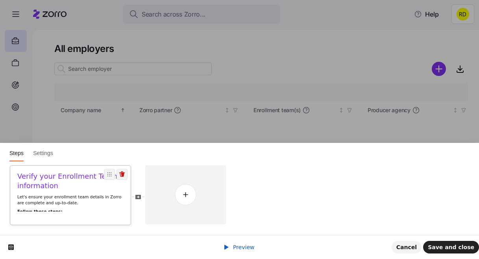
click at [74, 186] on h1 "Verify your Enrollment Team information" at bounding box center [70, 181] width 106 height 19
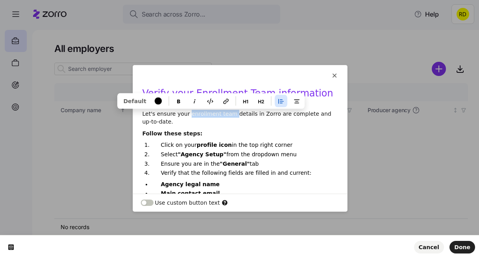
drag, startPoint x: 188, startPoint y: 114, endPoint x: 231, endPoint y: 114, distance: 42.5
click at [231, 114] on p "Let's ensure your enrollment team details in Zorro are complete and up-to-date." at bounding box center [239, 118] width 195 height 16
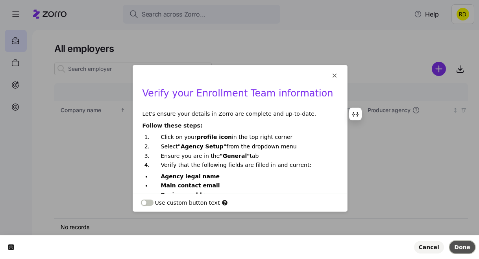
click at [462, 246] on span "Done" at bounding box center [462, 247] width 16 height 6
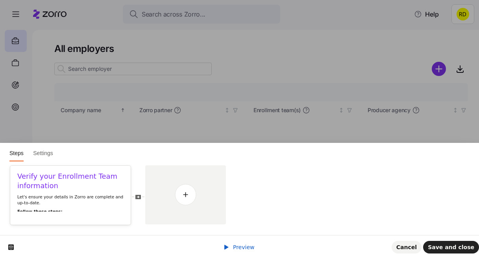
click at [239, 242] on div "Preview Cancel Save and close" at bounding box center [239, 247] width 479 height 24
click at [239, 244] on span "Preview" at bounding box center [244, 247] width 22 height 6
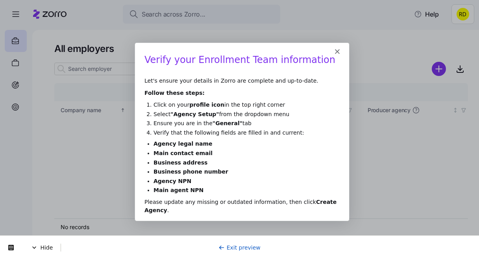
click at [239, 245] on link "Exit preview" at bounding box center [239, 247] width 42 height 6
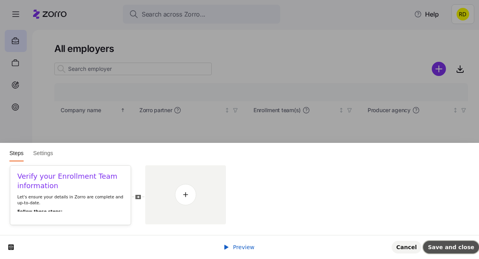
click at [431, 243] on button "Save and close" at bounding box center [451, 247] width 56 height 13
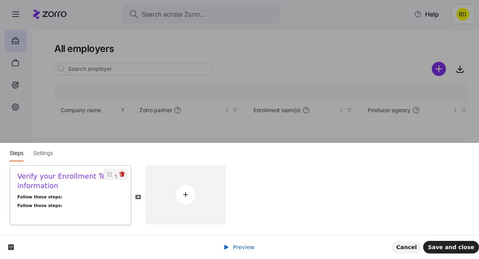
click at [69, 220] on div "Verify your Enrollment Team information Follow these steps: Follow these steps:…" at bounding box center [70, 195] width 120 height 59
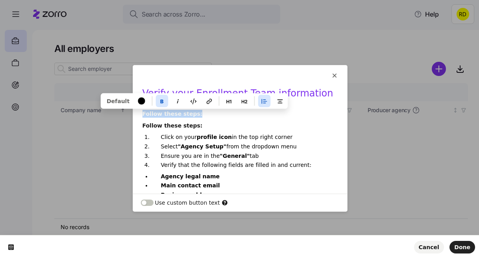
drag, startPoint x: 203, startPoint y: 114, endPoint x: 137, endPoint y: 113, distance: 66.1
click at [137, 113] on div "Verify your Enrollment Team information Follow these steps: Follow these steps:…" at bounding box center [240, 166] width 214 height 159
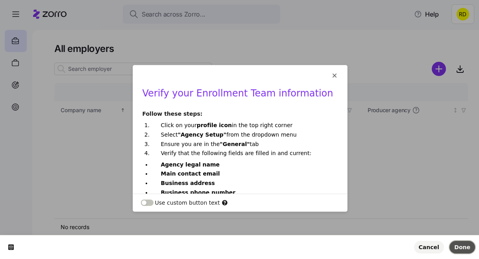
click at [471, 246] on button "Done" at bounding box center [462, 247] width 26 height 13
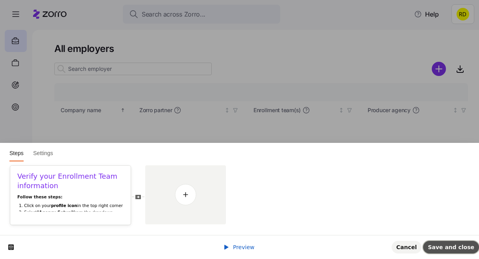
click at [445, 246] on span "Save and close" at bounding box center [451, 247] width 46 height 6
click at [229, 240] on div "Preview Cancel Save and close" at bounding box center [239, 247] width 479 height 24
click at [232, 243] on div "Preview" at bounding box center [238, 247] width 31 height 8
click at [236, 247] on span "Preview" at bounding box center [244, 247] width 22 height 6
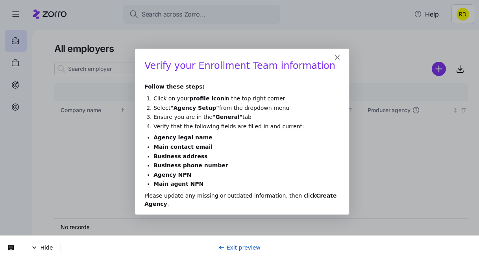
click at [249, 246] on link "Exit preview" at bounding box center [239, 247] width 42 height 6
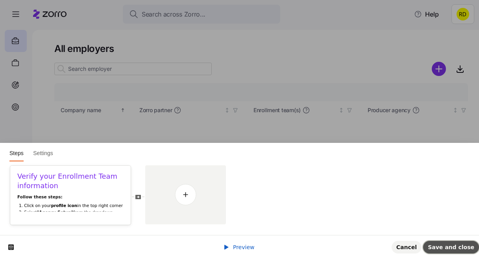
click at [439, 242] on button "Save and close" at bounding box center [451, 247] width 56 height 13
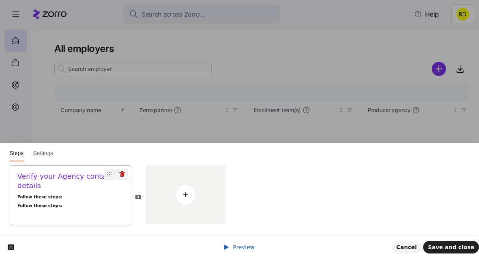
click at [91, 218] on li "Select "Agency Setup" from the dropdown menu" at bounding box center [74, 223] width 100 height 11
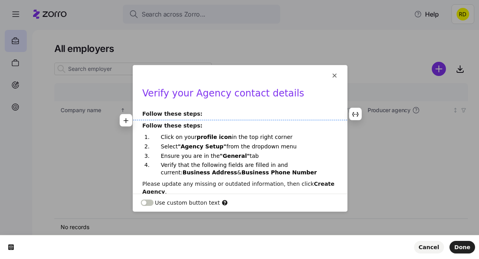
click at [183, 116] on b "Follow these steps:" at bounding box center [172, 114] width 60 height 6
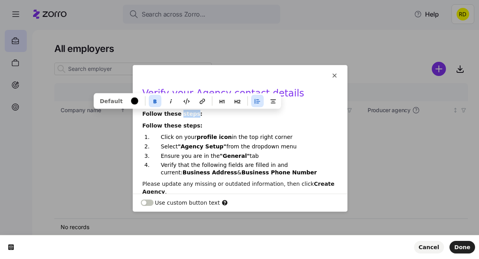
click at [183, 116] on b "Follow these steps:" at bounding box center [172, 114] width 60 height 6
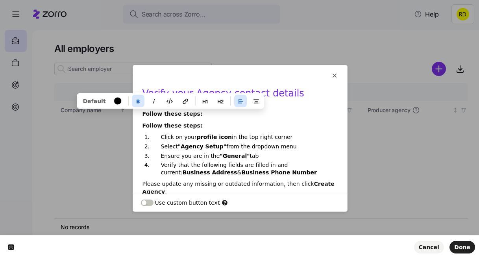
click at [183, 116] on b "Follow these steps:" at bounding box center [172, 114] width 60 height 6
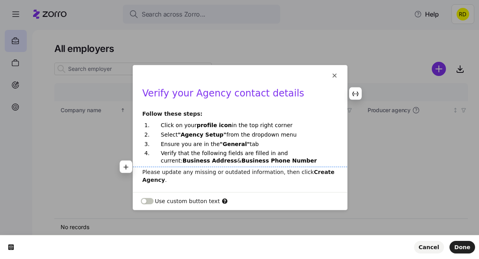
click at [237, 157] on b "Business Address" at bounding box center [210, 160] width 55 height 6
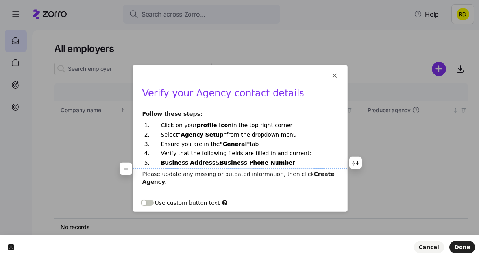
click at [214, 162] on p "Business Address & Business Phone Number" at bounding box center [244, 162] width 167 height 7
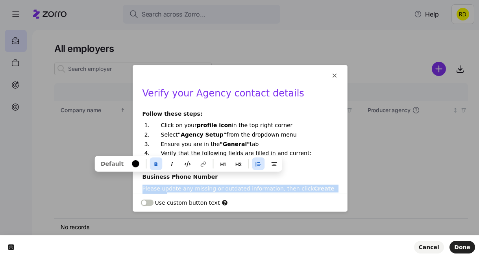
drag, startPoint x: 212, startPoint y: 177, endPoint x: 148, endPoint y: 159, distance: 66.6
click at [148, 159] on div "Verify your Agency contact details Follow these steps: Click on your profile ic…" at bounding box center [240, 140] width 214 height 106
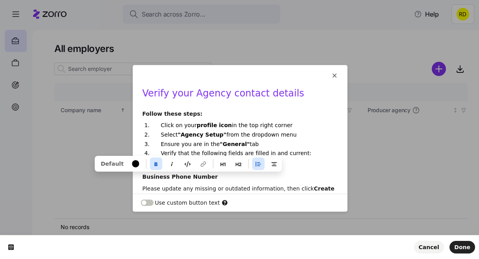
click at [173, 176] on b "Business Phone Number" at bounding box center [180, 176] width 76 height 6
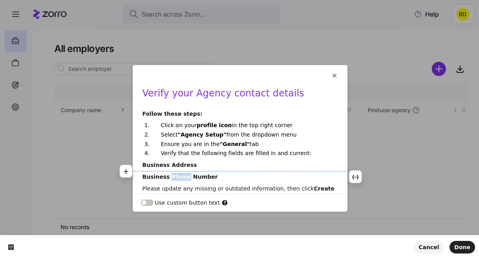
click at [173, 176] on b "Business Phone Number" at bounding box center [180, 176] width 76 height 6
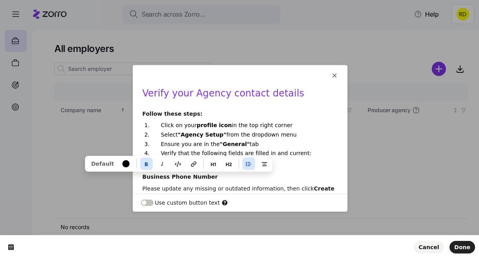
click at [179, 177] on b "Business Phone Number" at bounding box center [180, 176] width 76 height 6
drag, startPoint x: 216, startPoint y: 179, endPoint x: 159, endPoint y: 172, distance: 56.7
click at [159, 172] on div "Verify your Agency contact details Follow these steps: Click on your profile ic…" at bounding box center [240, 143] width 214 height 113
click at [188, 177] on b "Business Phone Number" at bounding box center [180, 176] width 76 height 6
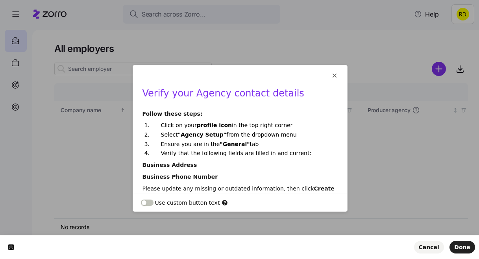
click at [120, 0] on html "This button doesn't work while you're creating your tour Verify your Agency con…" at bounding box center [239, 0] width 479 height 0
click at [126, 158] on icon "button" at bounding box center [126, 160] width 6 height 6
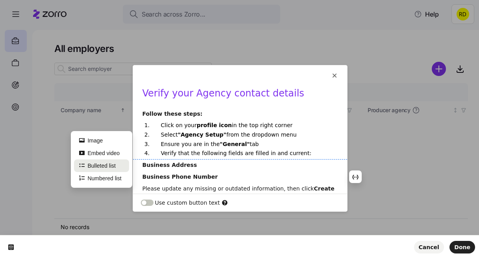
click at [116, 164] on button "Bulleted list" at bounding box center [101, 165] width 55 height 13
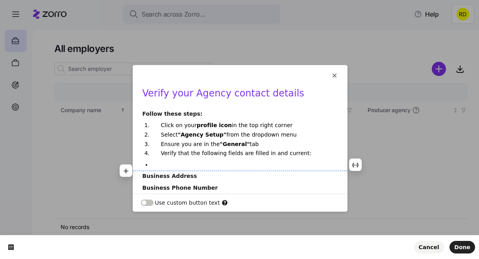
click at [166, 176] on b "Business Address" at bounding box center [169, 176] width 55 height 6
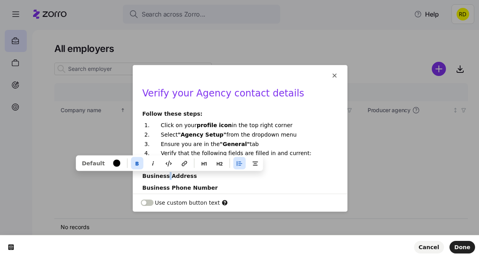
click at [166, 176] on b "Business Address" at bounding box center [169, 176] width 55 height 6
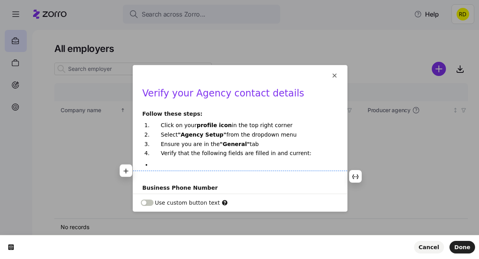
click at [164, 166] on p at bounding box center [244, 164] width 167 height 7
click at [166, 175] on p at bounding box center [239, 176] width 195 height 8
click at [128, 168] on icon "button" at bounding box center [126, 171] width 6 height 6
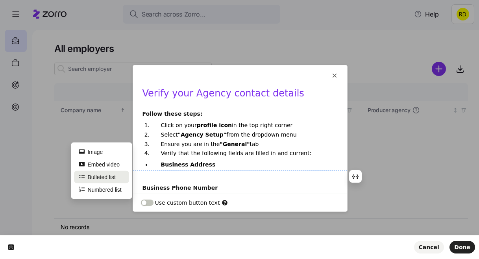
click at [114, 175] on button "Bulleted list" at bounding box center [101, 176] width 55 height 13
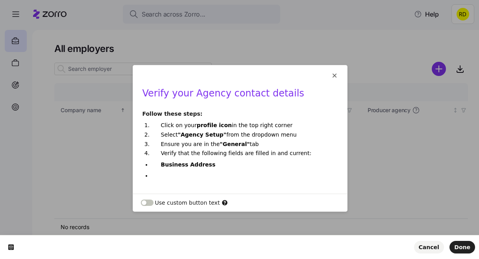
scroll to position [28, 0]
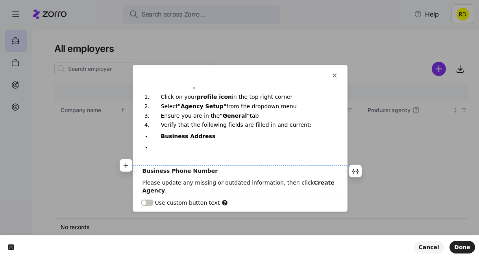
click at [159, 170] on b "Business Phone Number" at bounding box center [180, 171] width 76 height 6
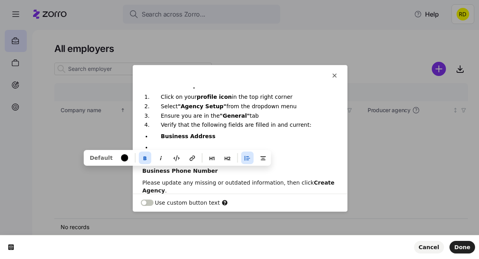
click at [159, 170] on b "Business Phone Number" at bounding box center [180, 171] width 76 height 6
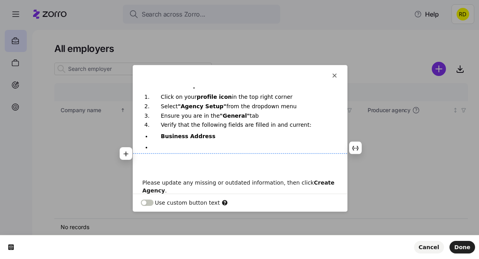
click at [165, 147] on p at bounding box center [244, 147] width 167 height 7
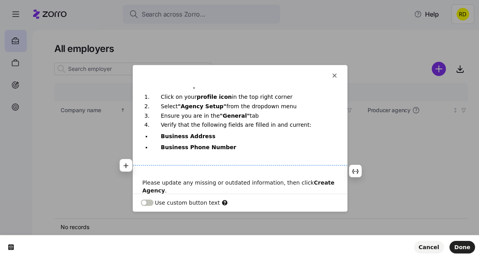
click at [166, 164] on div "Verify your Agency contact details Follow these steps: Click on your profile ic…" at bounding box center [240, 127] width 214 height 136
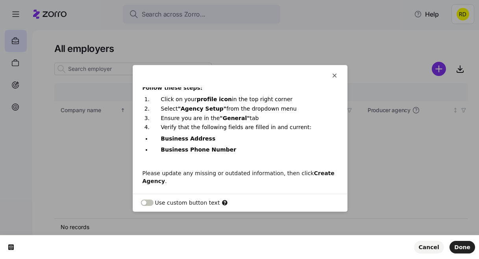
scroll to position [26, 0]
click at [162, 167] on div "Verify your Agency contact details Follow these steps: Click on your profile ic…" at bounding box center [240, 124] width 214 height 124
click at [159, 161] on p at bounding box center [239, 162] width 195 height 8
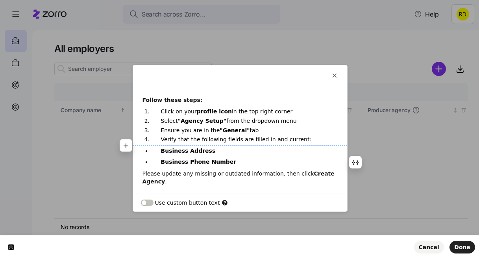
scroll to position [0, 0]
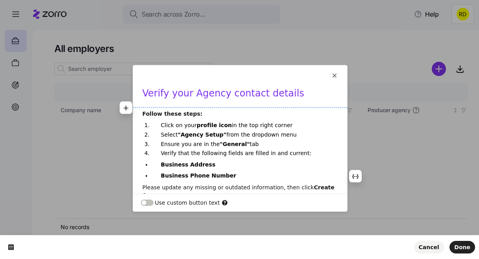
click at [175, 102] on h1 "Verify your Agency contact details" at bounding box center [239, 95] width 195 height 17
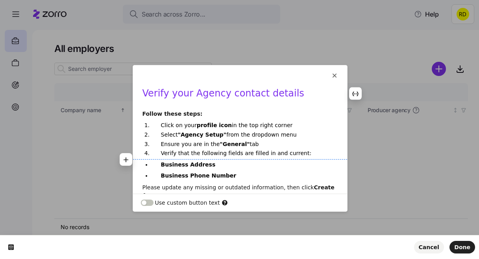
scroll to position [14, 0]
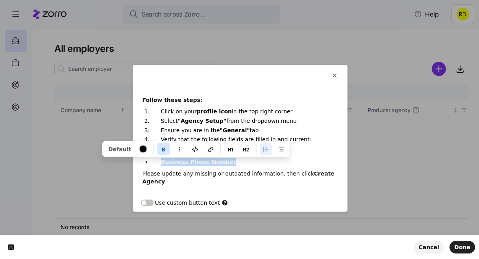
drag, startPoint x: 230, startPoint y: 162, endPoint x: 154, endPoint y: 159, distance: 76.4
click at [154, 159] on li "Business Phone Number" at bounding box center [244, 161] width 186 height 7
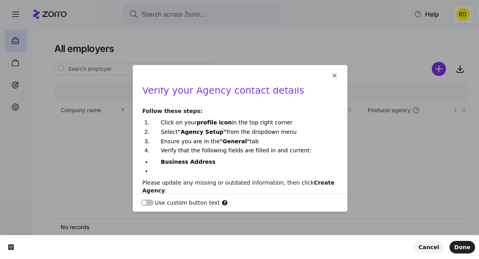
scroll to position [12, 0]
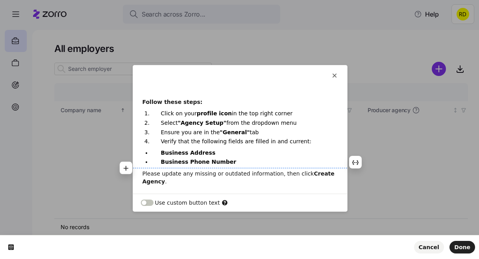
click at [218, 161] on b "Business Phone Number" at bounding box center [199, 162] width 76 height 6
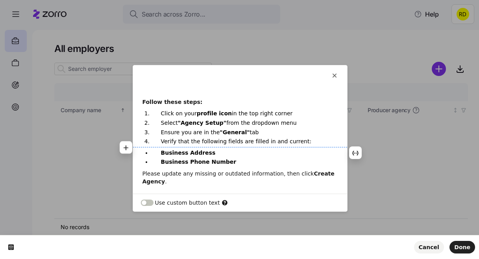
click at [212, 151] on p "Business Address" at bounding box center [244, 152] width 167 height 7
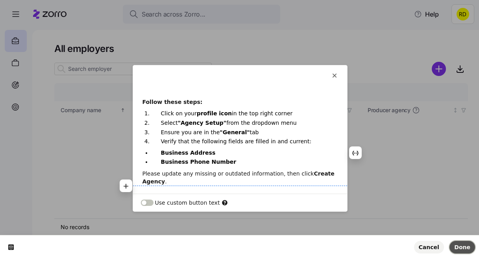
click at [463, 244] on span "Done" at bounding box center [462, 247] width 16 height 6
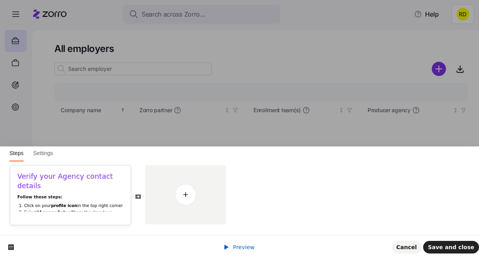
scroll to position [0, 0]
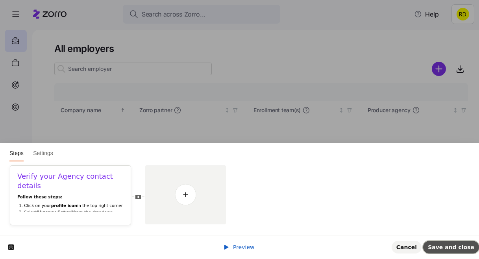
click at [438, 242] on button "Save and close" at bounding box center [451, 247] width 56 height 13
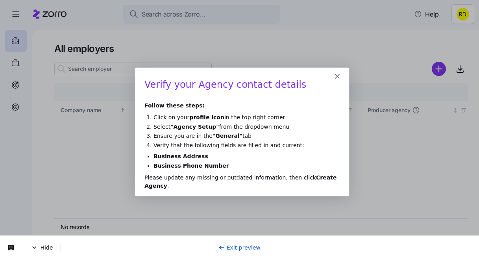
click at [231, 245] on link "Exit preview" at bounding box center [239, 247] width 42 height 6
click at [338, 77] on polygon "Close" at bounding box center [336, 75] width 5 height 5
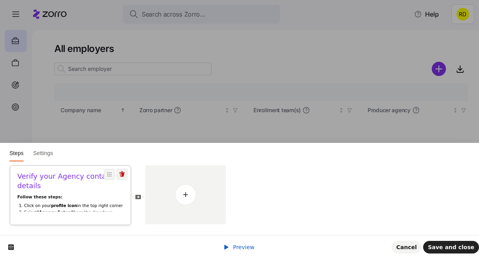
click at [99, 222] on li "Ensure you are in the "General" tab" at bounding box center [74, 225] width 100 height 6
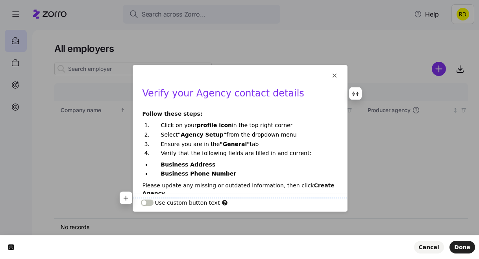
click at [168, 190] on p "Please update any missing or outdated information, then click Create Agency ." at bounding box center [239, 189] width 195 height 16
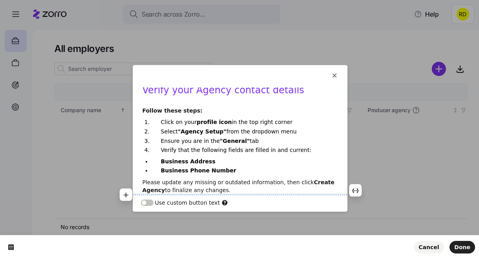
click at [224, 190] on p "Please update any missing or outdated information, then click Create Agency to …" at bounding box center [239, 186] width 195 height 16
click at [254, 190] on p "Please update any missing or outdated information, then click Create Agency to …" at bounding box center [239, 186] width 195 height 16
click at [463, 248] on span "Done" at bounding box center [462, 247] width 16 height 6
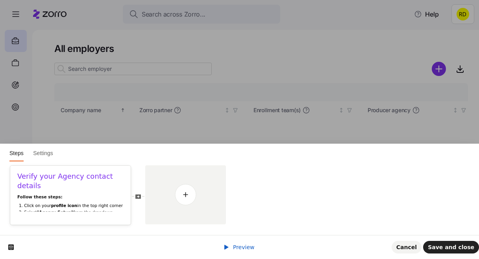
scroll to position [0, 0]
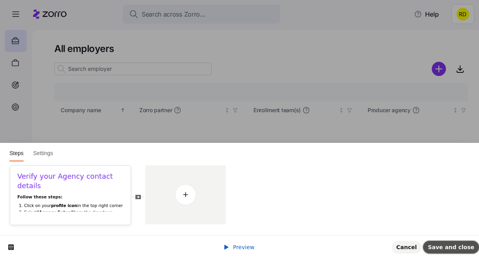
click at [455, 242] on button "Save and close" at bounding box center [451, 247] width 56 height 13
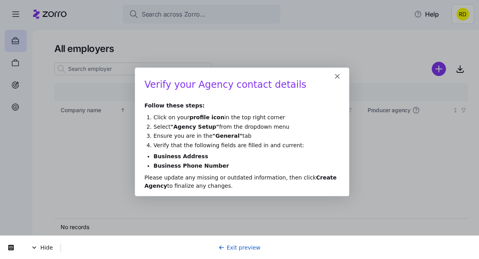
click at [337, 76] on polygon "Close" at bounding box center [336, 75] width 5 height 5
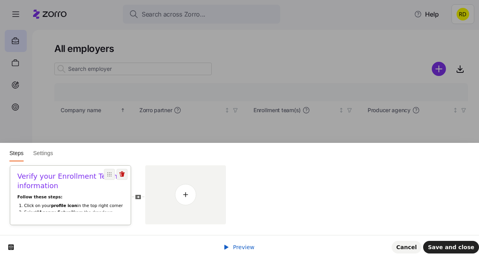
click at [101, 194] on p "Follow these steps:" at bounding box center [70, 197] width 106 height 6
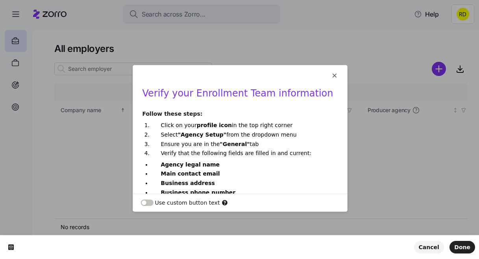
scroll to position [49, 0]
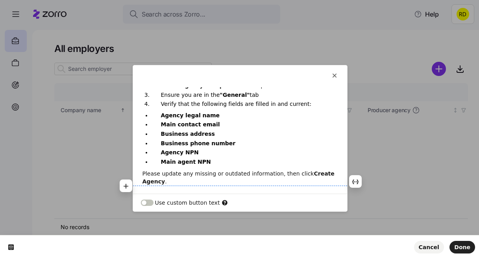
click at [162, 181] on b "Create Agency" at bounding box center [239, 177] width 194 height 14
click at [249, 182] on p "Please update any missing or outdated information, then click Create Agency to …" at bounding box center [239, 178] width 195 height 16
click at [467, 246] on span "Done" at bounding box center [462, 247] width 16 height 6
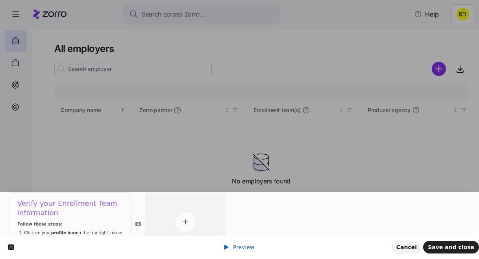
scroll to position [0, 0]
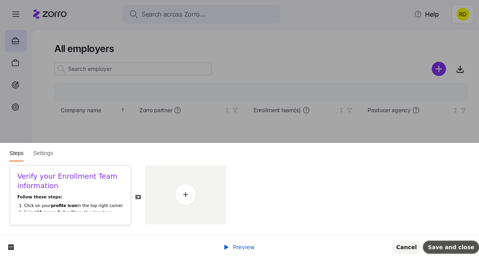
click at [457, 244] on span "Save and close" at bounding box center [451, 247] width 46 height 6
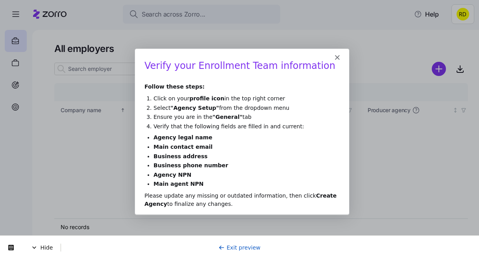
click at [335, 56] on polygon "Close" at bounding box center [336, 57] width 5 height 5
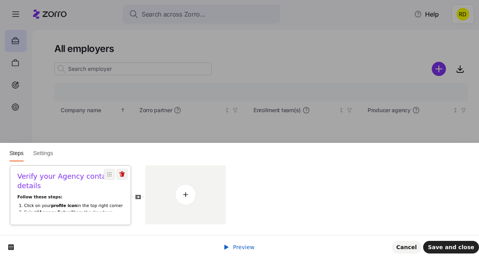
click at [107, 210] on li "Select "Agency Setup" from the dropdown menu" at bounding box center [74, 215] width 100 height 11
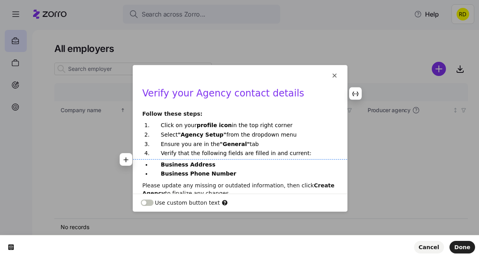
click at [304, 156] on p "Verify that the following fields are filled in and current:" at bounding box center [244, 152] width 167 height 7
click at [160, 166] on li "Business Address" at bounding box center [244, 164] width 186 height 7
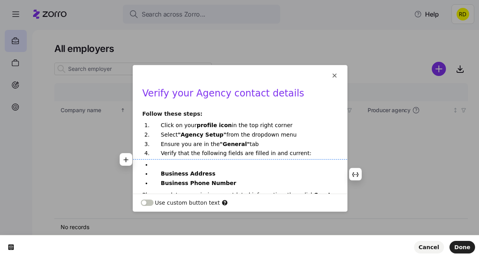
click at [164, 164] on p at bounding box center [244, 164] width 167 height 7
click at [192, 172] on b "Business Address" at bounding box center [188, 173] width 55 height 6
click at [190, 183] on b "Business Phone Number" at bounding box center [199, 183] width 76 height 6
click at [207, 181] on b "Business phone Number" at bounding box center [198, 183] width 75 height 6
click at [230, 177] on p "Business address" at bounding box center [244, 173] width 167 height 7
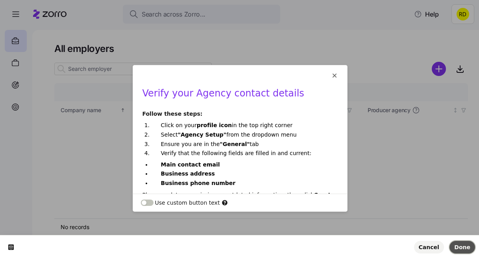
click at [466, 250] on span "Done" at bounding box center [462, 247] width 16 height 6
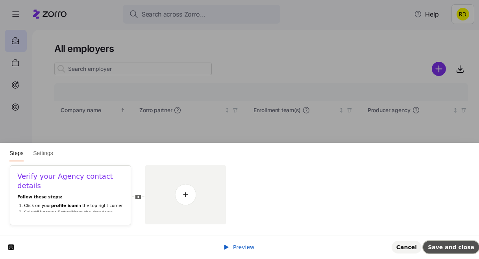
click at [444, 247] on span "Save and close" at bounding box center [451, 247] width 46 height 6
click at [105, 197] on p "Follow these steps:" at bounding box center [70, 197] width 106 height 6
click at [117, 222] on li "Ensure you are in the "General" tab" at bounding box center [74, 225] width 100 height 6
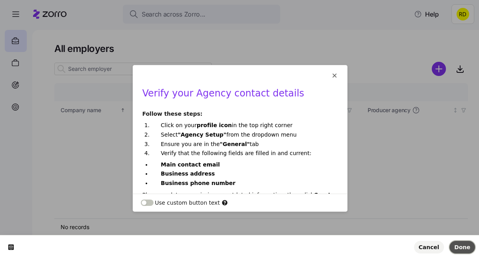
click at [462, 251] on button "Done" at bounding box center [462, 247] width 26 height 13
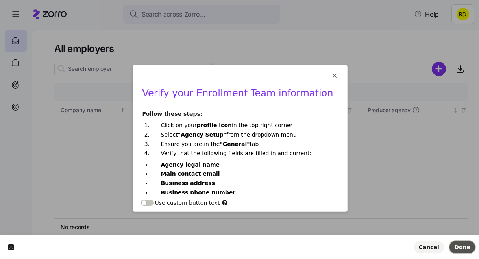
click at [466, 247] on span "Done" at bounding box center [462, 247] width 16 height 6
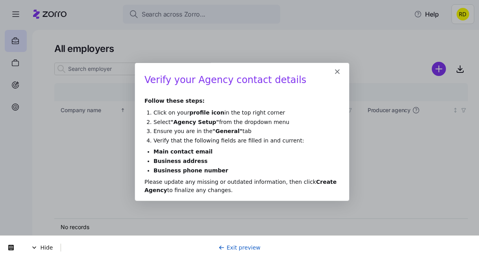
click at [338, 69] on polygon "Close" at bounding box center [336, 70] width 5 height 5
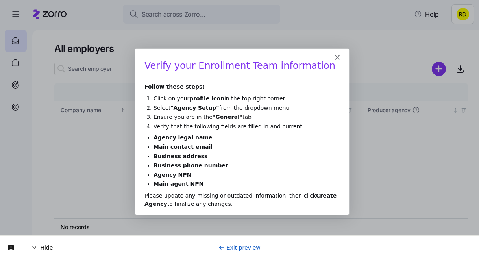
click at [335, 56] on polygon "Close" at bounding box center [336, 57] width 5 height 5
